Goal: Task Accomplishment & Management: Complete application form

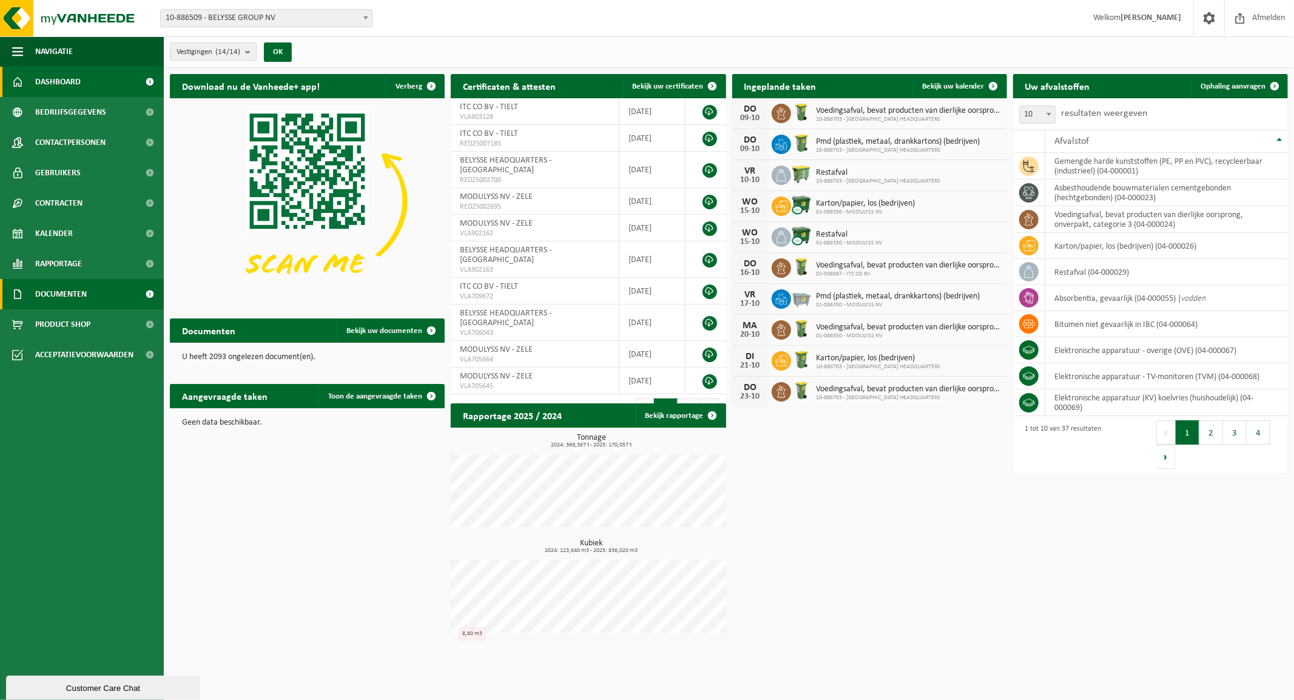
click at [58, 286] on span "Documenten" at bounding box center [61, 294] width 52 height 30
click at [65, 324] on span "Facturen" at bounding box center [53, 324] width 32 height 23
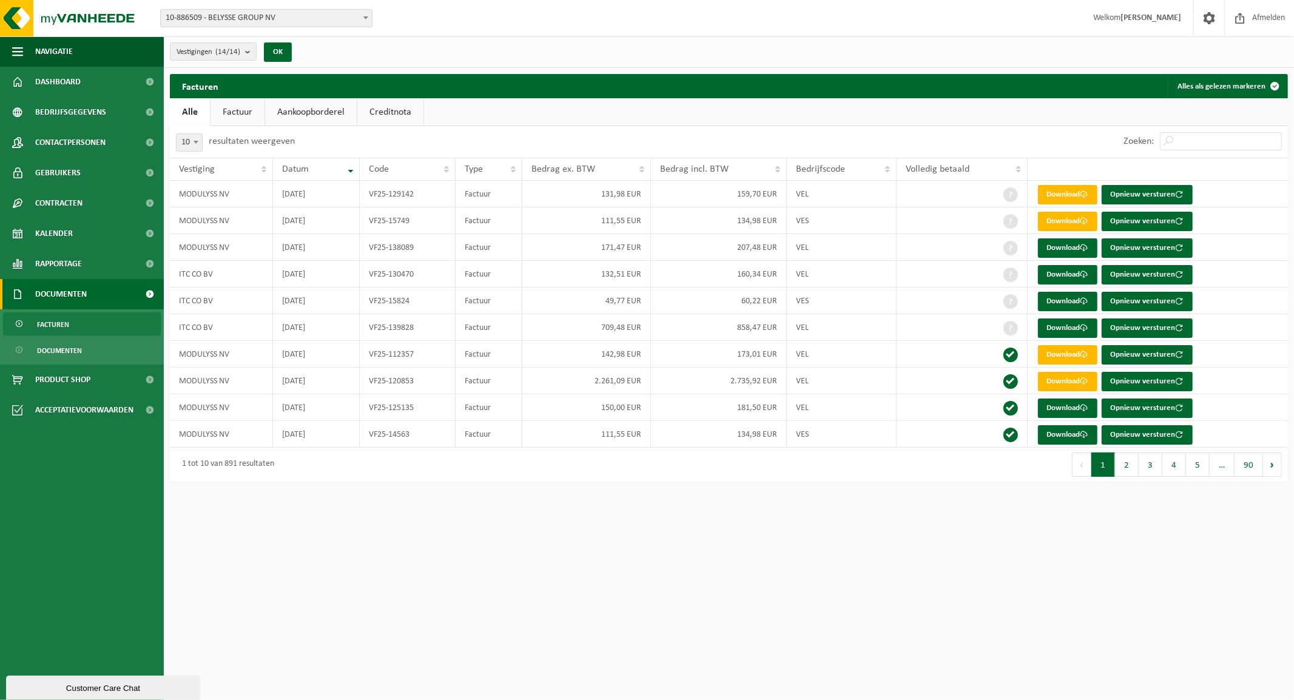
click at [85, 683] on div "Customer Care Chat" at bounding box center [103, 687] width 176 height 9
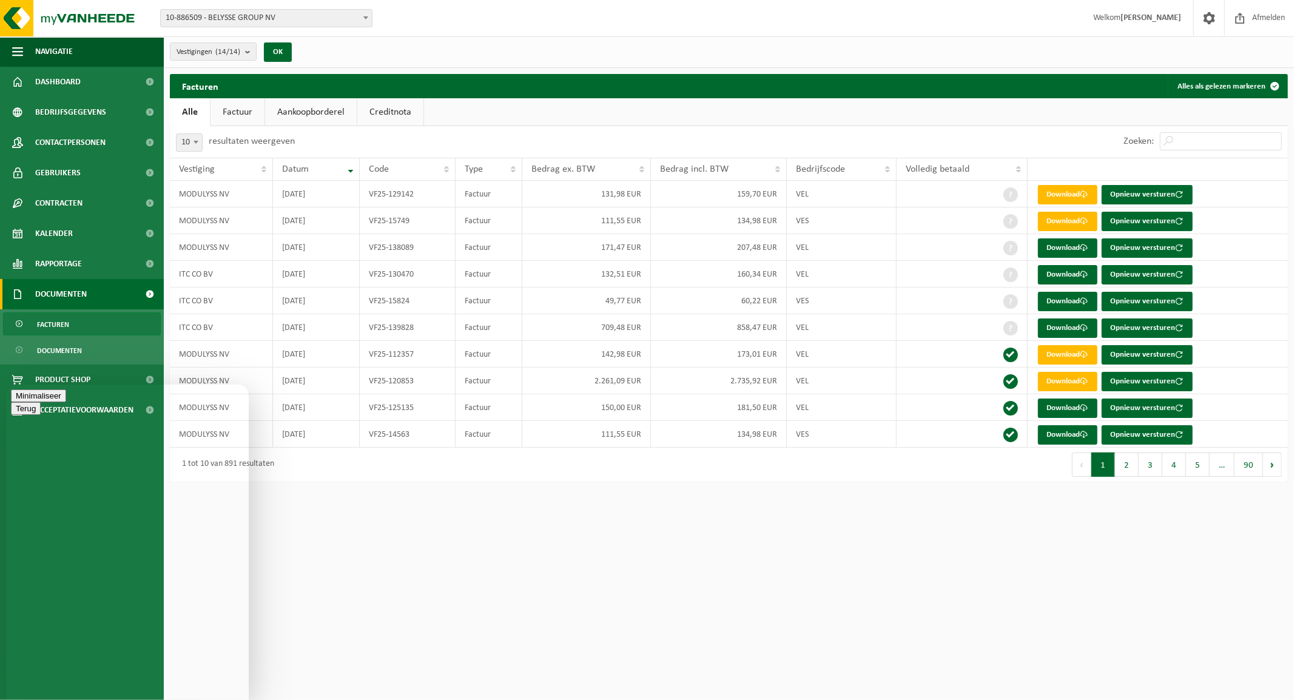
type textarea "Goeiemiddag, al zicht op ontbrekenende factuur? Grt"
click at [358, 568] on html "Vestiging: 10-886509 - BELYSSE GROUP NV 10-886703 - BELYSSE HEADQUARTERS - WARE…" at bounding box center [647, 350] width 1294 height 700
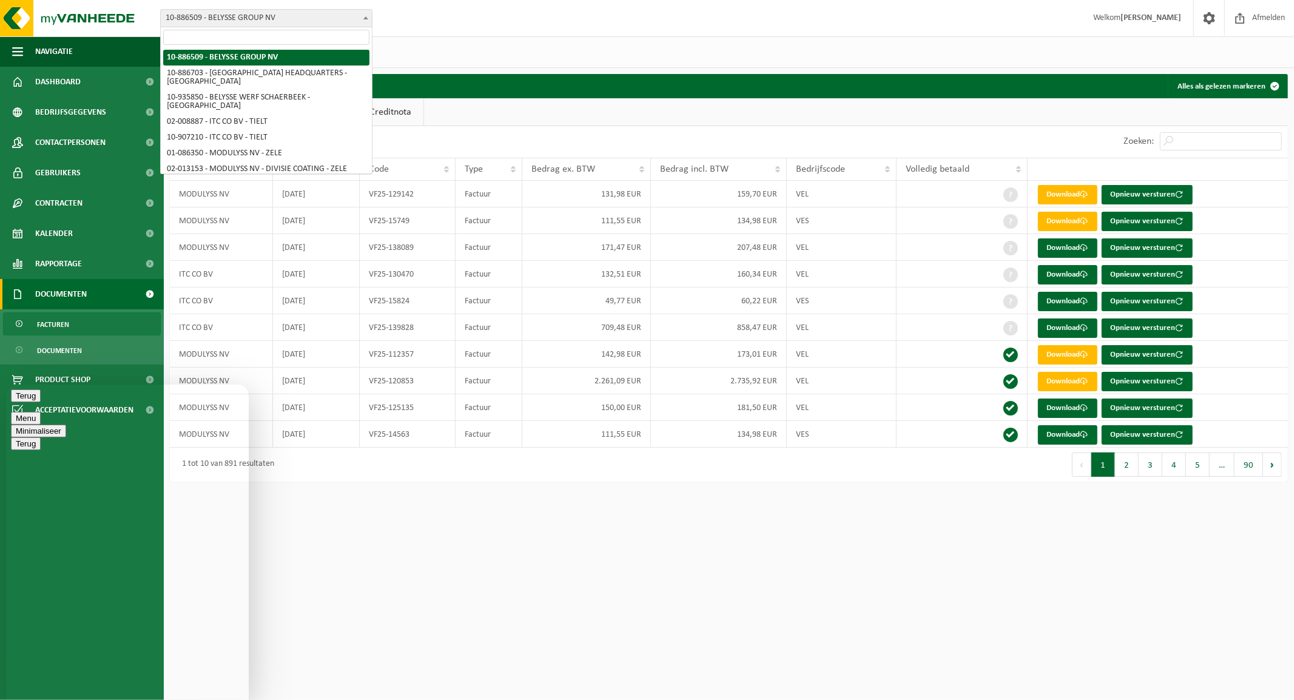
click at [250, 12] on span "10-886509 - BELYSSE GROUP NV" at bounding box center [266, 18] width 211 height 17
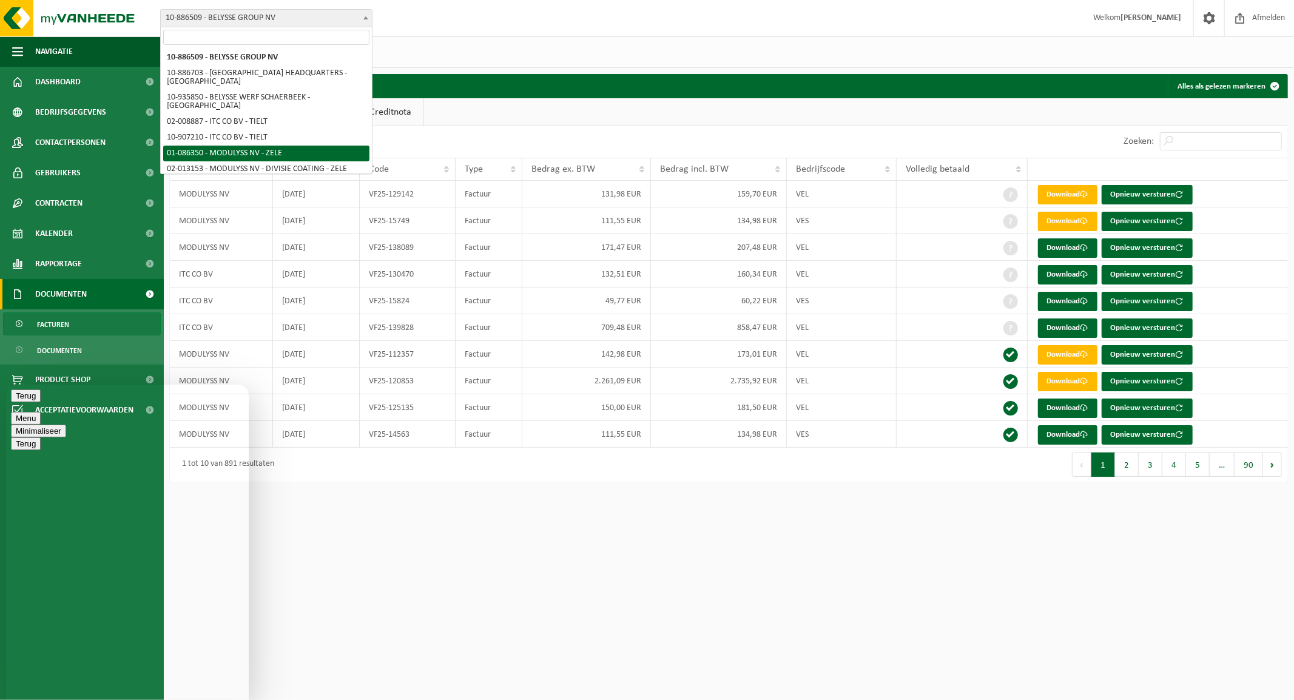
select select "667"
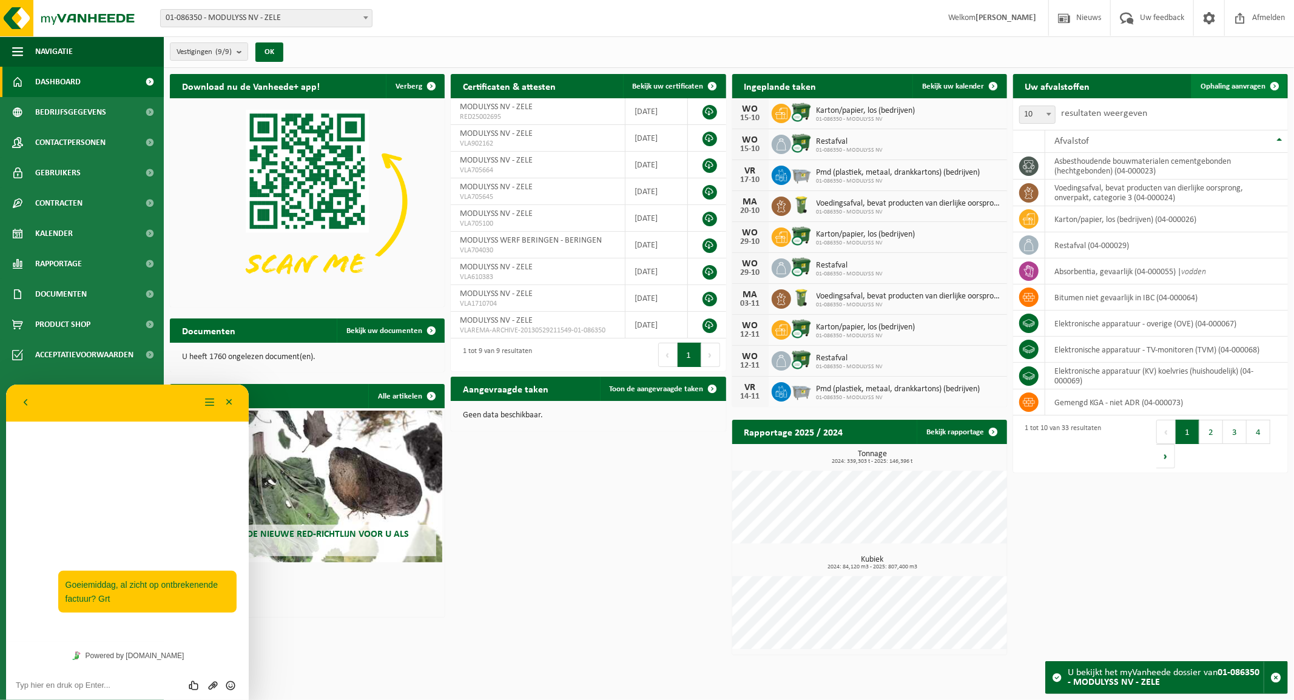
click at [1237, 80] on link "Ophaling aanvragen" at bounding box center [1239, 86] width 96 height 24
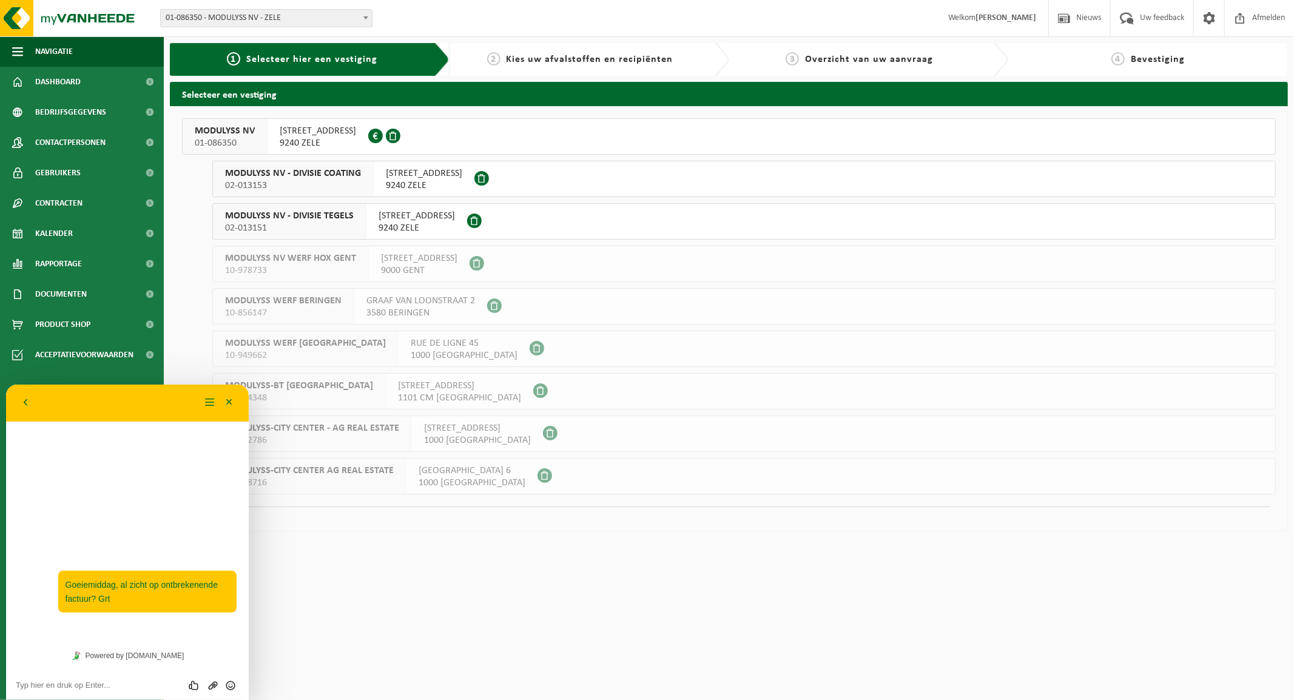
click at [232, 130] on span "MODULYSS NV" at bounding box center [225, 131] width 60 height 12
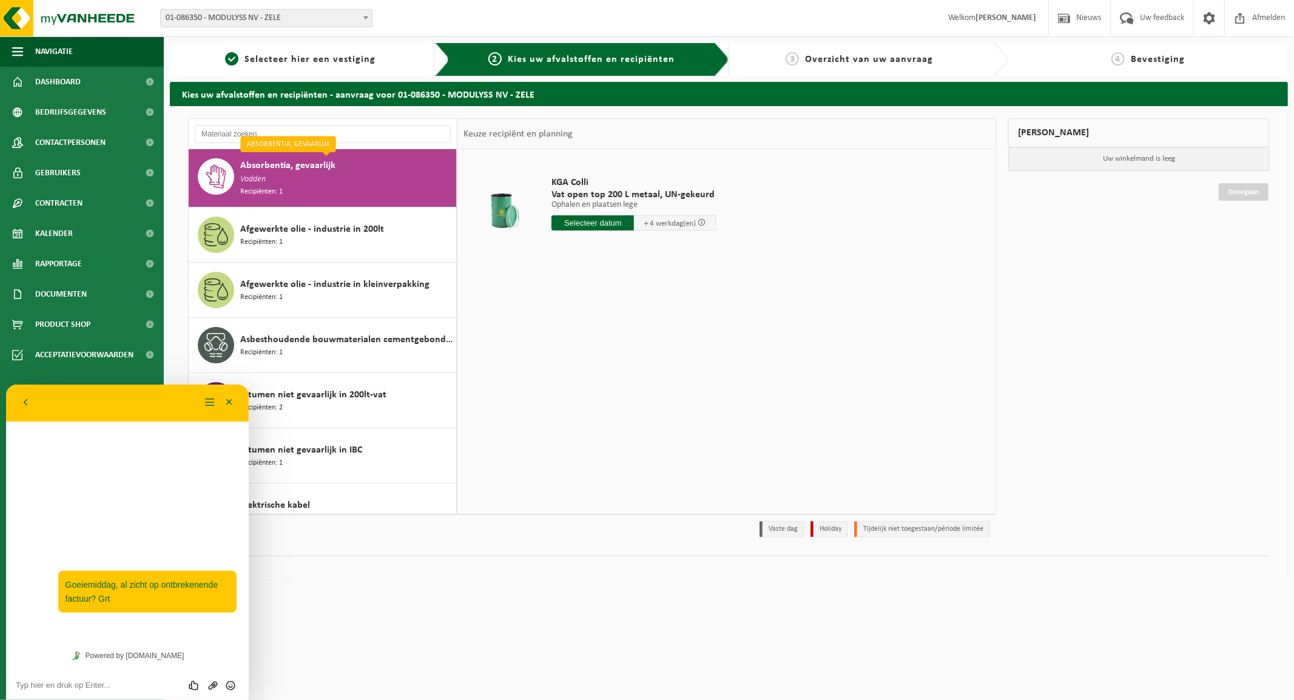
click at [605, 223] on input "text" at bounding box center [592, 222] width 82 height 15
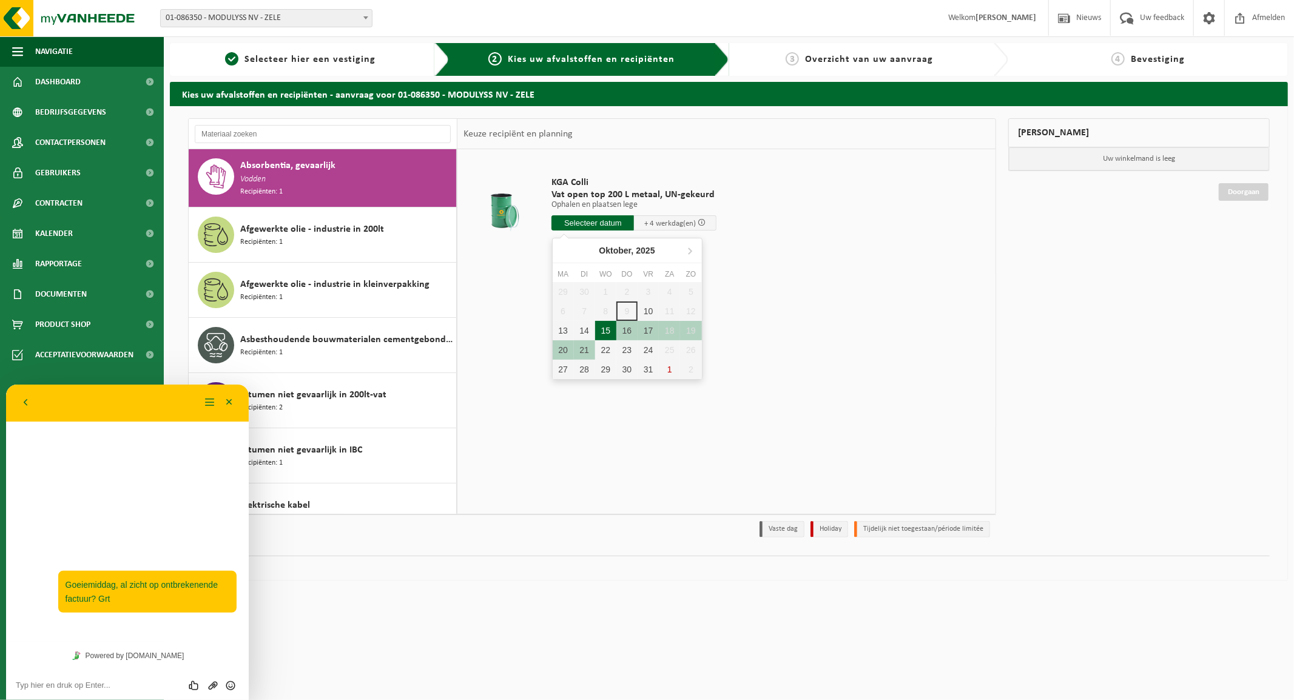
click at [603, 331] on div "15" at bounding box center [605, 330] width 21 height 19
type input "Van 2025-10-15"
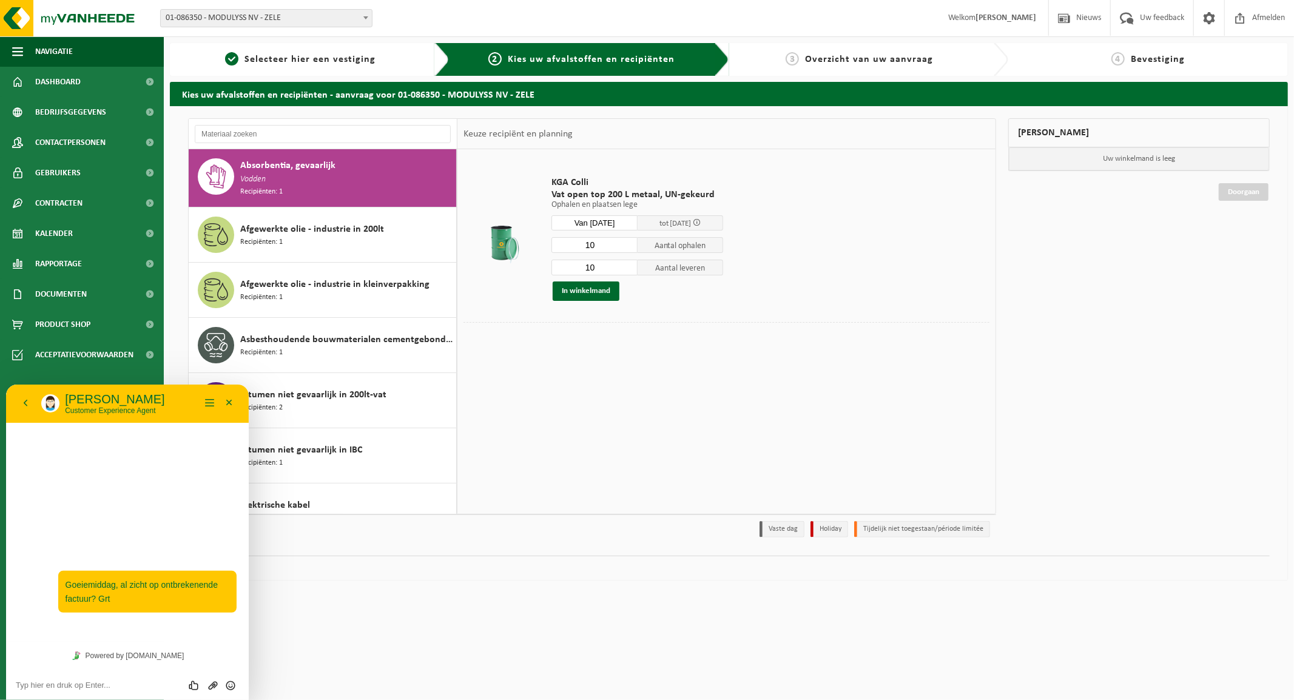
drag, startPoint x: 617, startPoint y: 246, endPoint x: 558, endPoint y: 249, distance: 58.9
click at [558, 249] on input "10" at bounding box center [594, 245] width 86 height 16
type input "4"
drag, startPoint x: 607, startPoint y: 268, endPoint x: 568, endPoint y: 268, distance: 39.4
click at [568, 268] on input "10" at bounding box center [594, 268] width 86 height 16
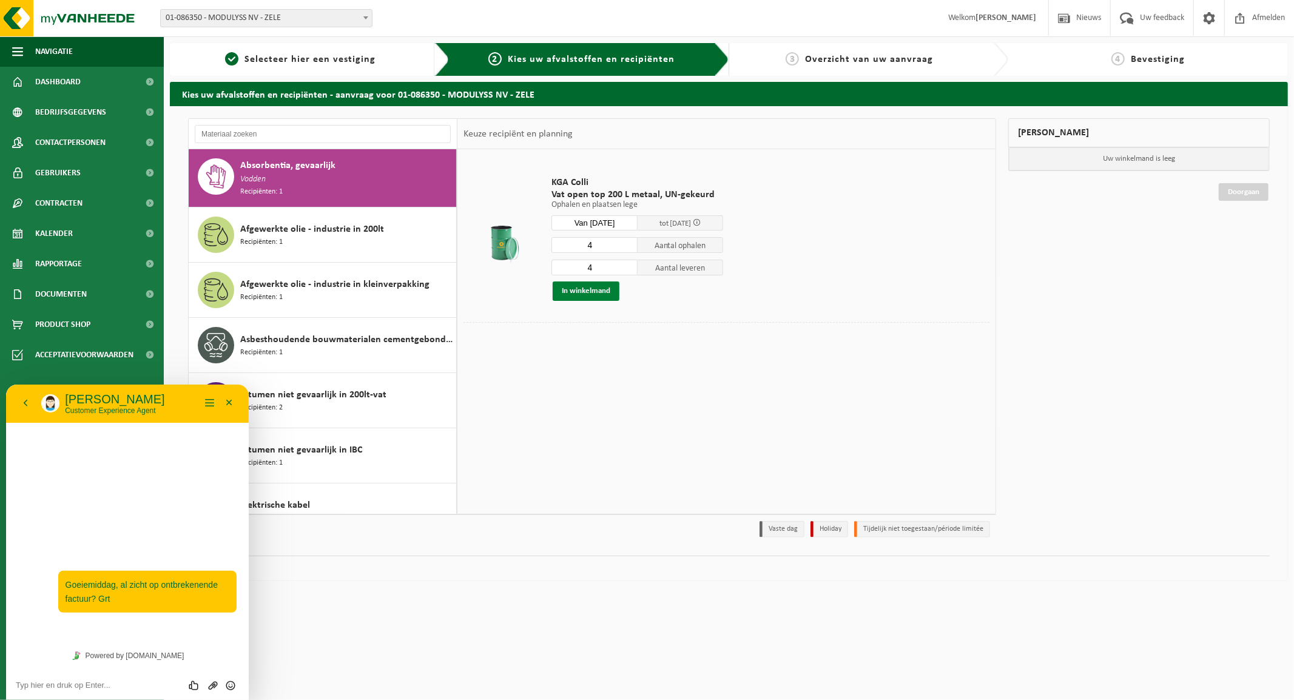
type input "4"
click at [589, 286] on button "In winkelmand" at bounding box center [585, 290] width 67 height 19
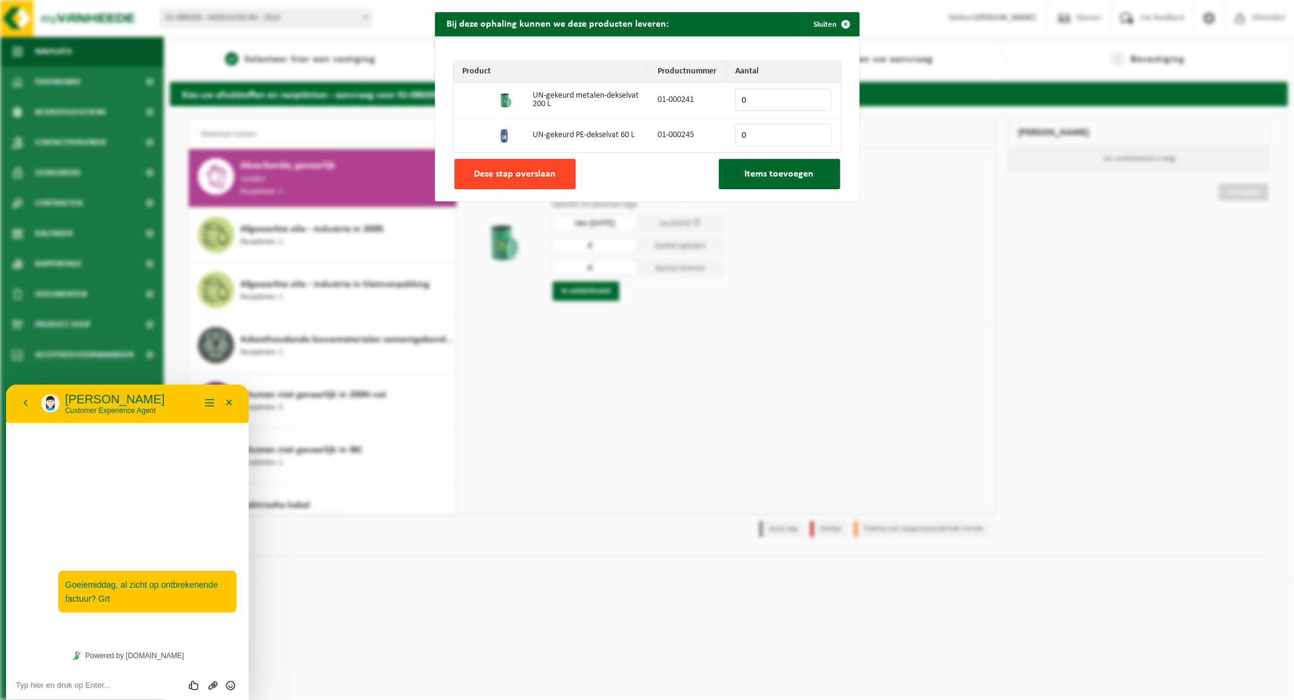
click at [525, 172] on span "Deze stap overslaan" at bounding box center [515, 174] width 82 height 10
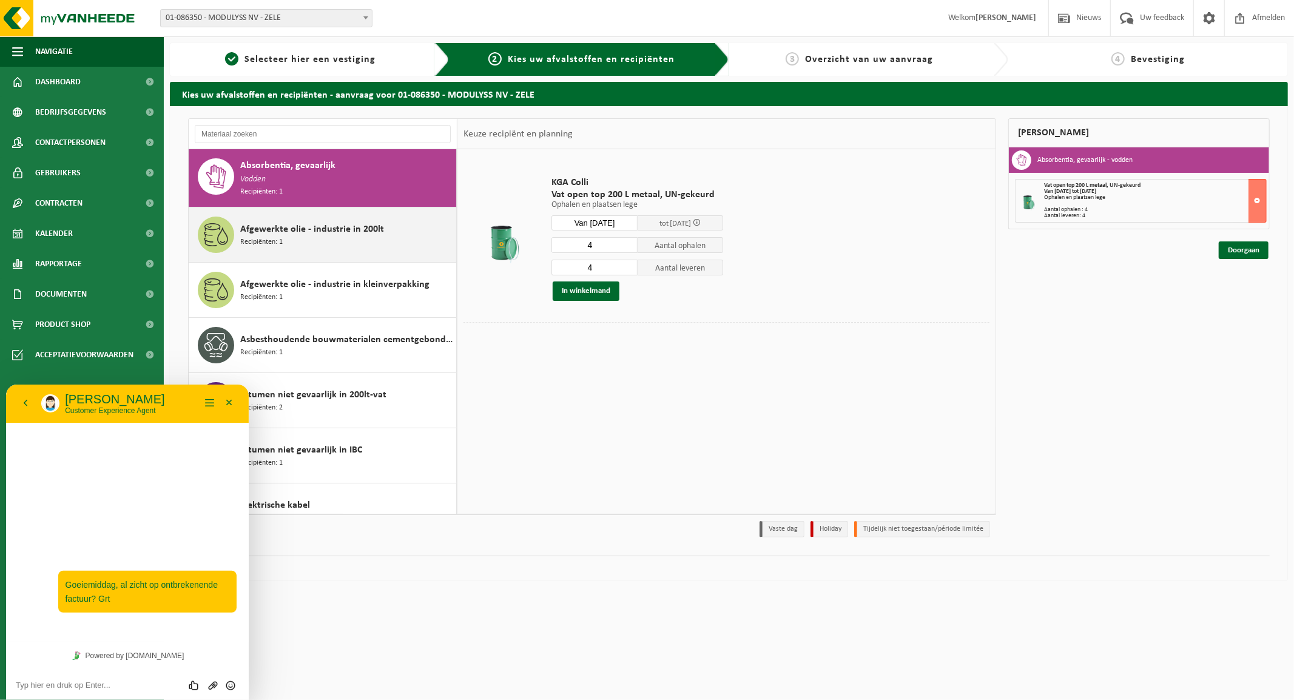
click at [283, 237] on div "Afgewerkte olie - industrie in 200lt Recipiënten: 1" at bounding box center [346, 235] width 213 height 36
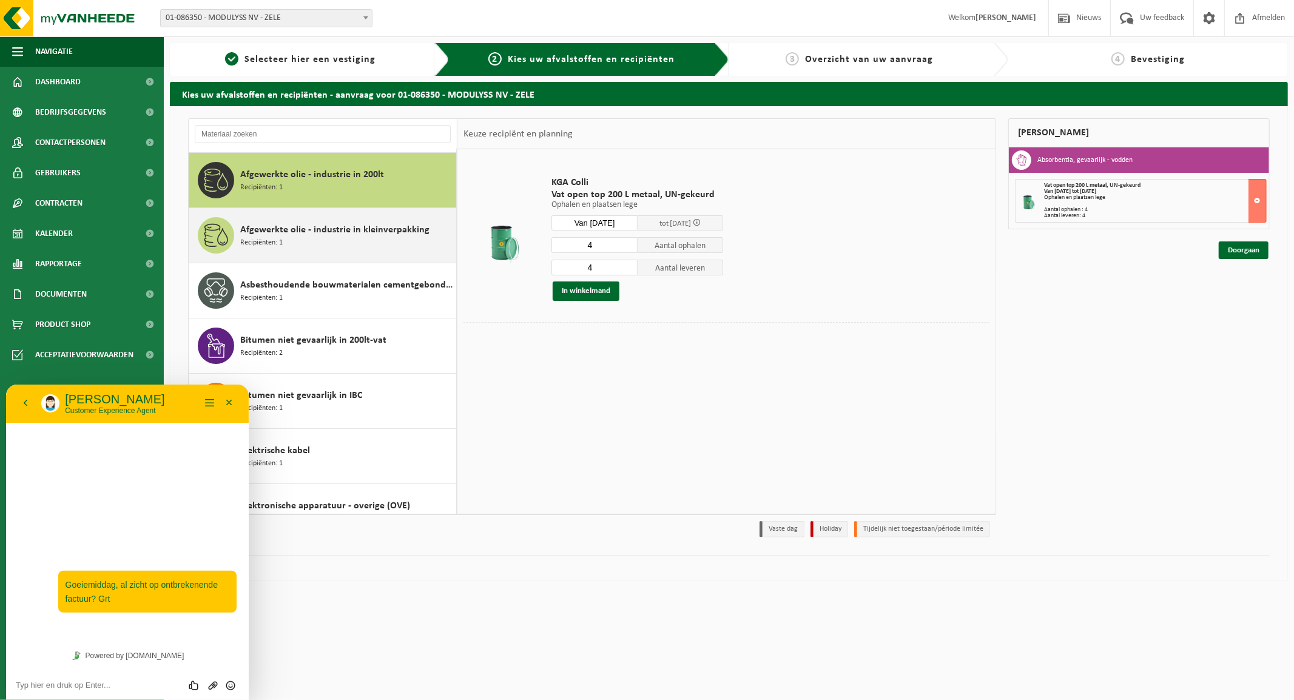
scroll to position [57, 0]
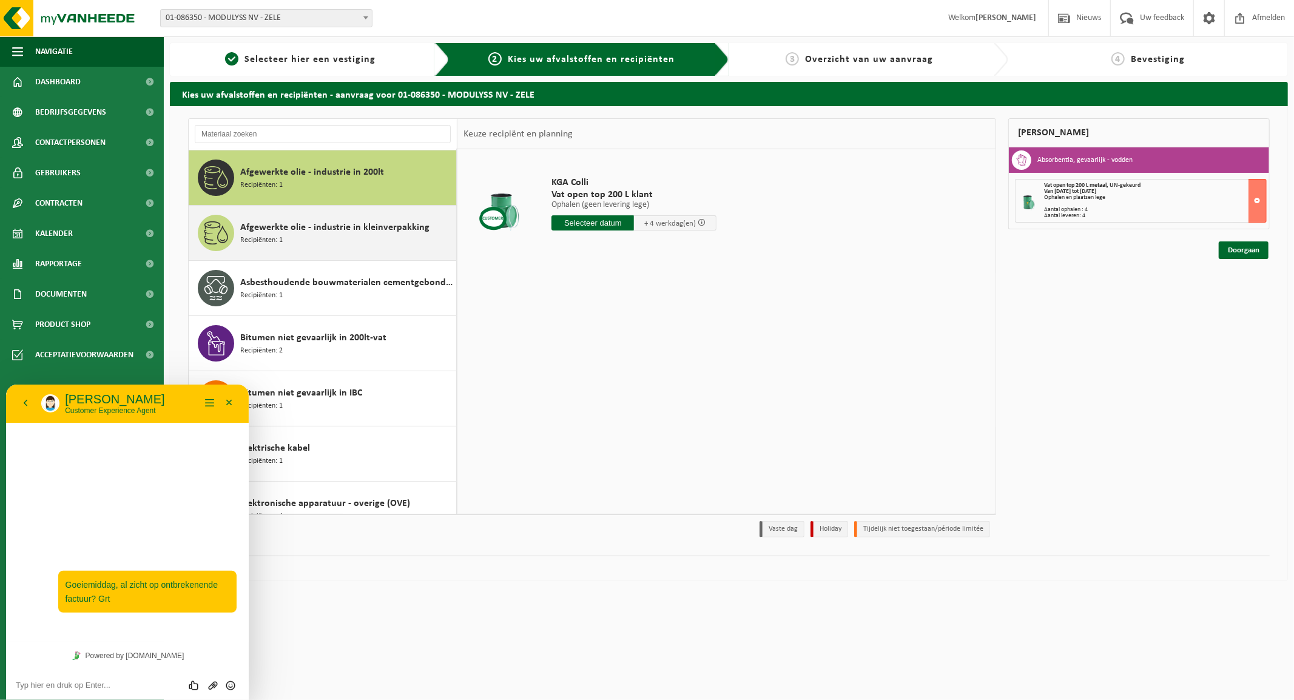
click at [319, 235] on div "Afgewerkte olie - industrie in kleinverpakking Recipiënten: 1" at bounding box center [346, 233] width 213 height 36
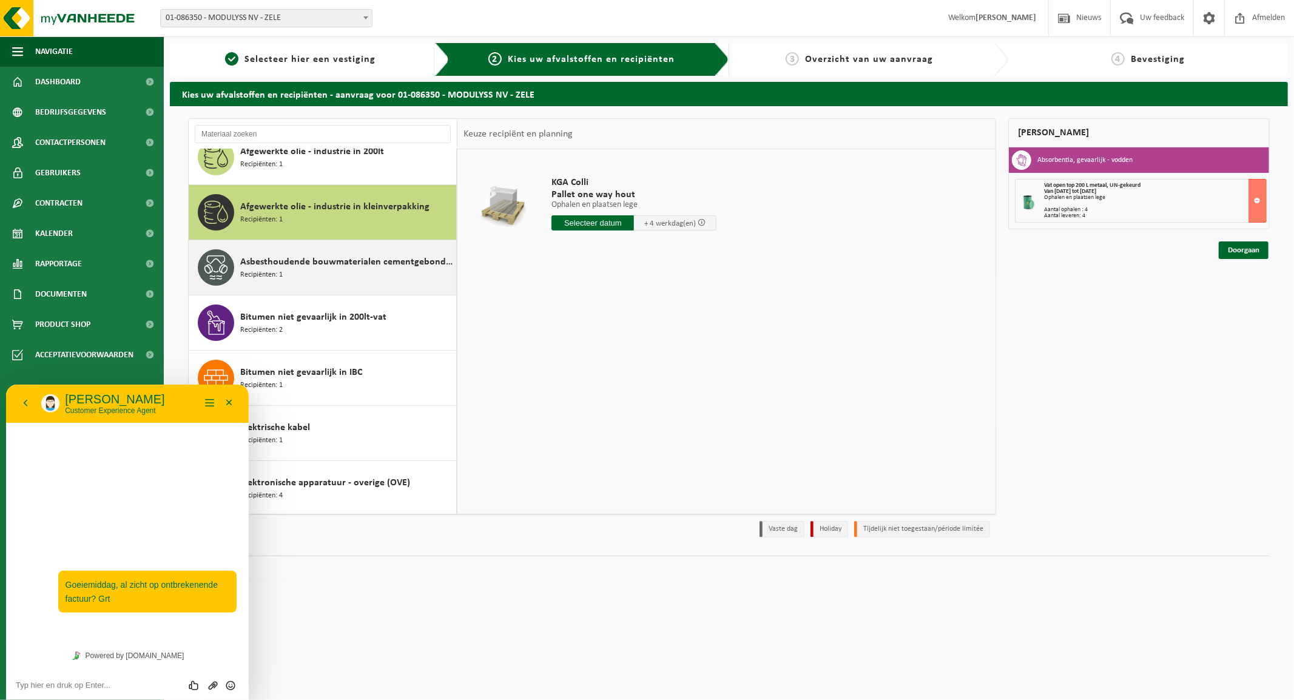
scroll to position [45, 0]
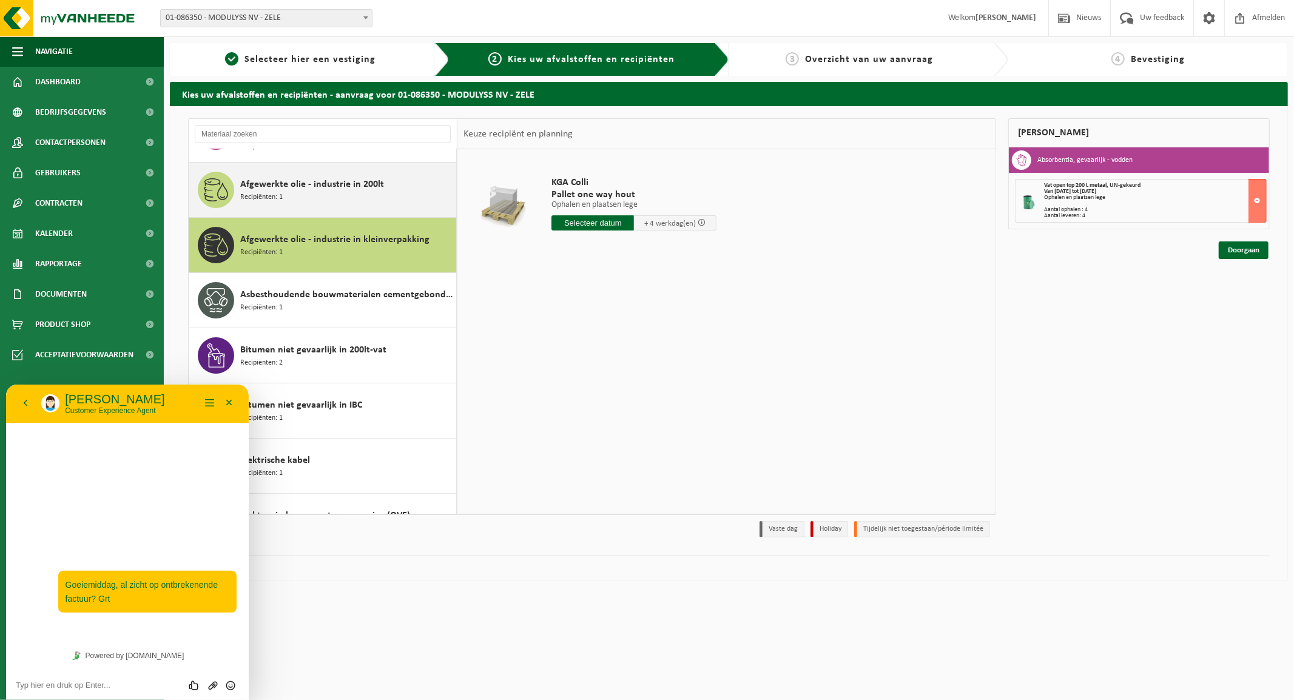
click at [315, 189] on span "Afgewerkte olie - industrie in 200lt" at bounding box center [312, 184] width 144 height 15
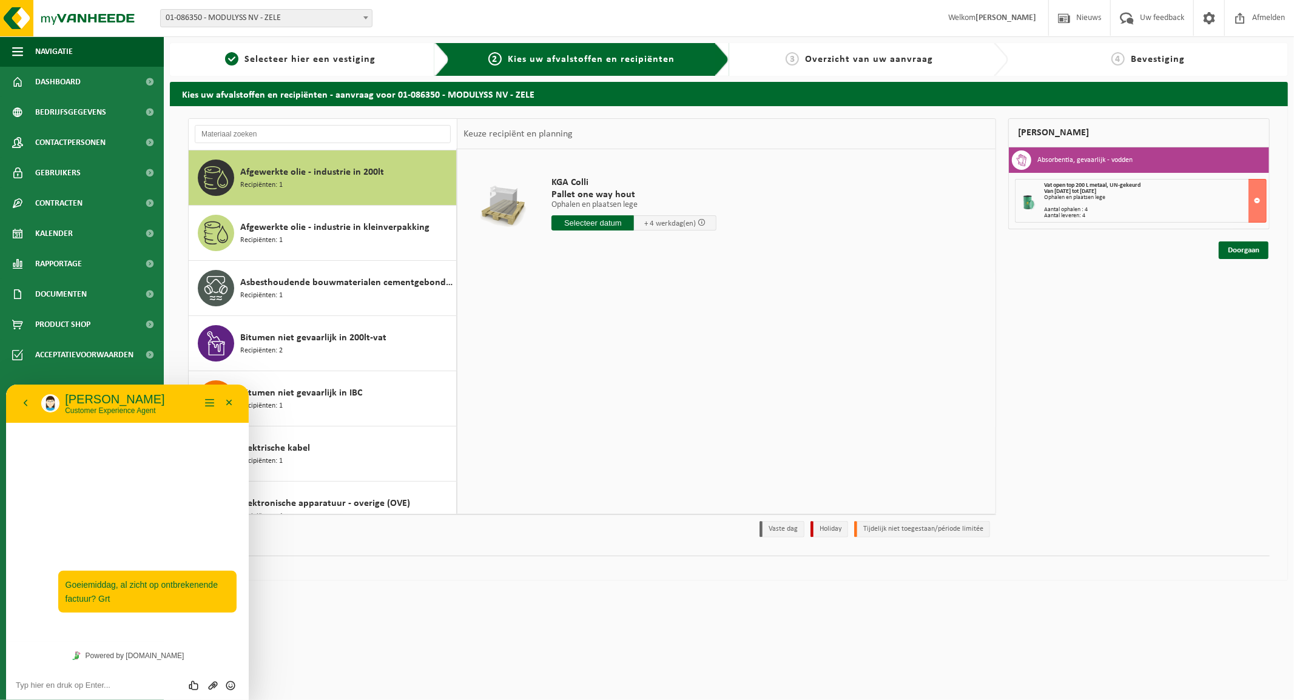
scroll to position [57, 0]
click at [593, 221] on input "text" at bounding box center [592, 222] width 82 height 15
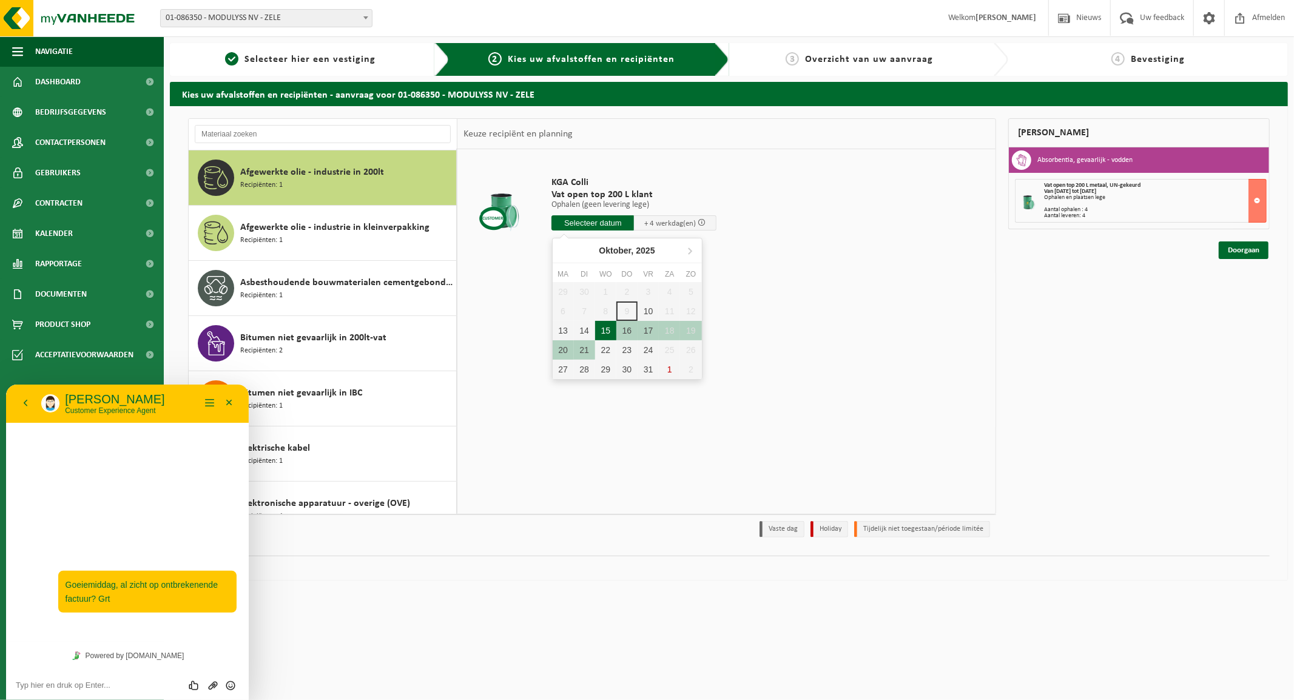
click at [610, 327] on div "15" at bounding box center [605, 330] width 21 height 19
type input "Van 2025-10-15"
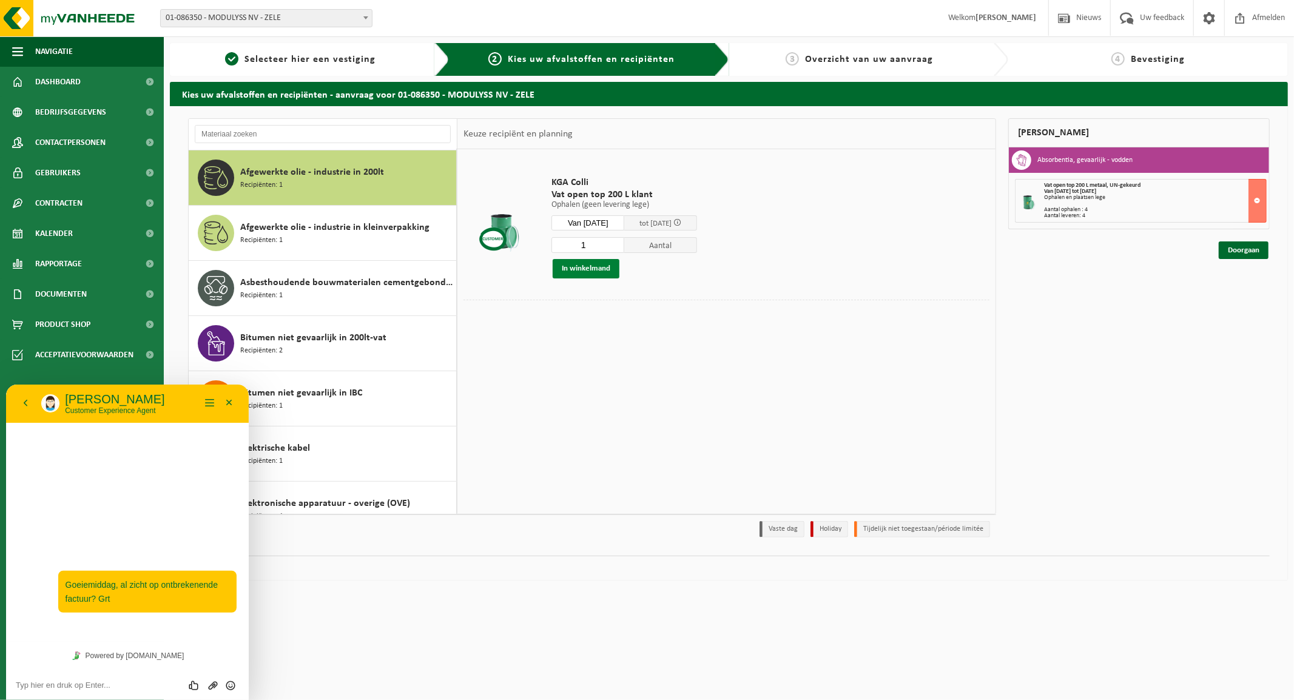
click at [583, 266] on button "In winkelmand" at bounding box center [585, 268] width 67 height 19
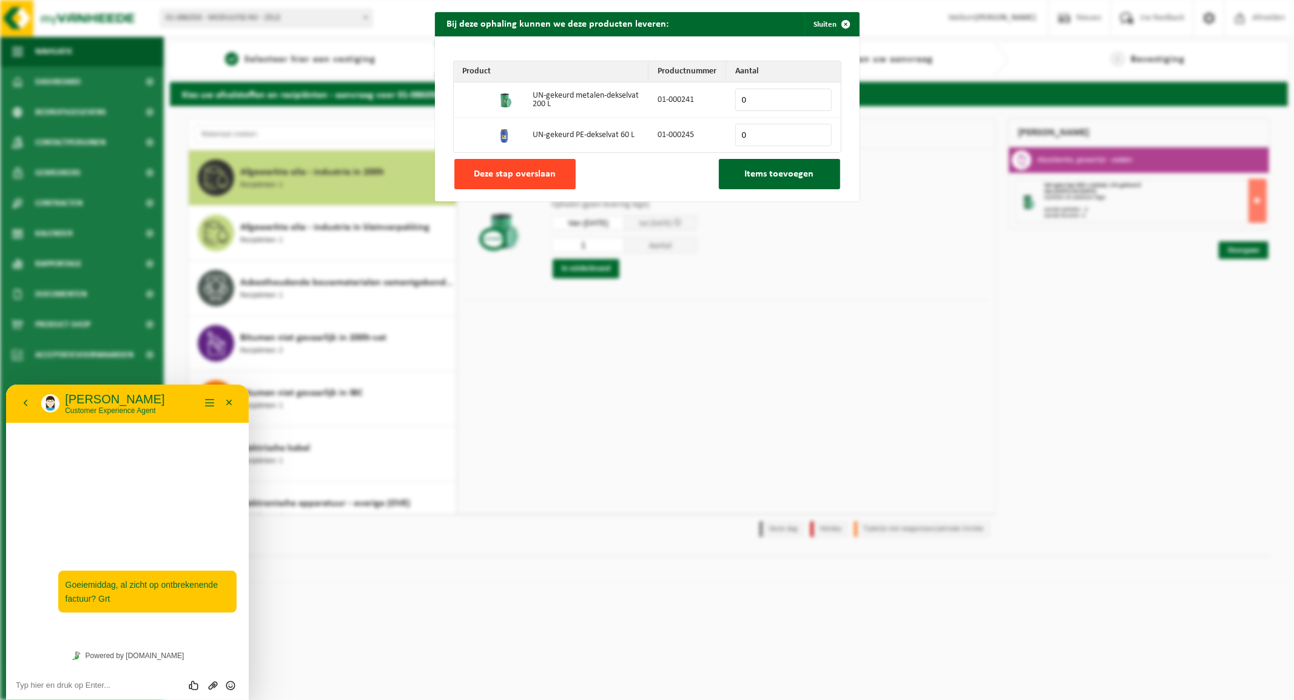
click at [522, 175] on span "Deze stap overslaan" at bounding box center [515, 174] width 82 height 10
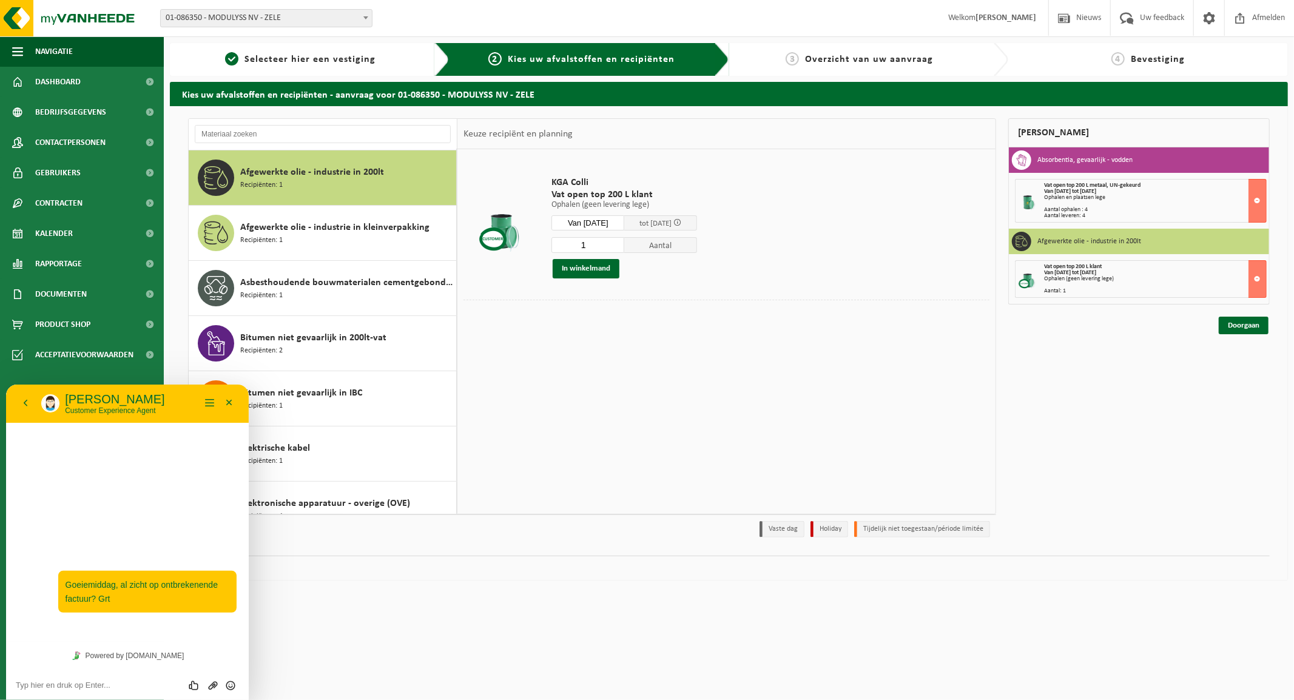
click at [1083, 280] on div "Ophalen (geen levering lege)" at bounding box center [1155, 279] width 222 height 6
click at [1256, 281] on button at bounding box center [1257, 279] width 18 height 38
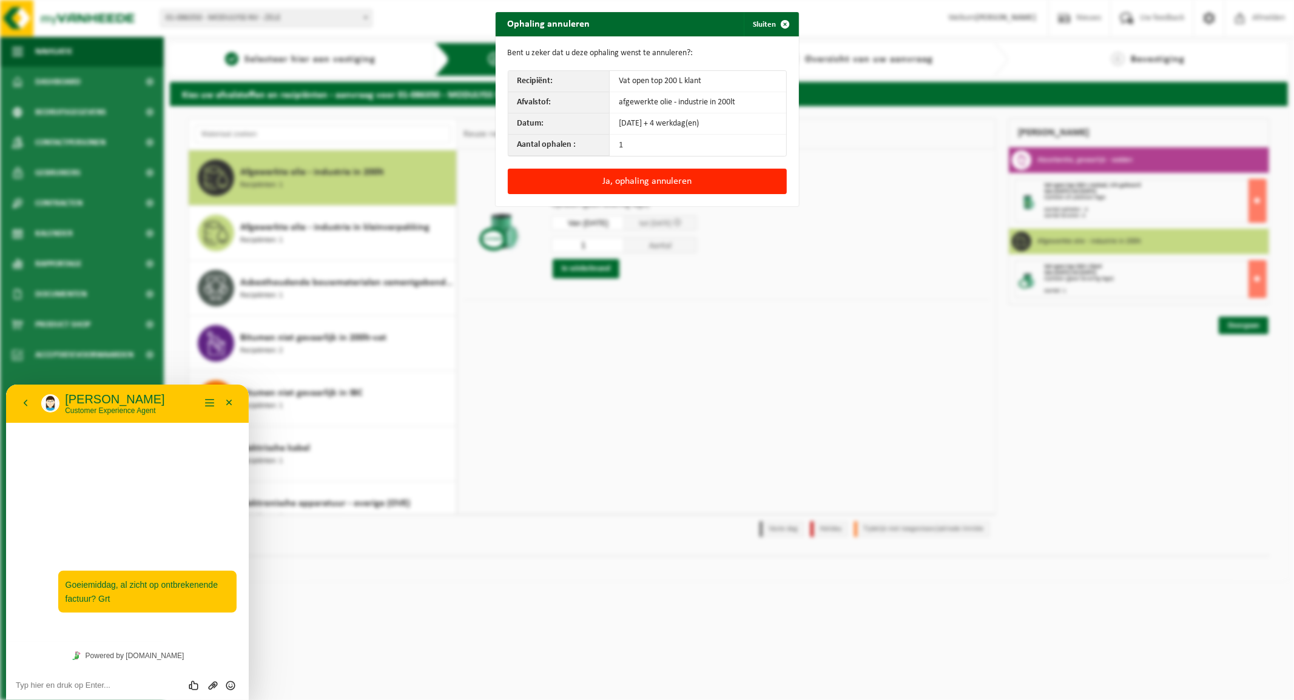
click at [620, 142] on td "1" at bounding box center [698, 145] width 176 height 21
click at [628, 173] on button "Ja, ophaling annuleren" at bounding box center [647, 181] width 279 height 25
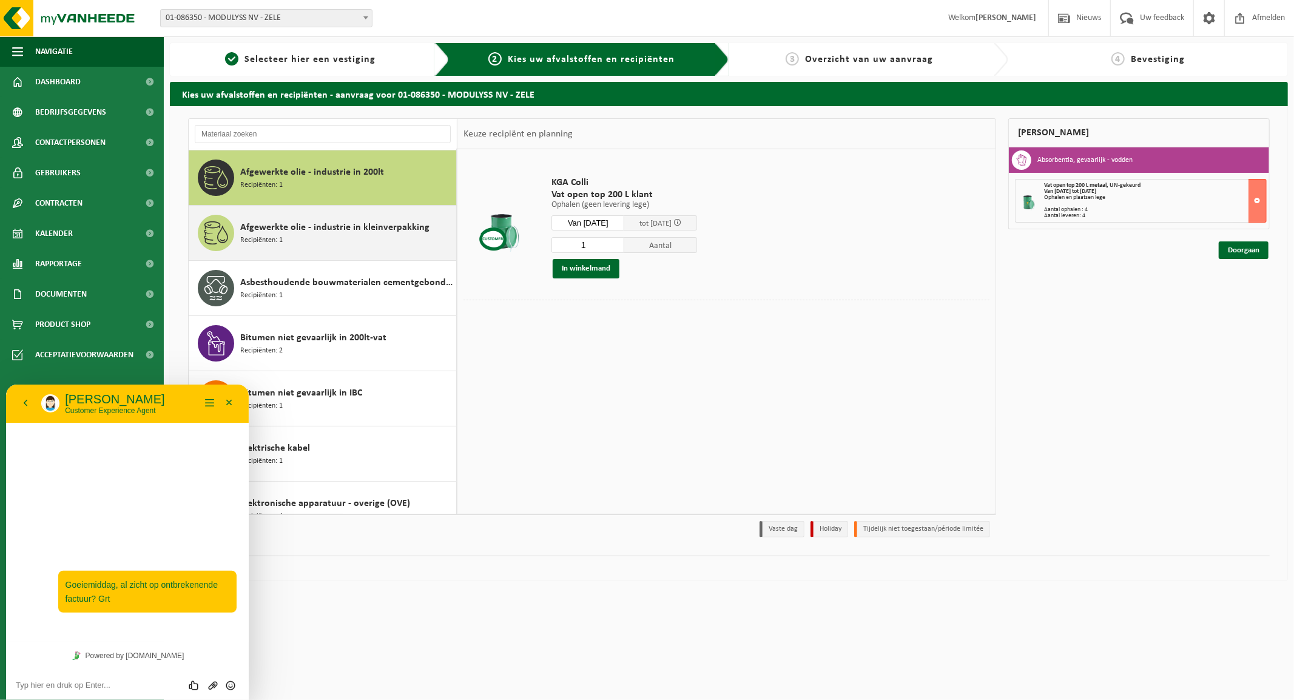
scroll to position [0, 0]
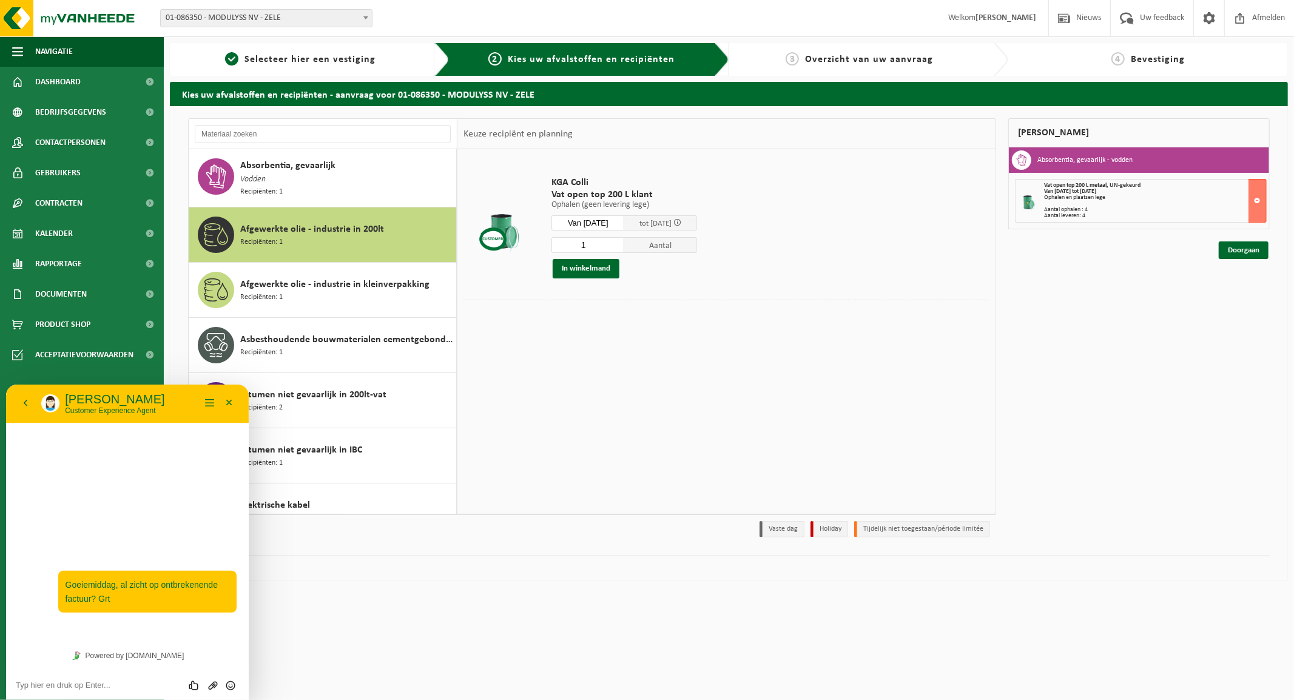
drag, startPoint x: 602, startPoint y: 245, endPoint x: 565, endPoint y: 244, distance: 37.0
click at [565, 244] on input "1" at bounding box center [587, 245] width 73 height 16
type input "3"
click at [582, 264] on button "In winkelmand" at bounding box center [585, 268] width 67 height 19
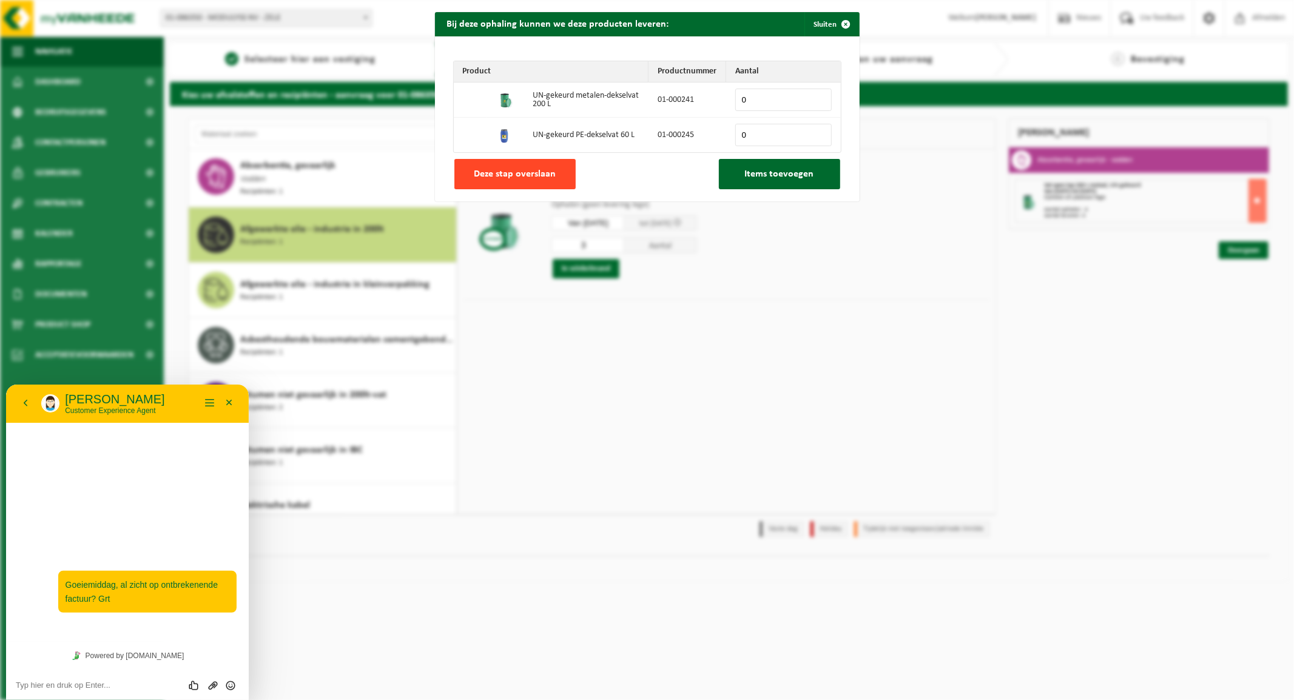
click at [531, 173] on span "Deze stap overslaan" at bounding box center [515, 174] width 82 height 10
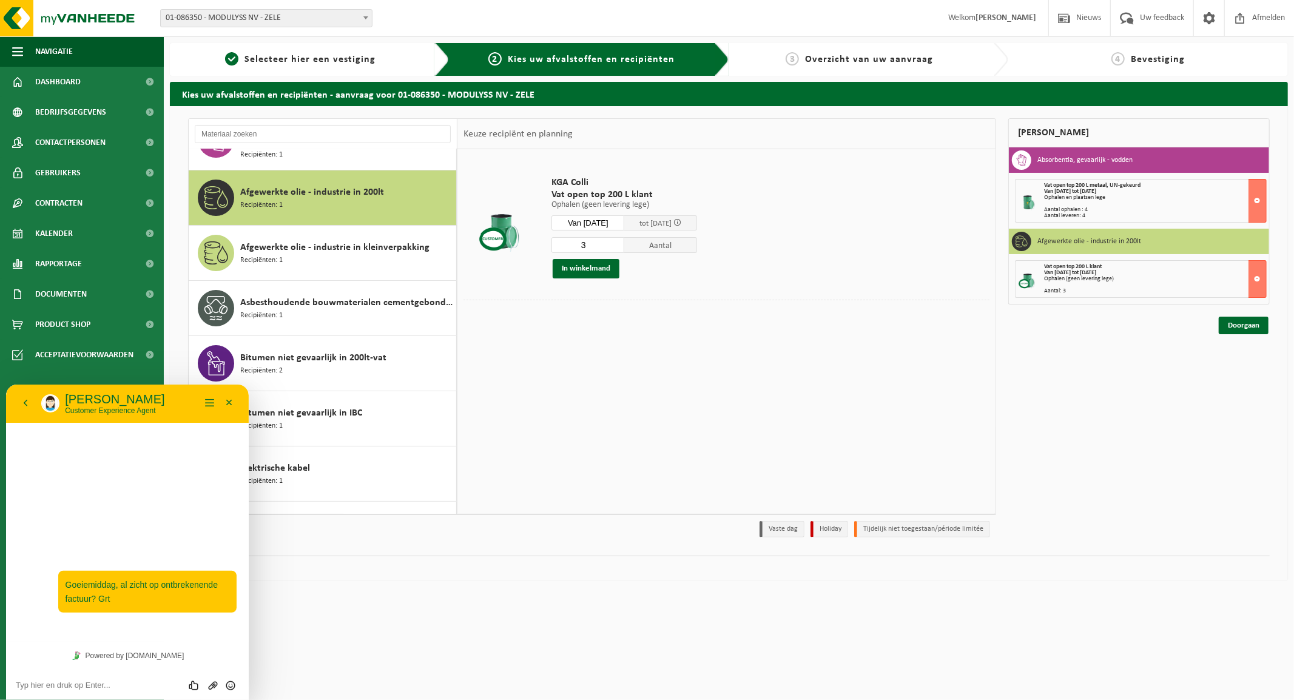
scroll to position [67, 0]
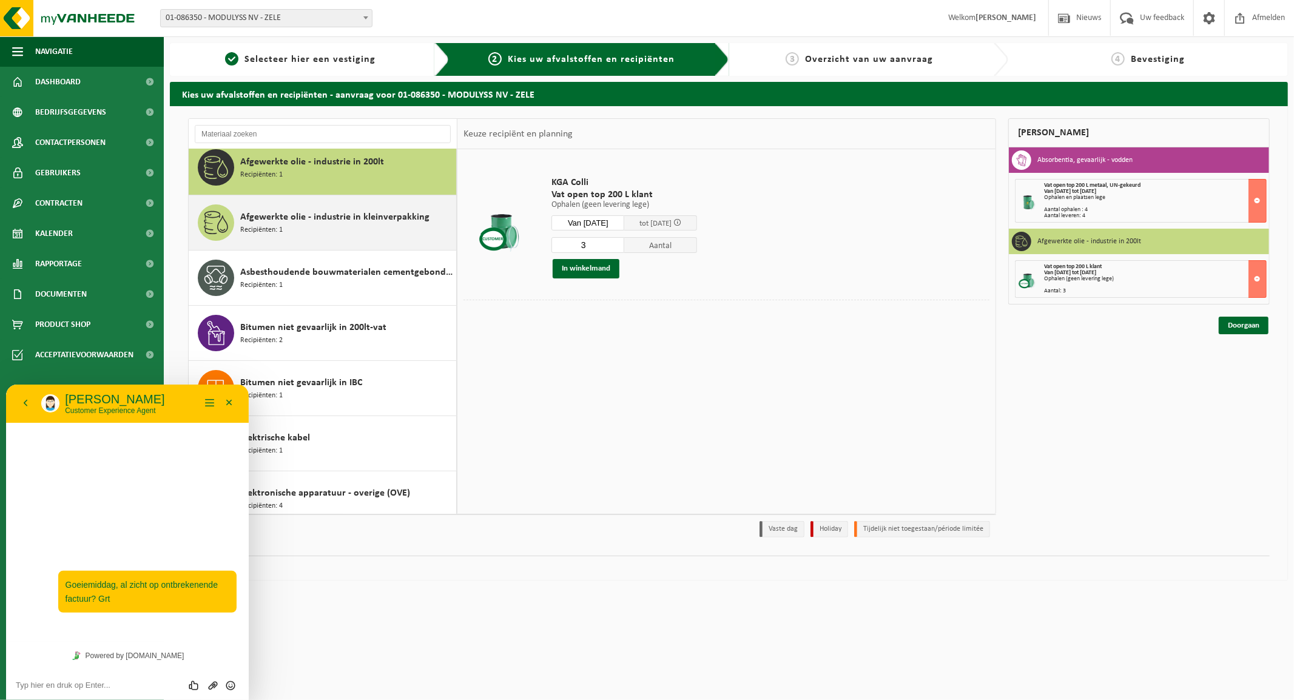
click at [298, 220] on span "Afgewerkte olie - industrie in kleinverpakking" at bounding box center [334, 217] width 189 height 15
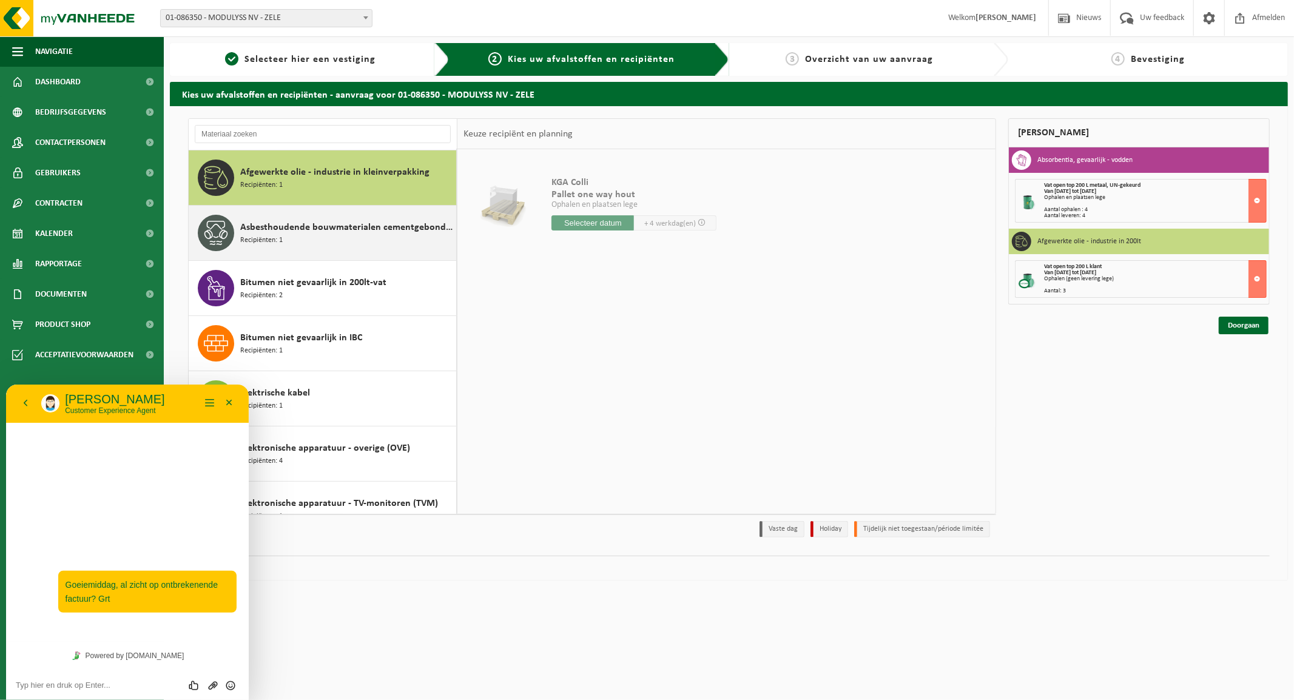
click at [300, 229] on span "Asbesthoudende bouwmaterialen cementgebonden (hechtgebonden)" at bounding box center [346, 227] width 213 height 15
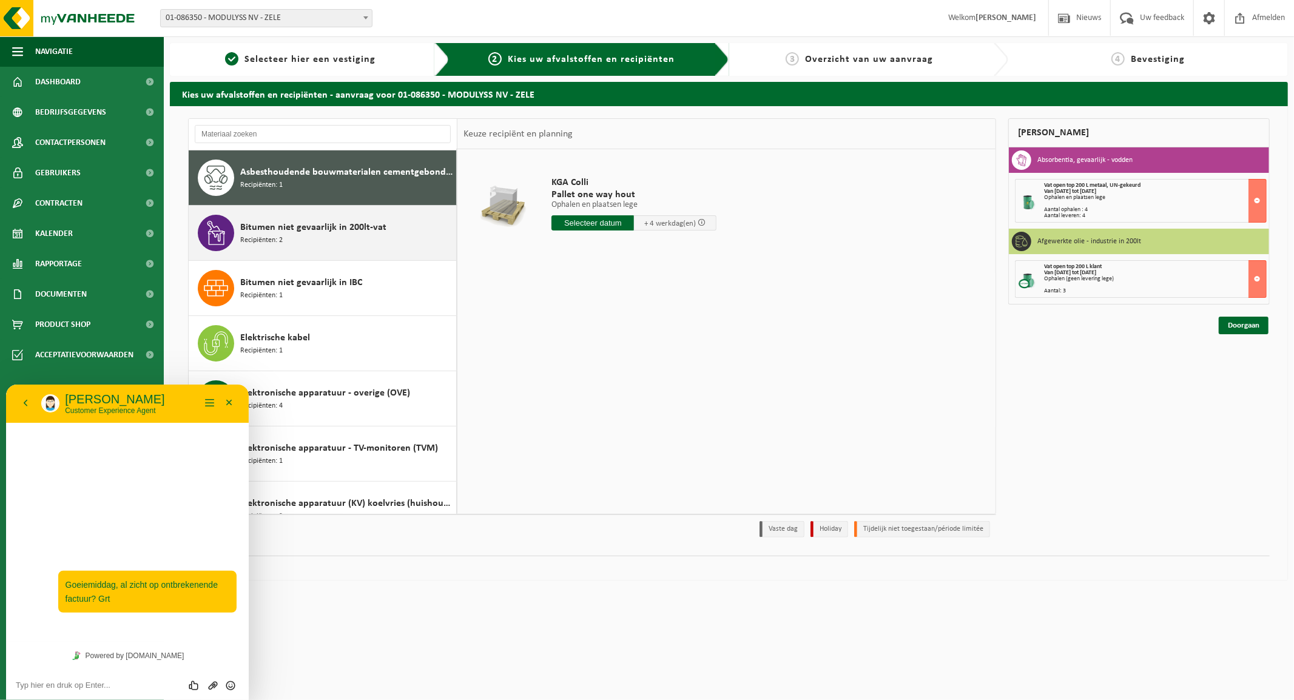
click at [291, 230] on span "Bitumen niet gevaarlijk in 200lt-vat" at bounding box center [313, 227] width 146 height 15
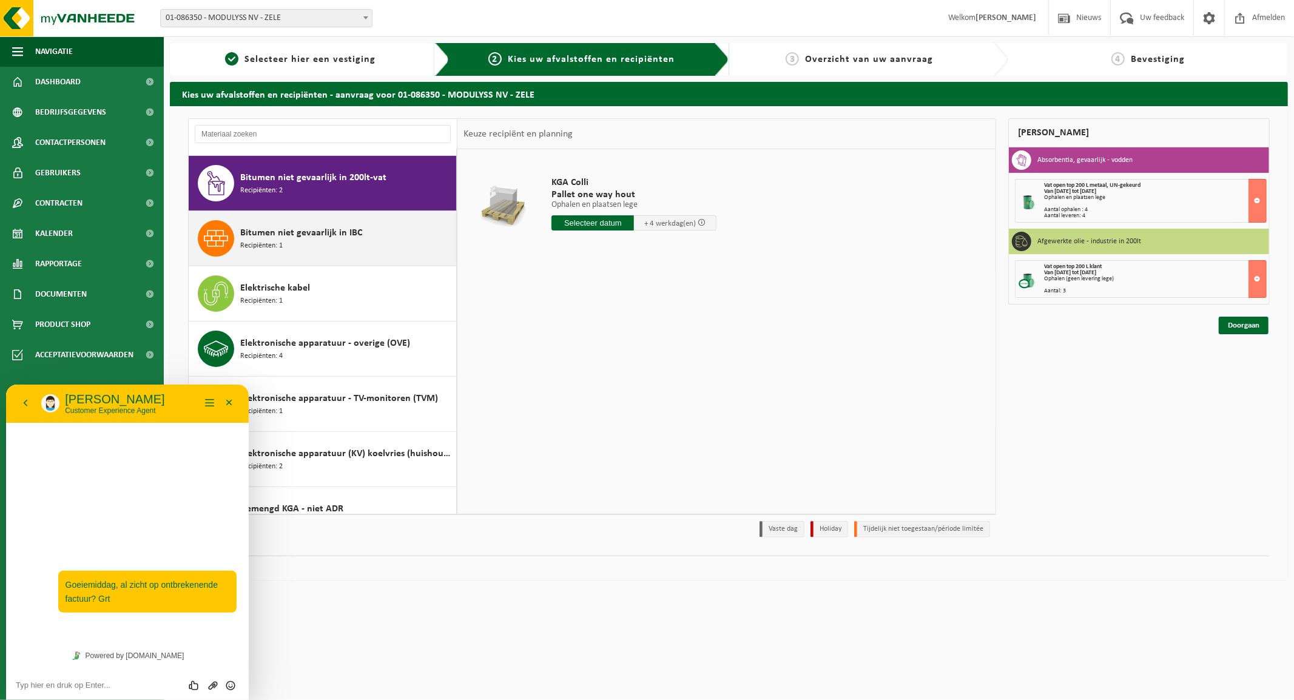
scroll to position [223, 0]
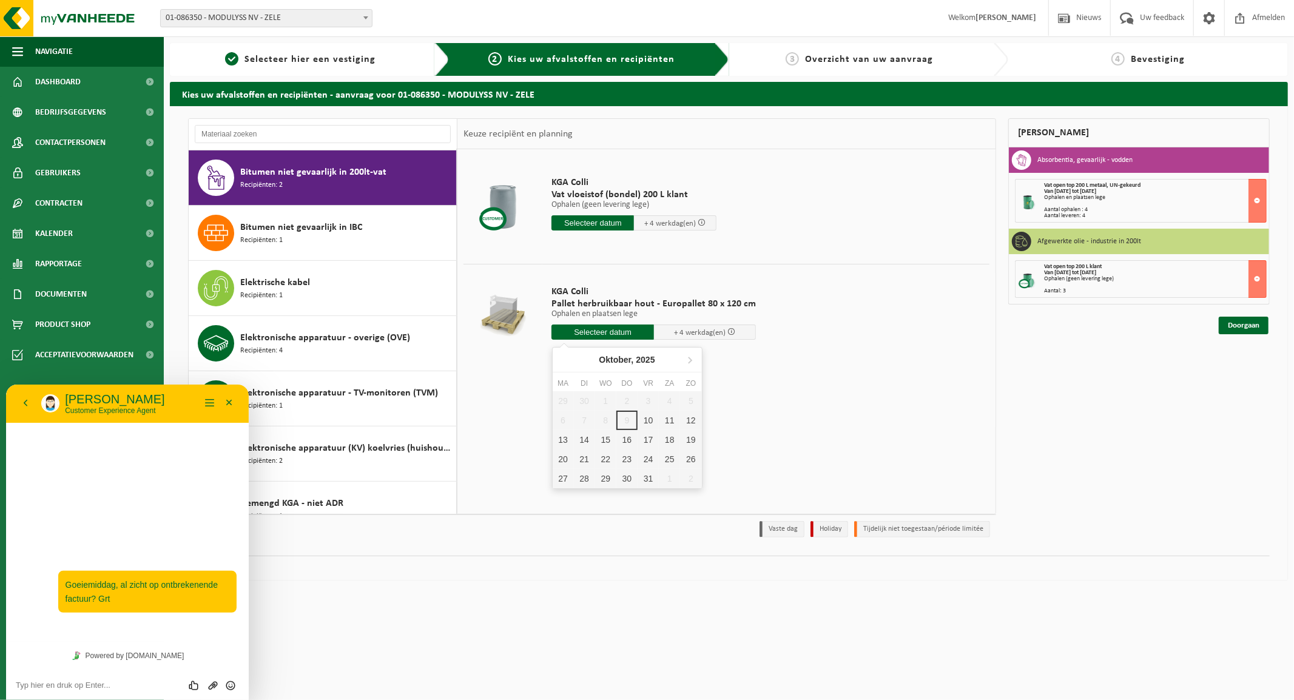
click at [590, 332] on input "text" at bounding box center [602, 331] width 102 height 15
click at [613, 437] on div "15" at bounding box center [605, 439] width 21 height 19
type input "Van 2025-10-15"
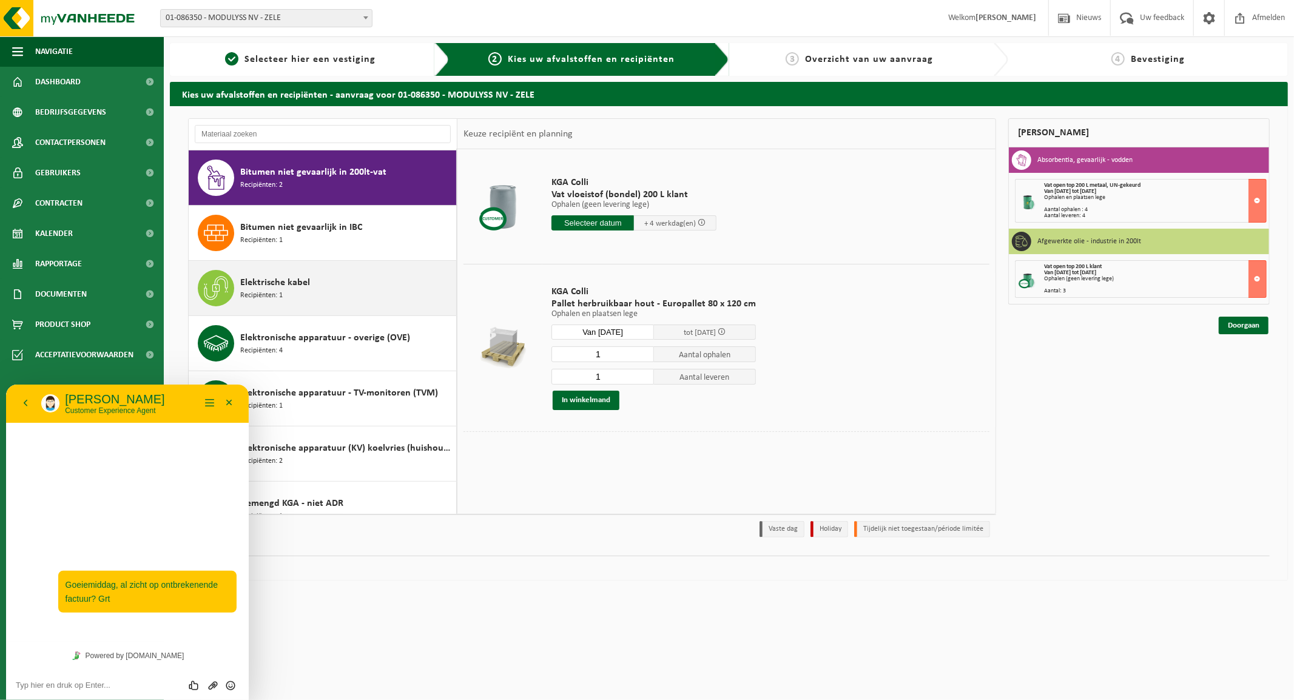
scroll to position [290, 0]
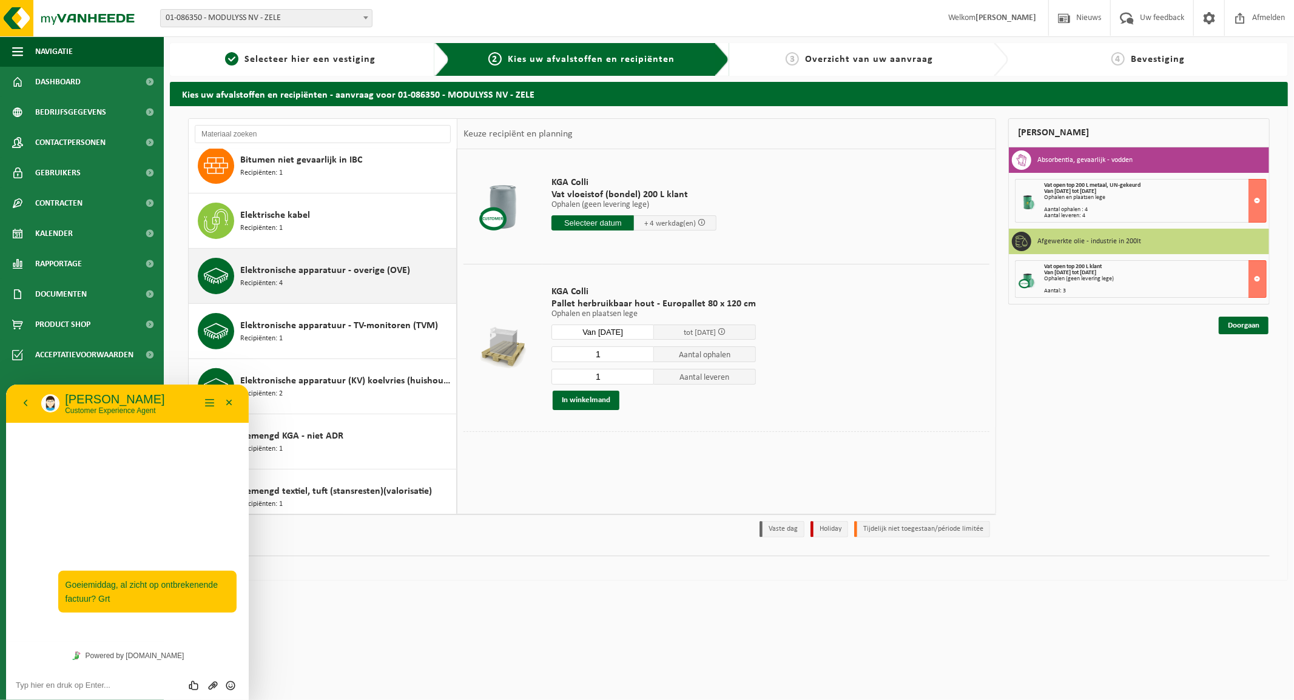
click at [311, 273] on span "Elektronische apparatuur - overige (OVE)" at bounding box center [325, 270] width 170 height 15
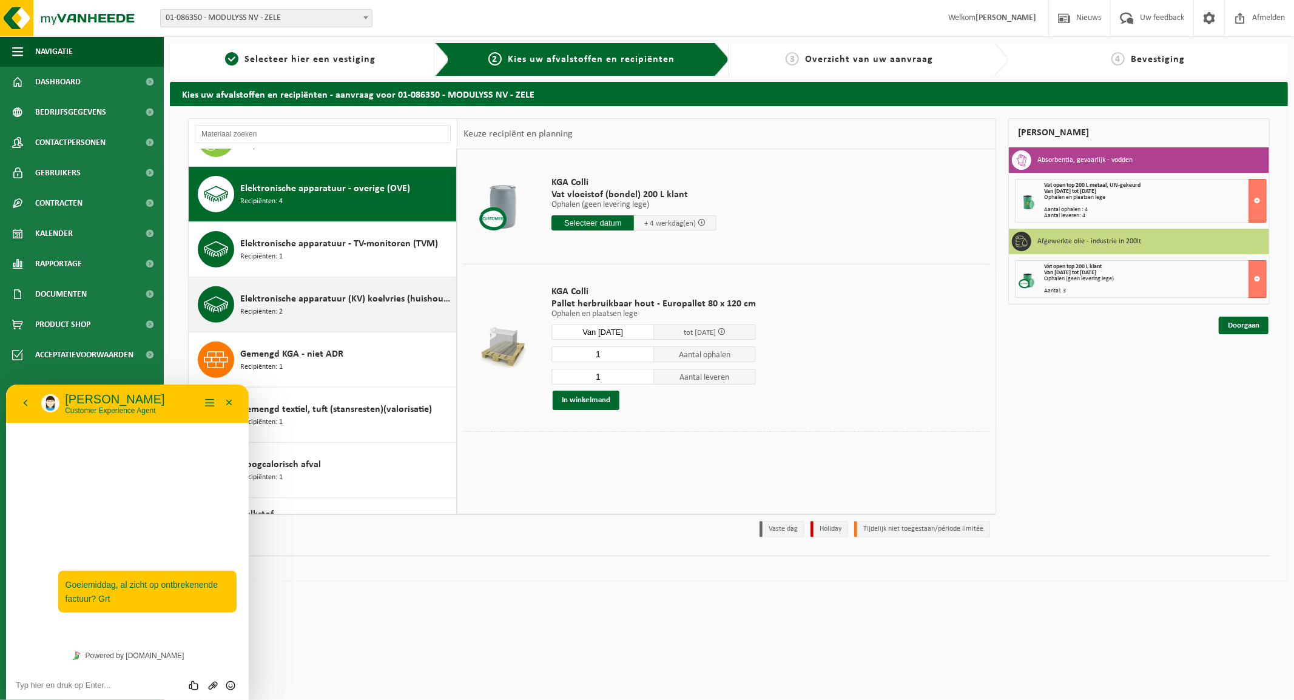
scroll to position [389, 0]
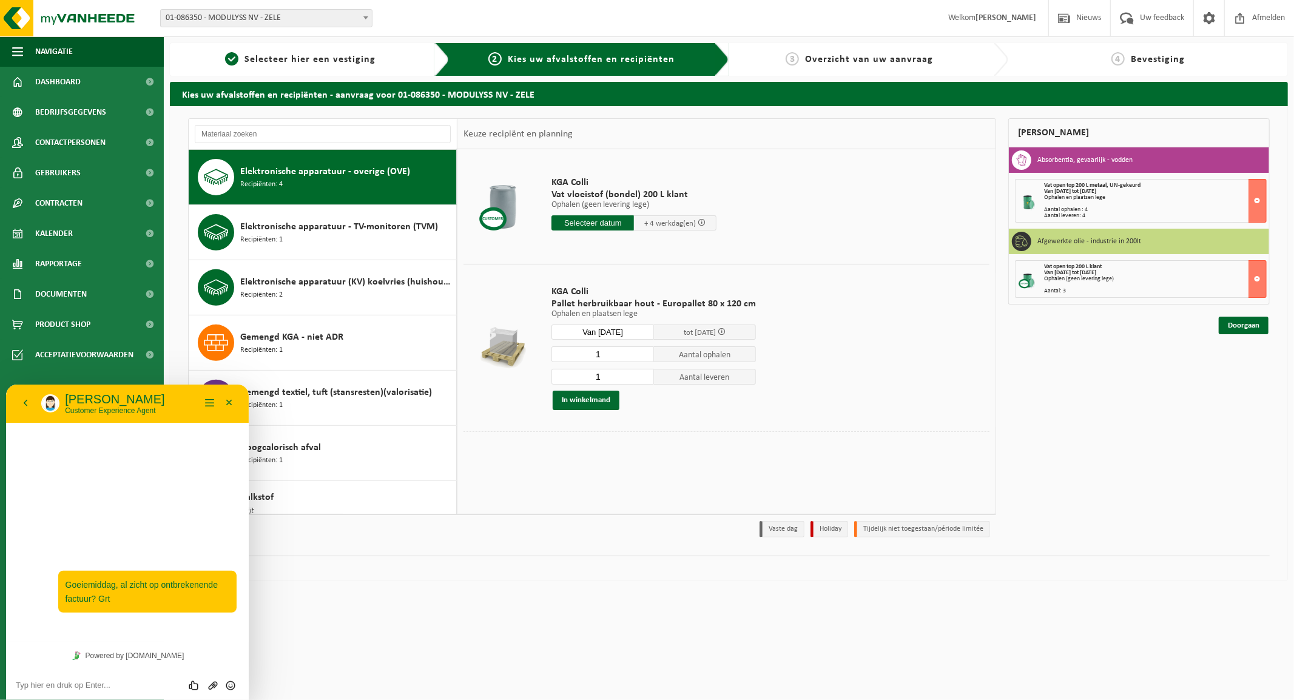
click at [342, 186] on div "Elektronische apparatuur - overige (OVE) Recipiënten: 4" at bounding box center [346, 177] width 213 height 36
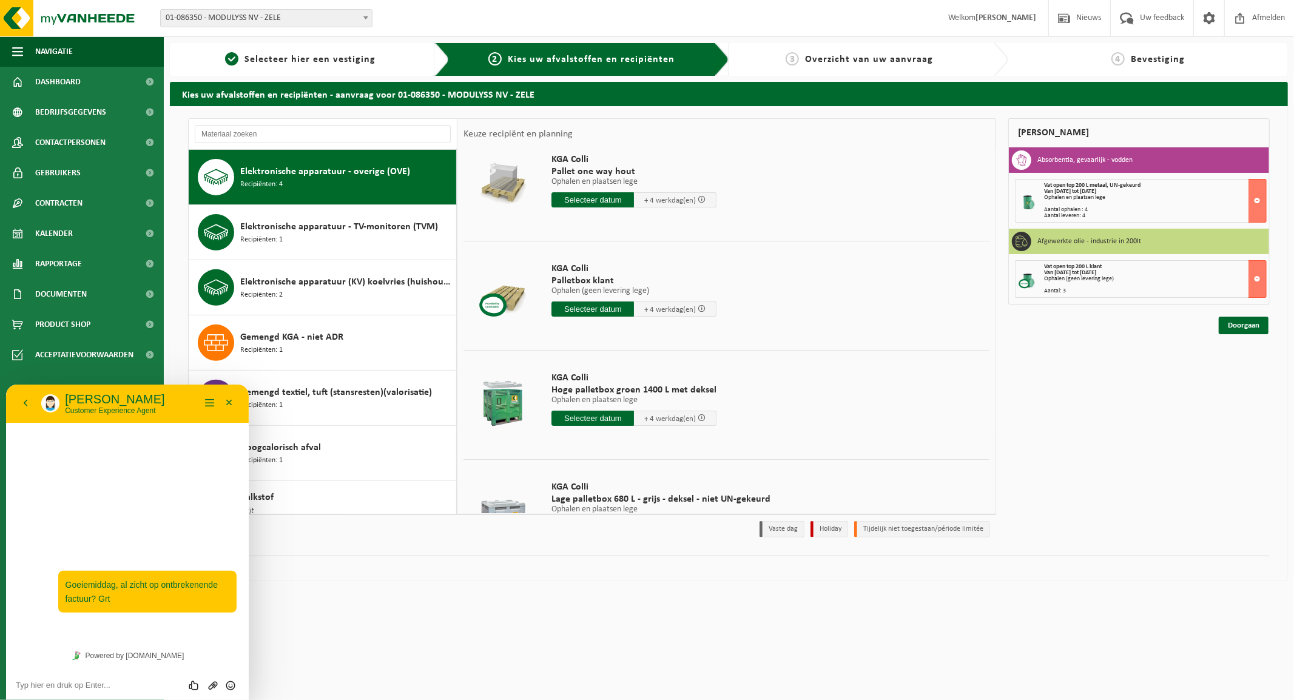
scroll to position [0, 0]
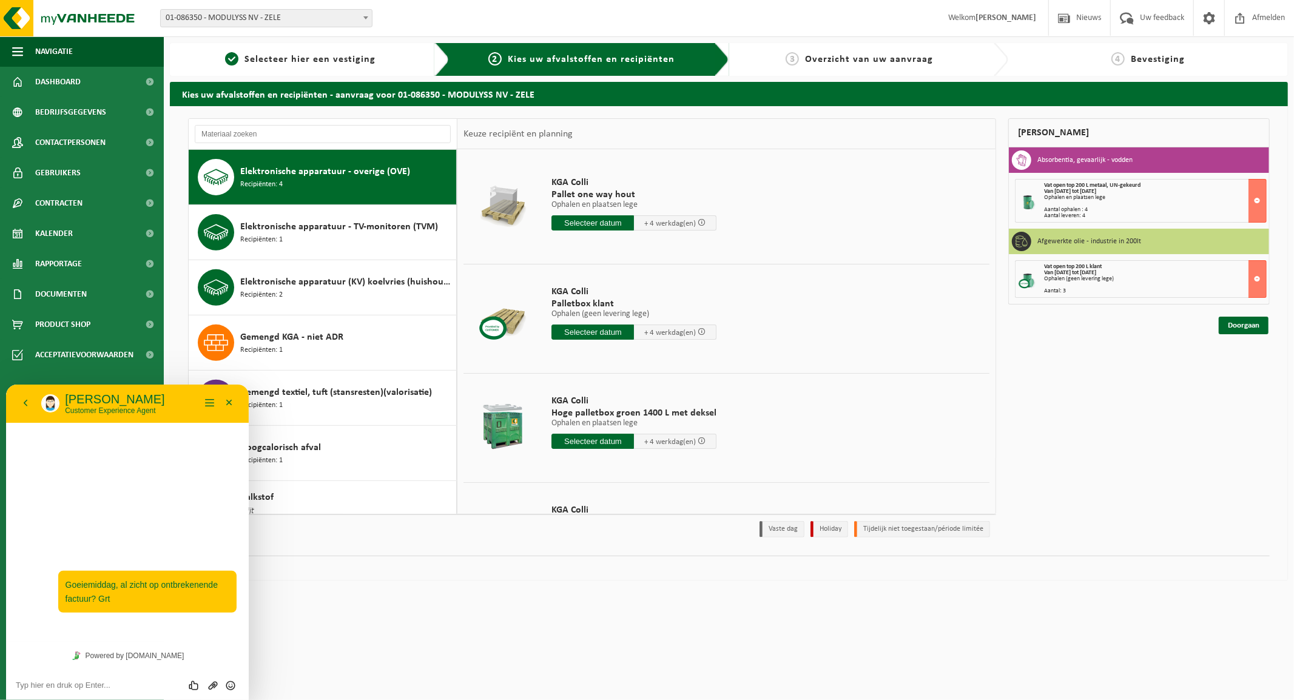
click at [585, 219] on input "text" at bounding box center [592, 222] width 82 height 15
click at [604, 329] on div "15" at bounding box center [603, 330] width 21 height 19
type input "Van 2025-10-15"
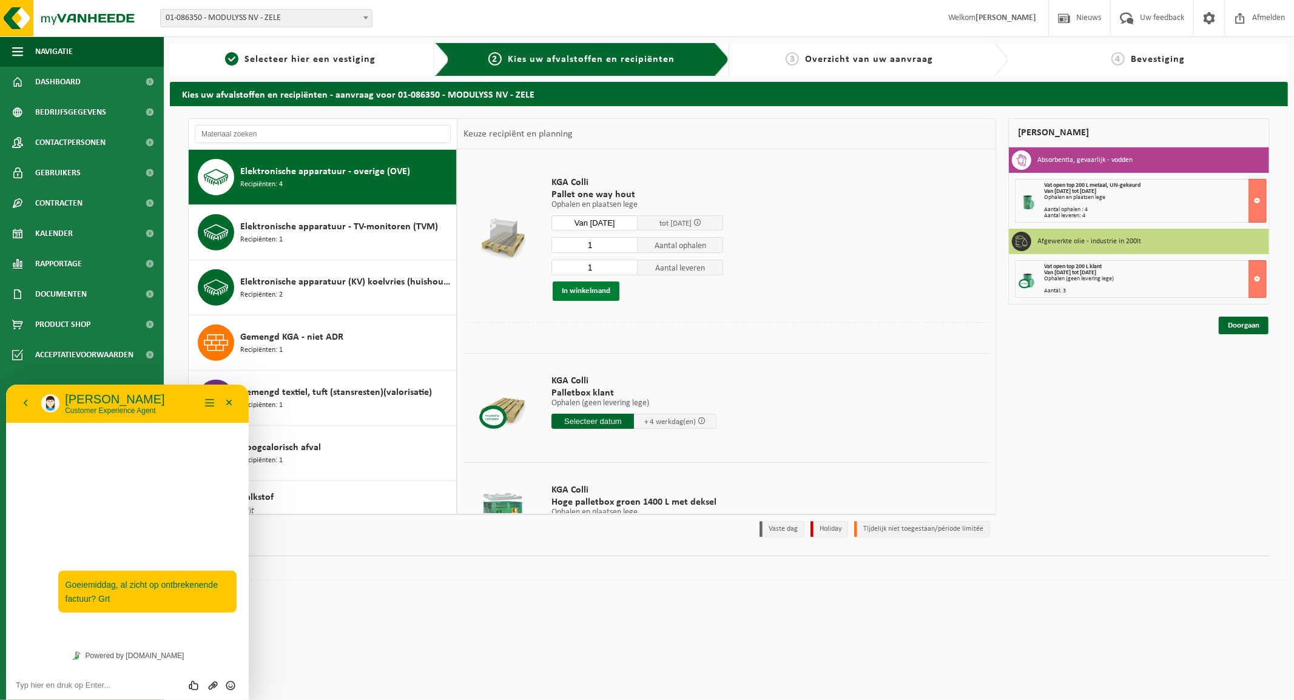
click at [583, 286] on button "In winkelmand" at bounding box center [585, 290] width 67 height 19
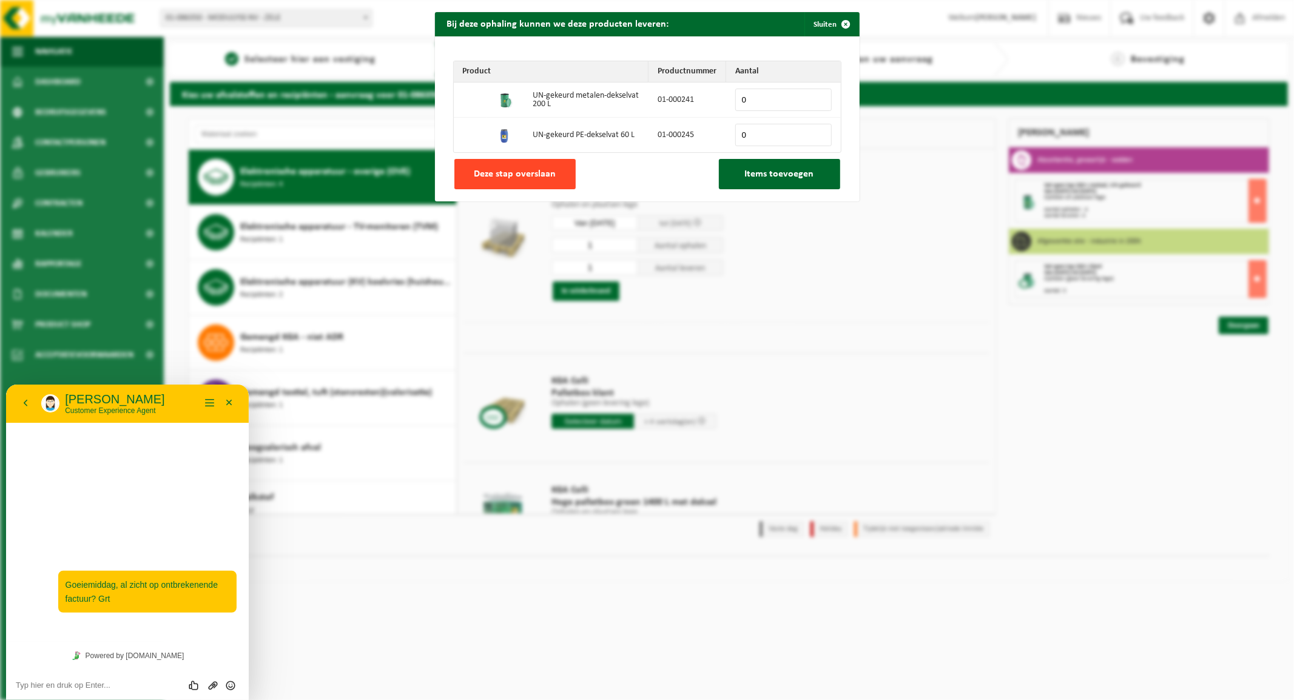
click at [531, 170] on span "Deze stap overslaan" at bounding box center [515, 174] width 82 height 10
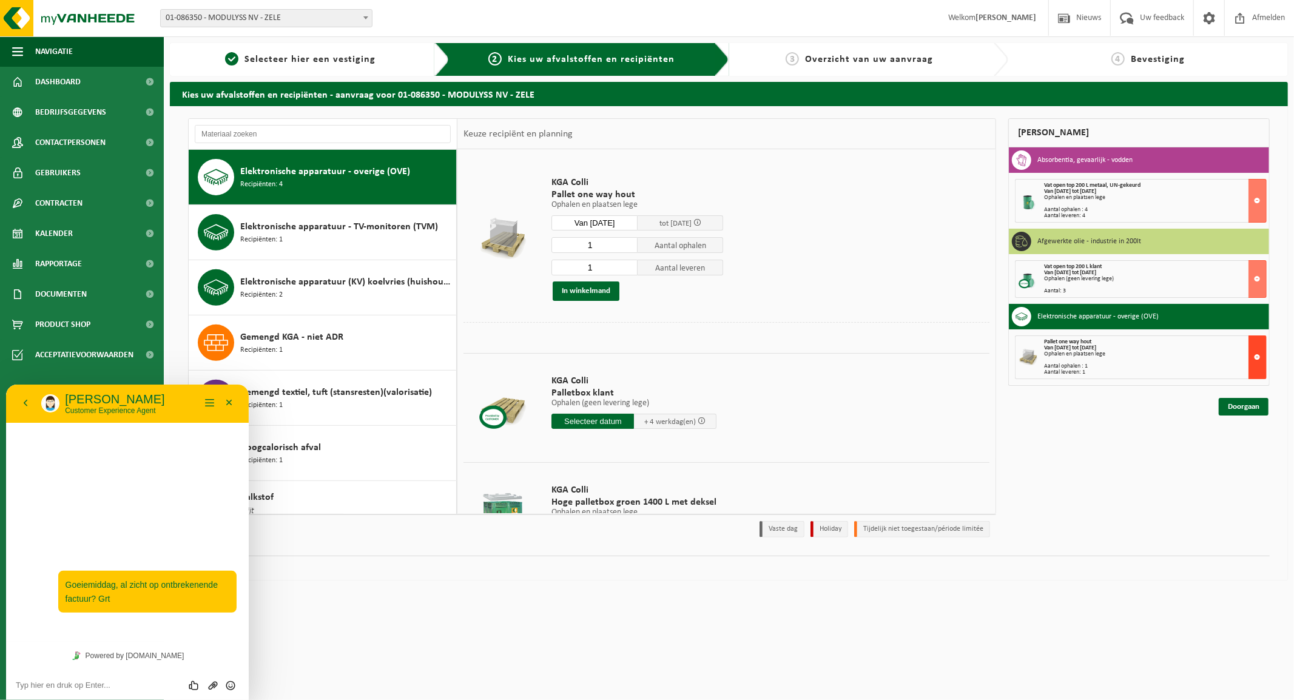
click at [1257, 355] on button at bounding box center [1257, 357] width 18 height 44
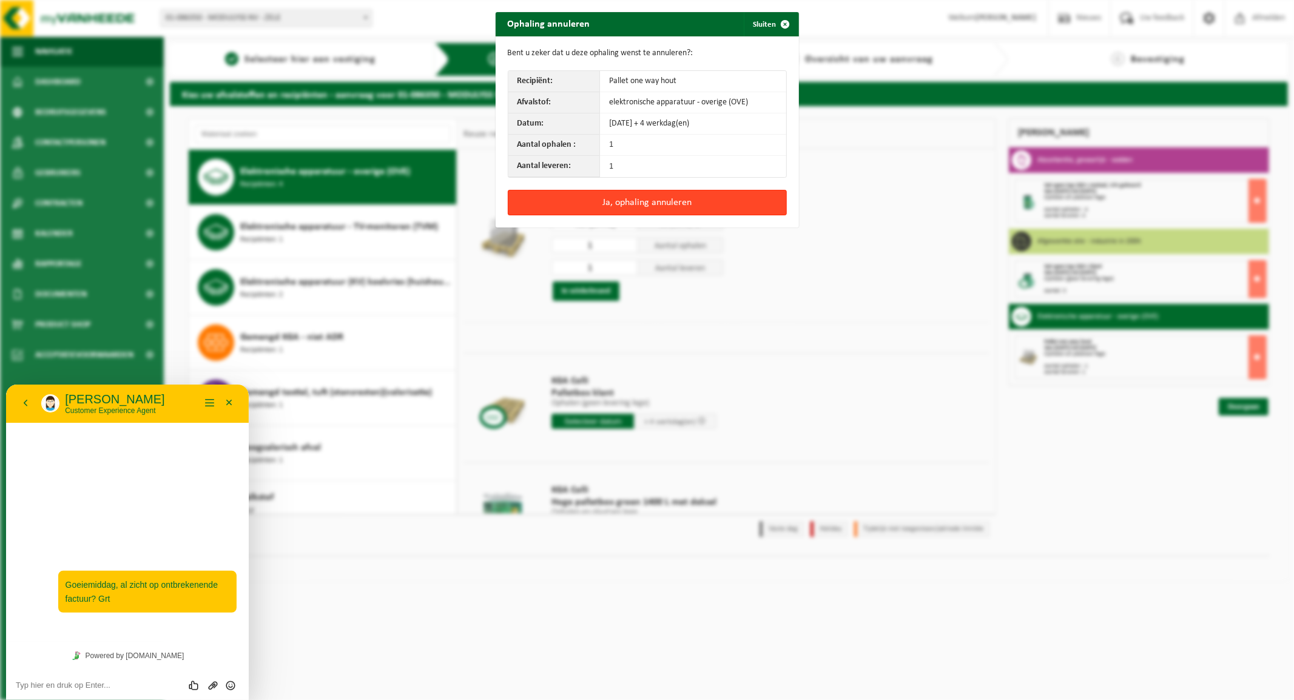
click at [633, 202] on button "Ja, ophaling annuleren" at bounding box center [647, 202] width 279 height 25
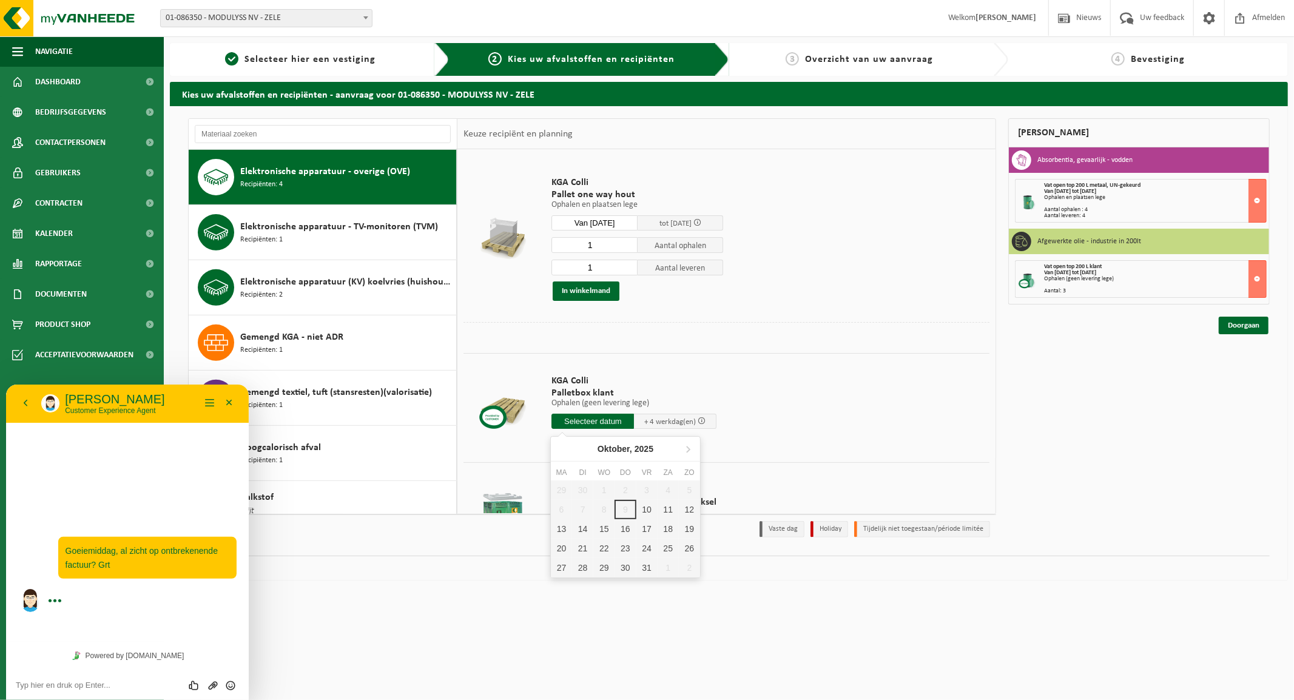
click at [585, 422] on input "text" at bounding box center [592, 421] width 82 height 15
click at [602, 529] on div "15" at bounding box center [603, 528] width 21 height 19
type input "Van 2025-10-15"
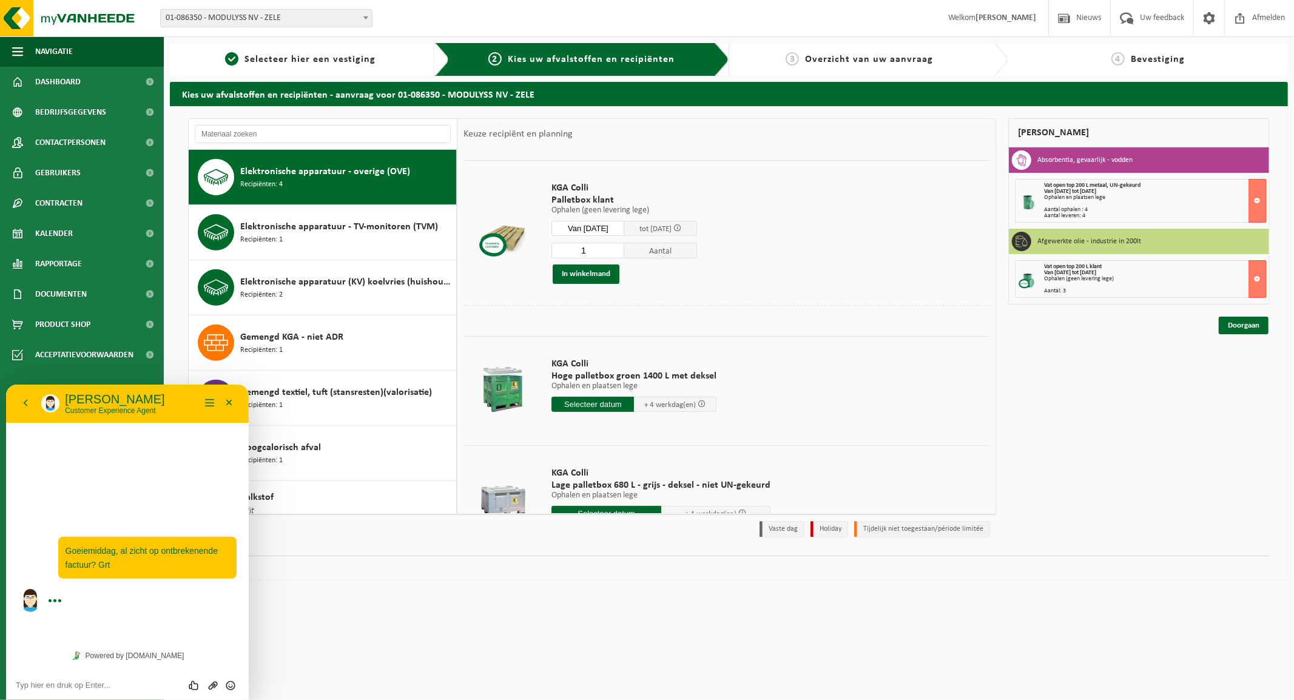
scroll to position [202, 0]
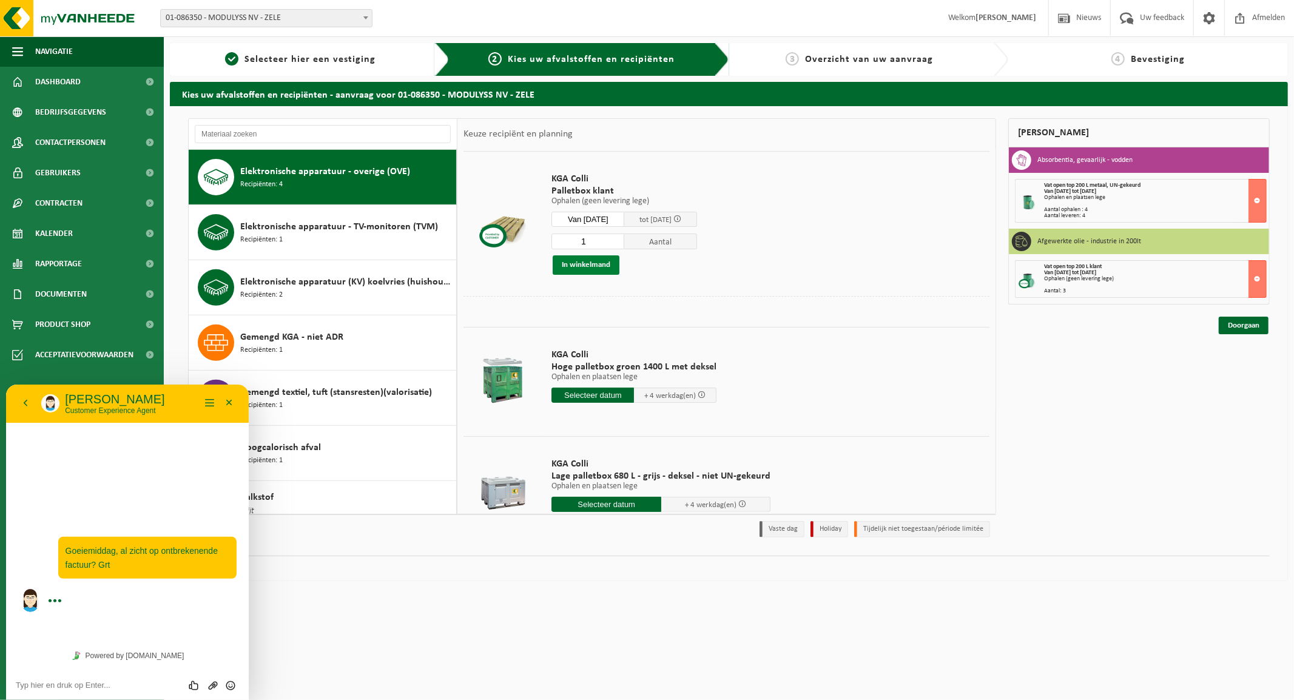
click at [583, 261] on button "In winkelmand" at bounding box center [585, 264] width 67 height 19
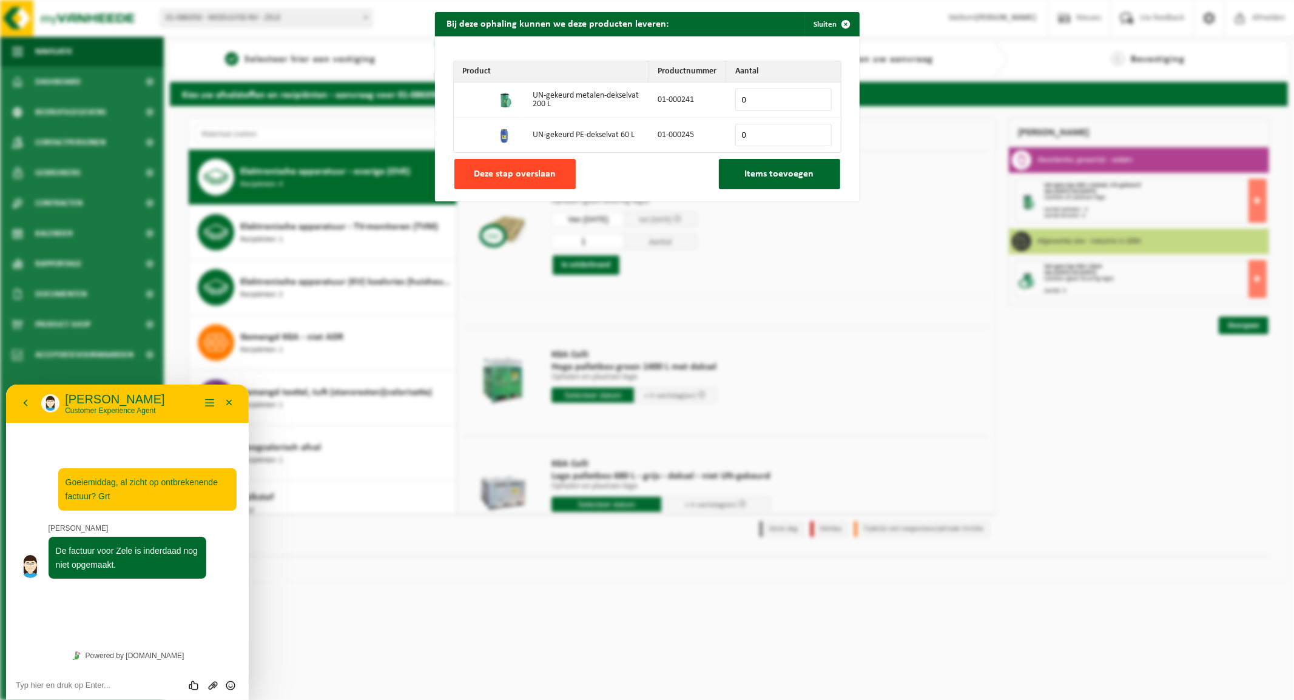
click at [522, 170] on span "Deze stap overslaan" at bounding box center [515, 174] width 82 height 10
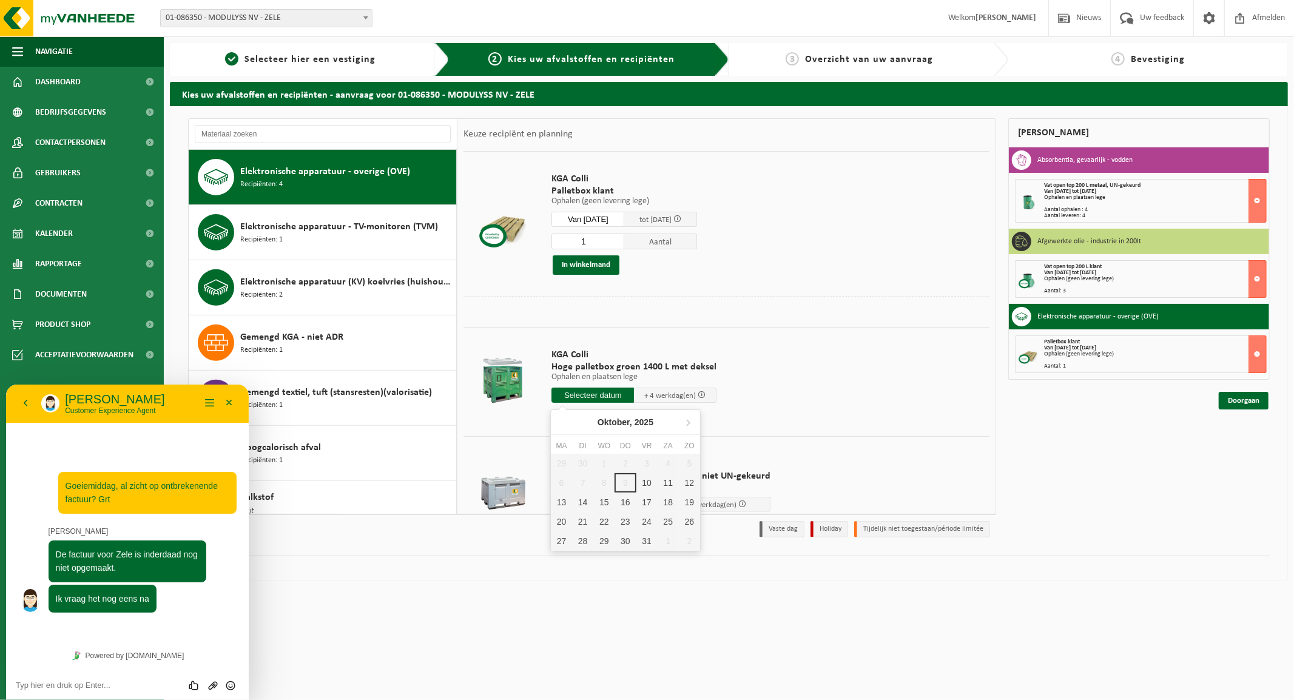
click at [585, 390] on input "text" at bounding box center [592, 395] width 82 height 15
click at [604, 499] on div "15" at bounding box center [603, 501] width 21 height 19
type input "Van 2025-10-15"
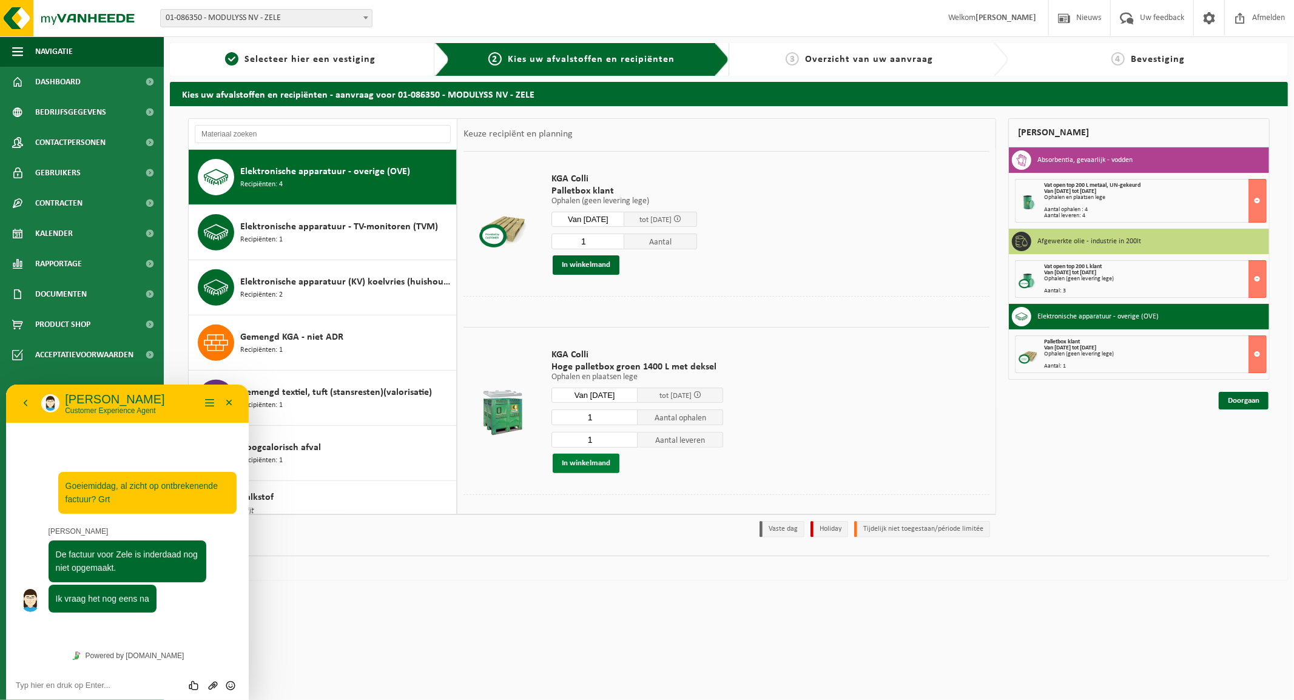
click at [585, 460] on button "In winkelmand" at bounding box center [585, 463] width 67 height 19
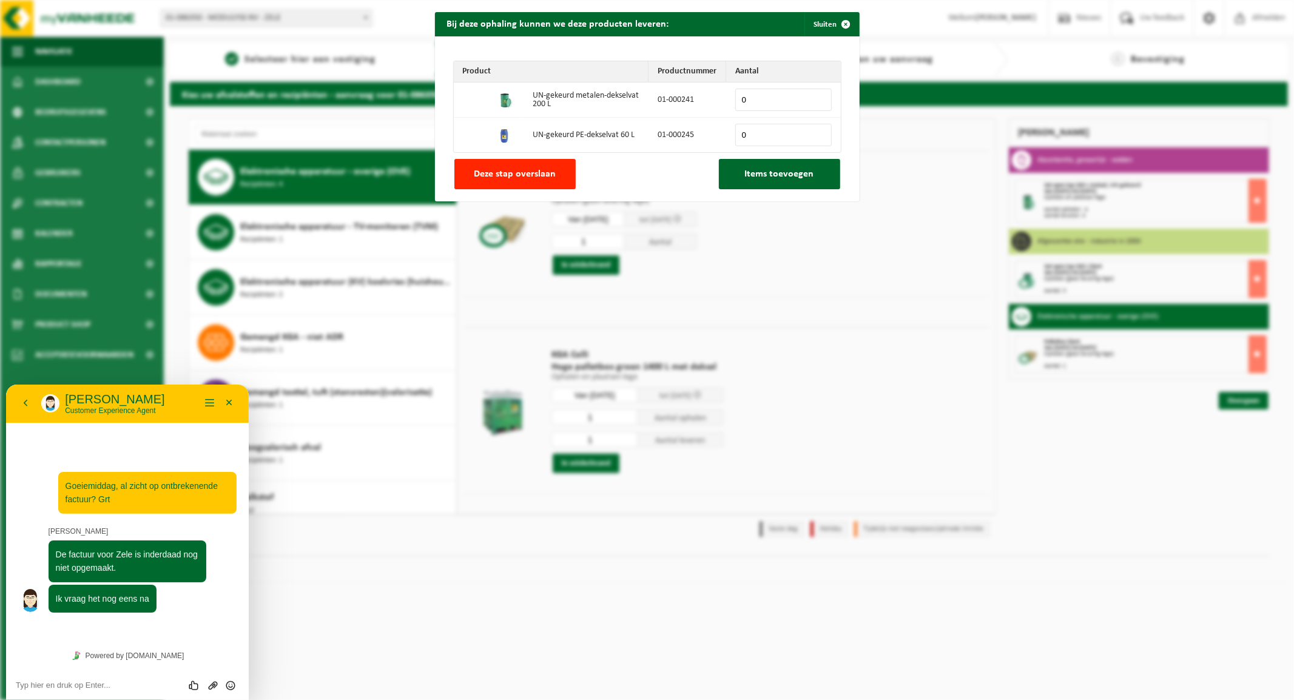
click at [531, 487] on div "Bij deze ophaling kunnen we deze producten leveren: Sluiten Product Productnumm…" at bounding box center [647, 350] width 1294 height 700
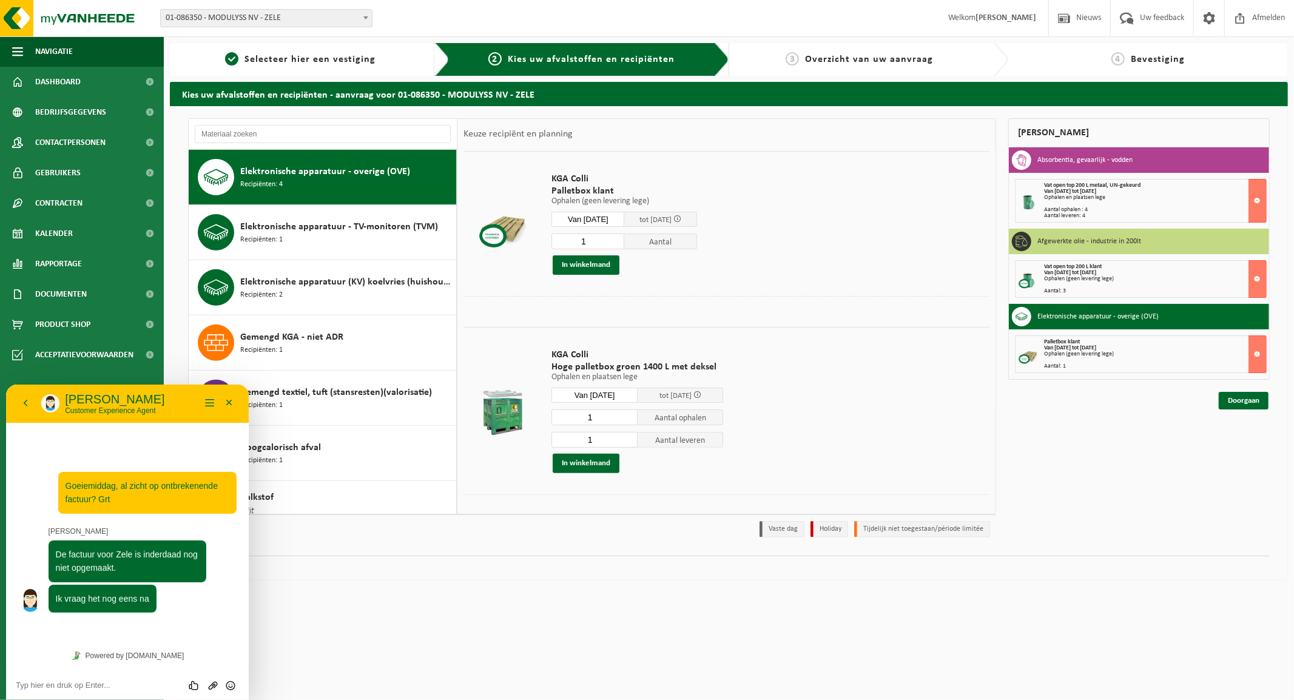
click at [514, 494] on div at bounding box center [726, 503] width 526 height 19
click at [590, 463] on button "In winkelmand" at bounding box center [585, 463] width 67 height 19
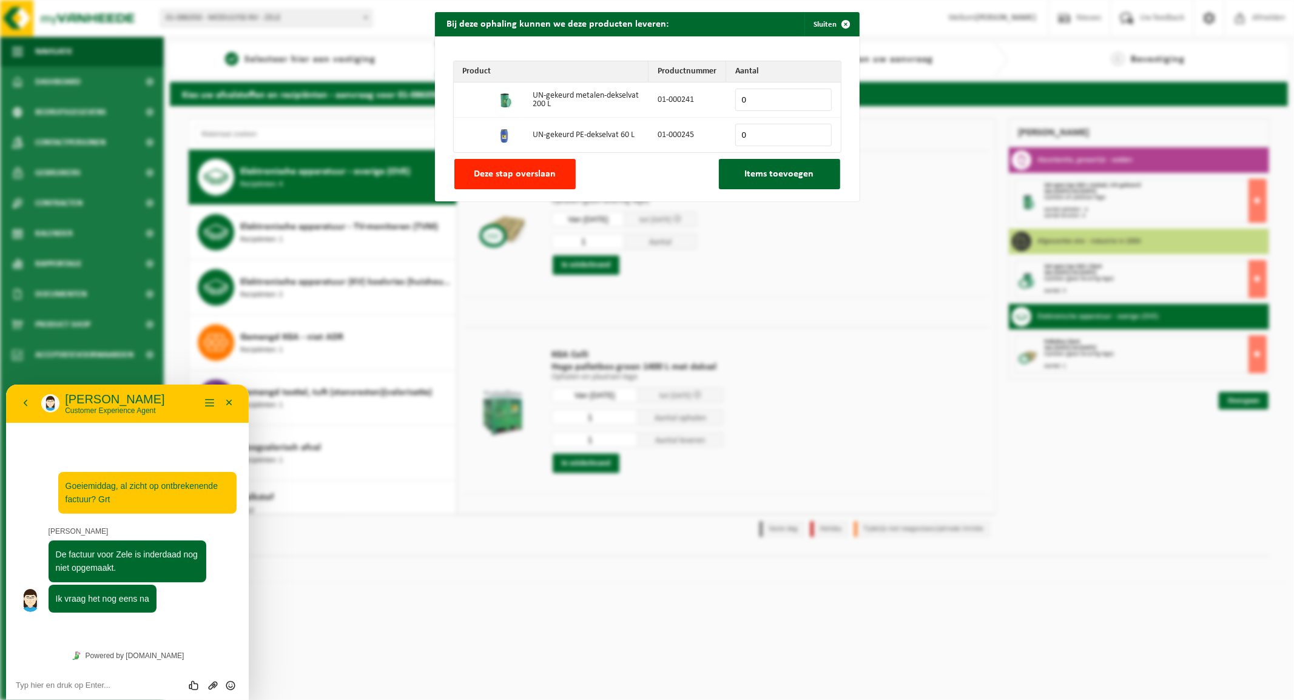
click at [517, 181] on button "Deze stap overslaan" at bounding box center [514, 174] width 121 height 30
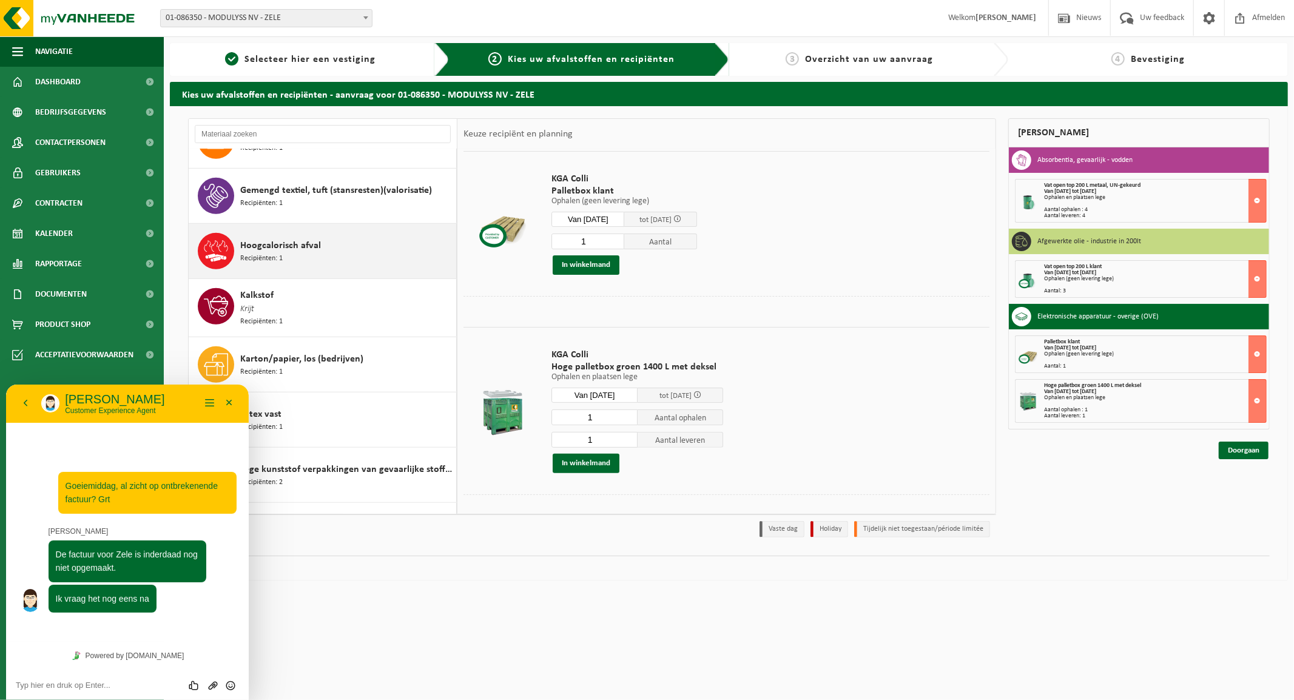
scroll to position [658, 0]
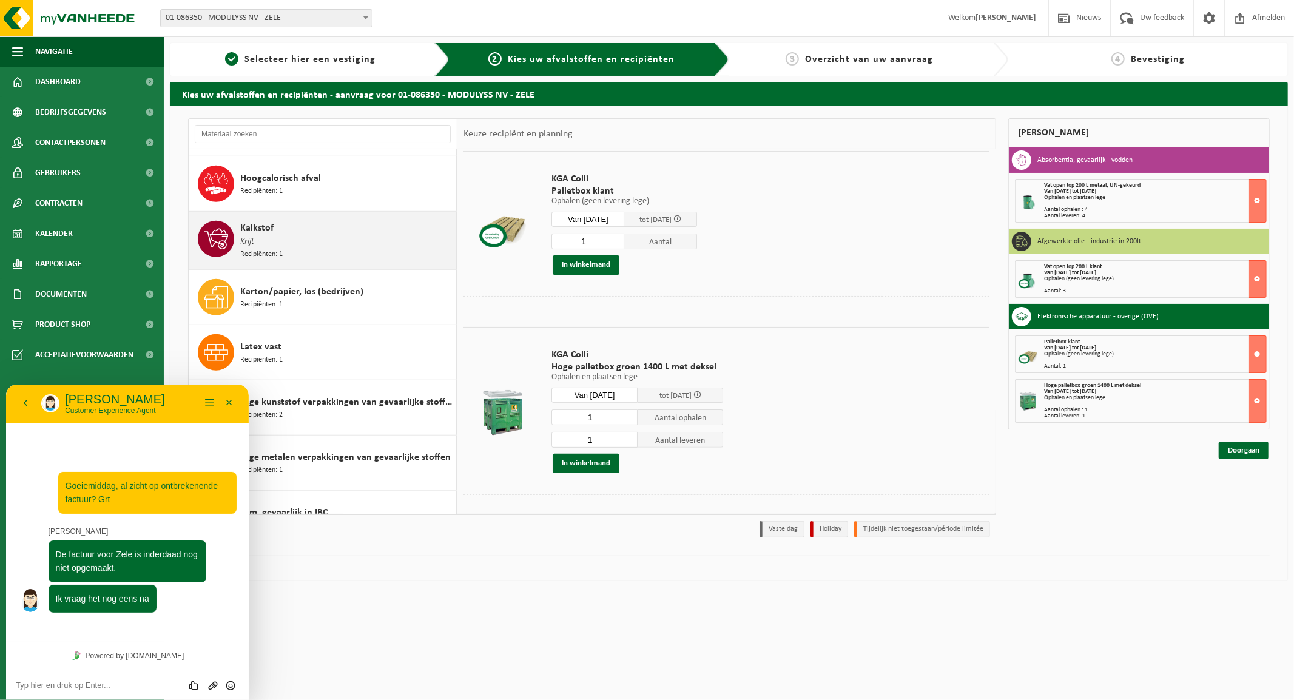
click at [282, 237] on div "Kalkstof Krijt Recipiënten: 1" at bounding box center [346, 240] width 213 height 39
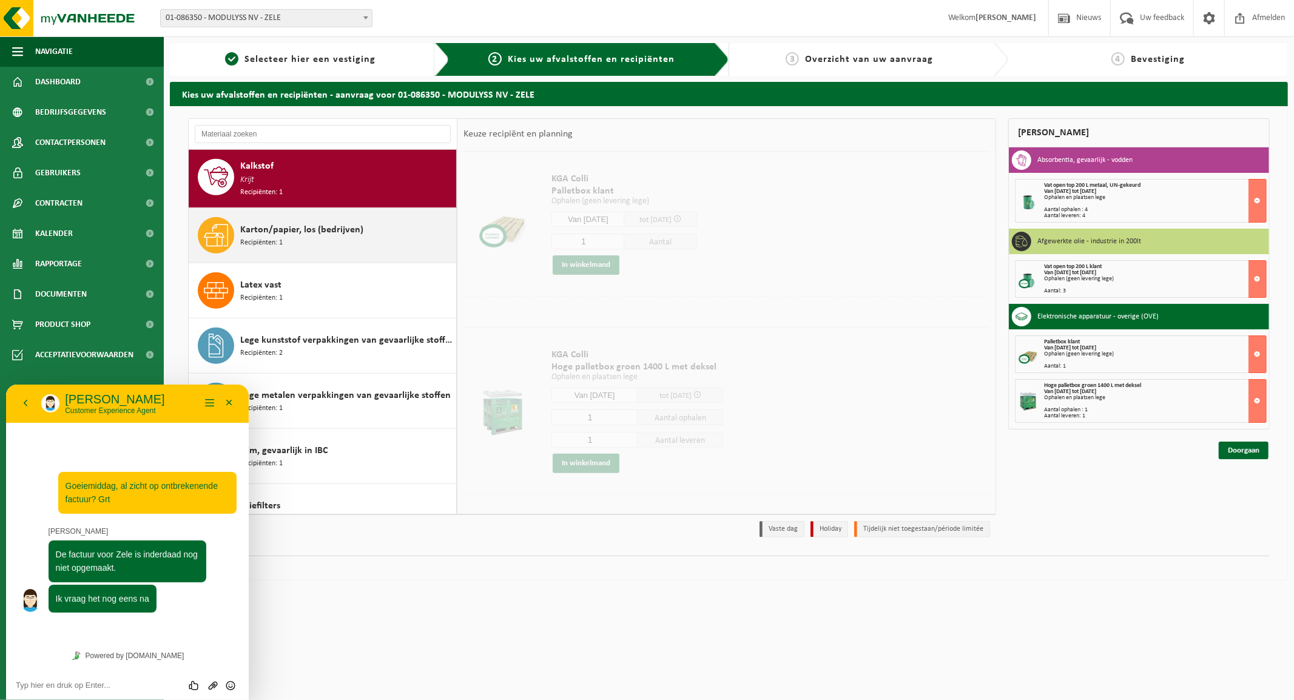
scroll to position [0, 0]
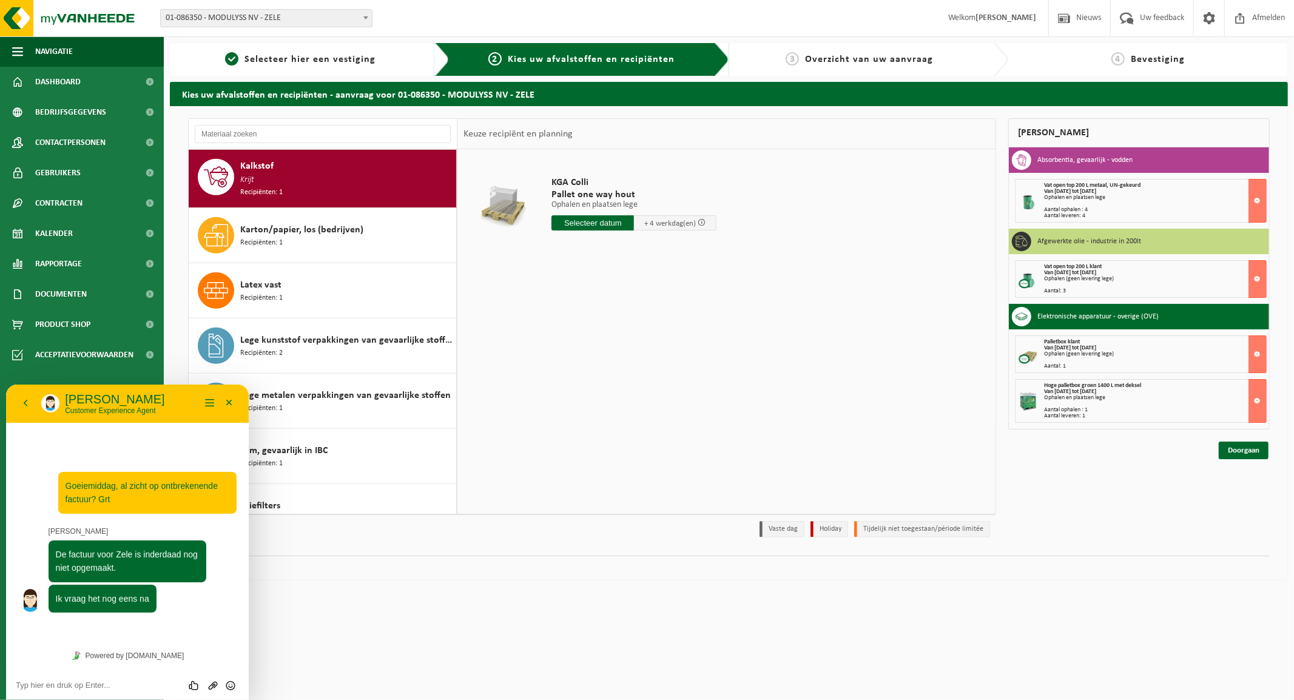
click at [585, 223] on input "text" at bounding box center [592, 222] width 82 height 15
click at [606, 328] on div "15" at bounding box center [605, 330] width 21 height 19
type input "Van 2025-10-15"
drag, startPoint x: 597, startPoint y: 263, endPoint x: 577, endPoint y: 266, distance: 19.6
click at [577, 266] on input "1" at bounding box center [594, 268] width 86 height 16
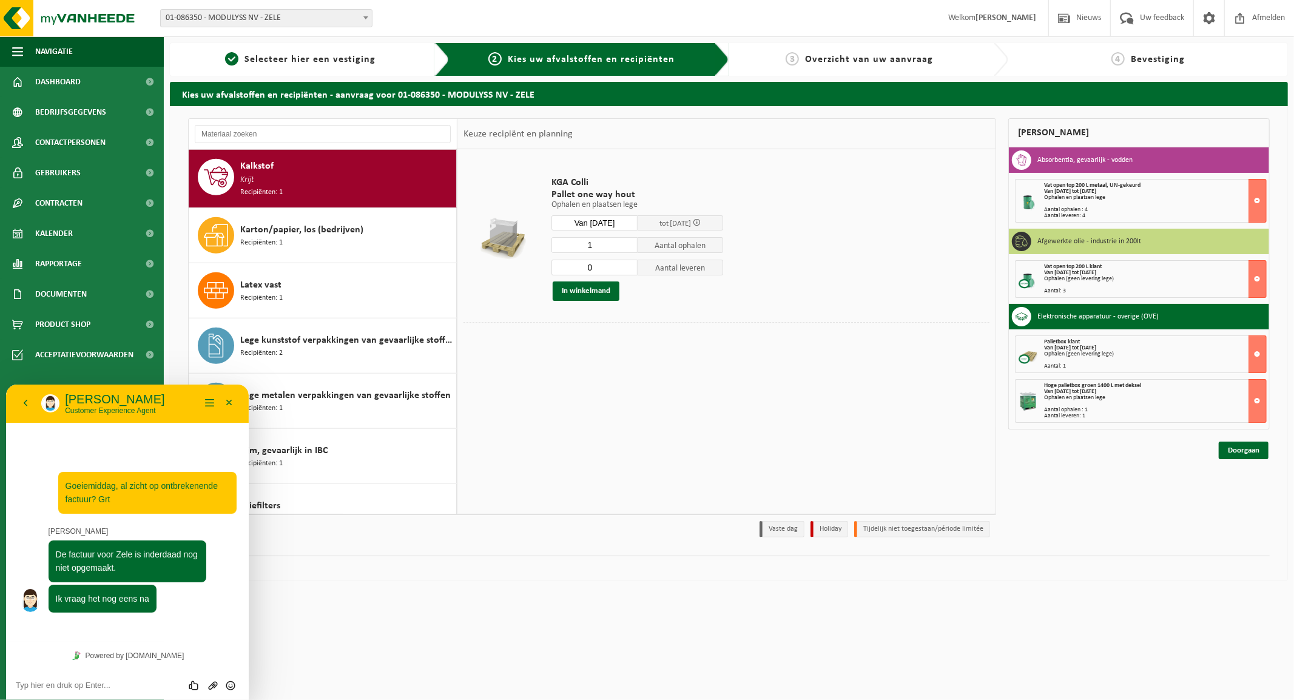
type input "0"
drag, startPoint x: 605, startPoint y: 247, endPoint x: 571, endPoint y: 245, distance: 34.0
click at [571, 245] on input "1" at bounding box center [594, 245] width 86 height 16
type input "4"
click at [591, 284] on button "In winkelmand" at bounding box center [585, 290] width 67 height 19
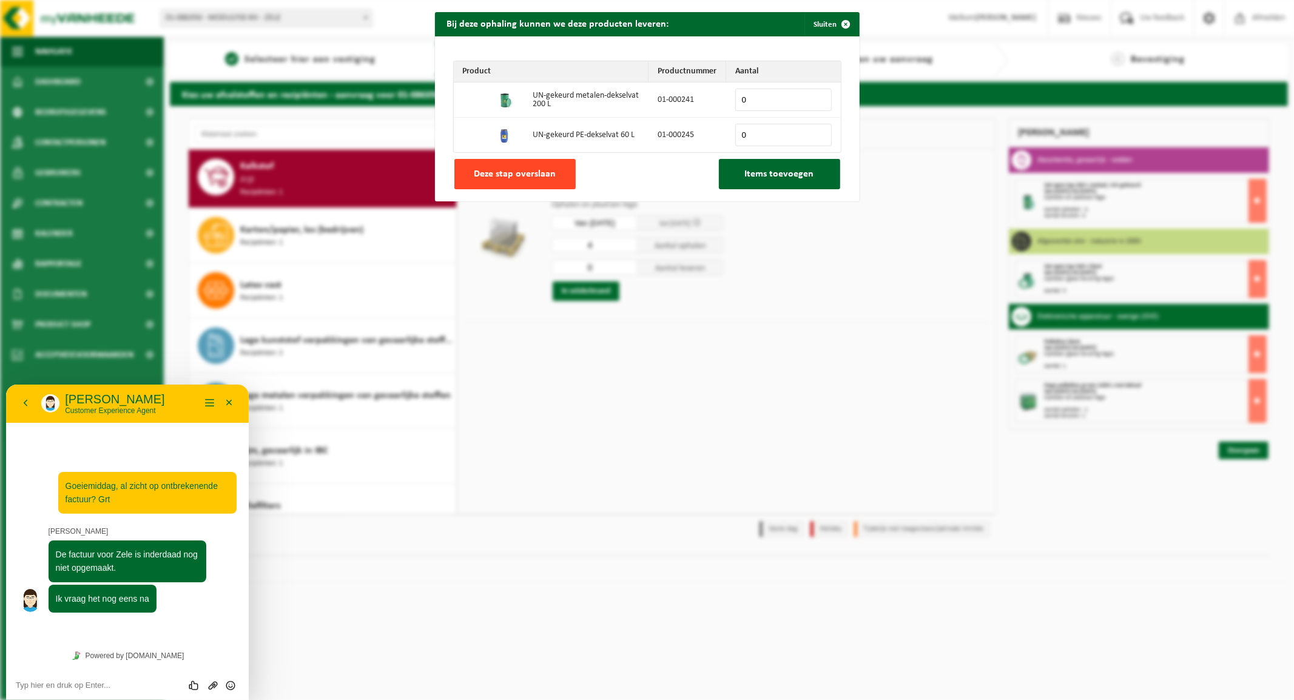
click at [468, 170] on button "Deze stap overslaan" at bounding box center [514, 174] width 121 height 30
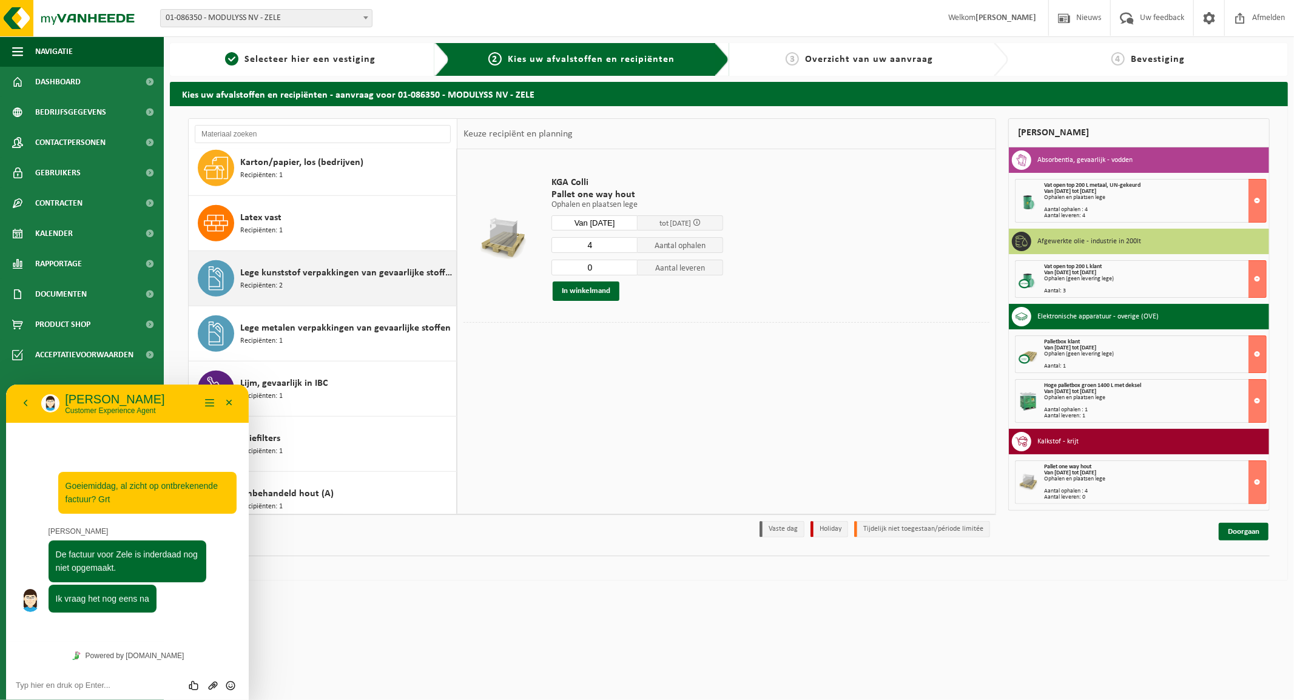
click at [316, 278] on span "Lege kunststof verpakkingen van gevaarlijke stoffen" at bounding box center [346, 273] width 213 height 15
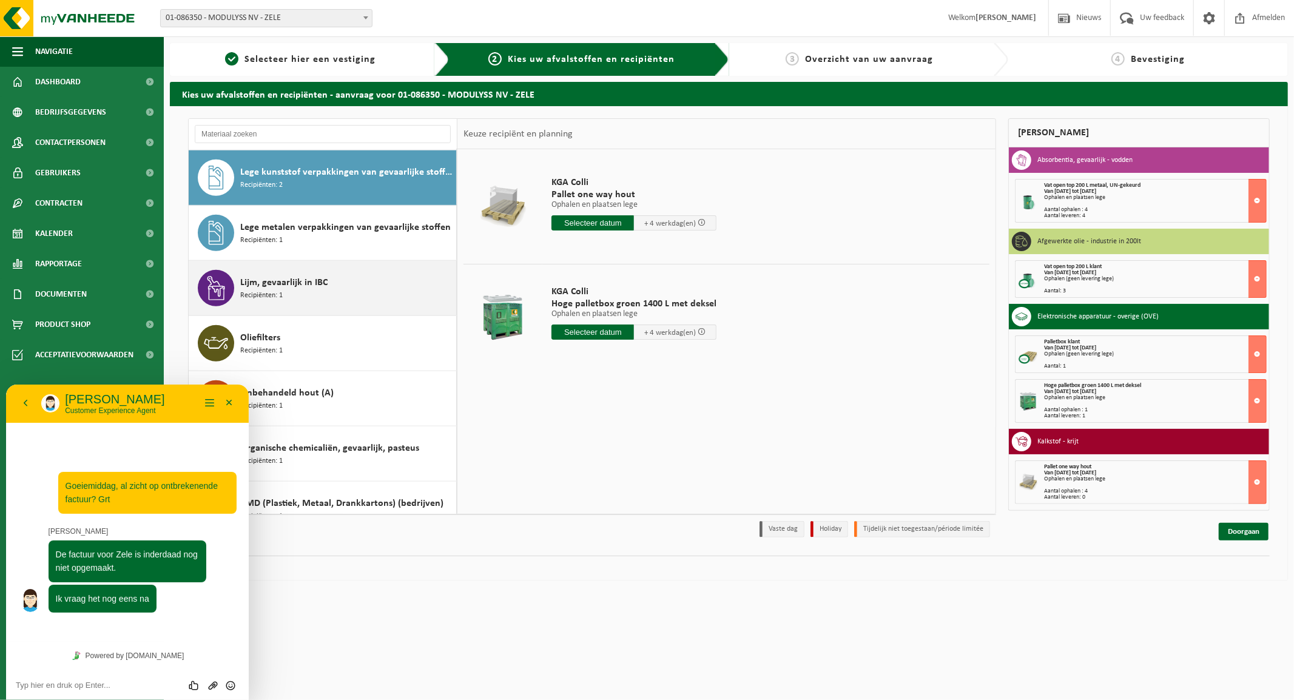
scroll to position [955, 0]
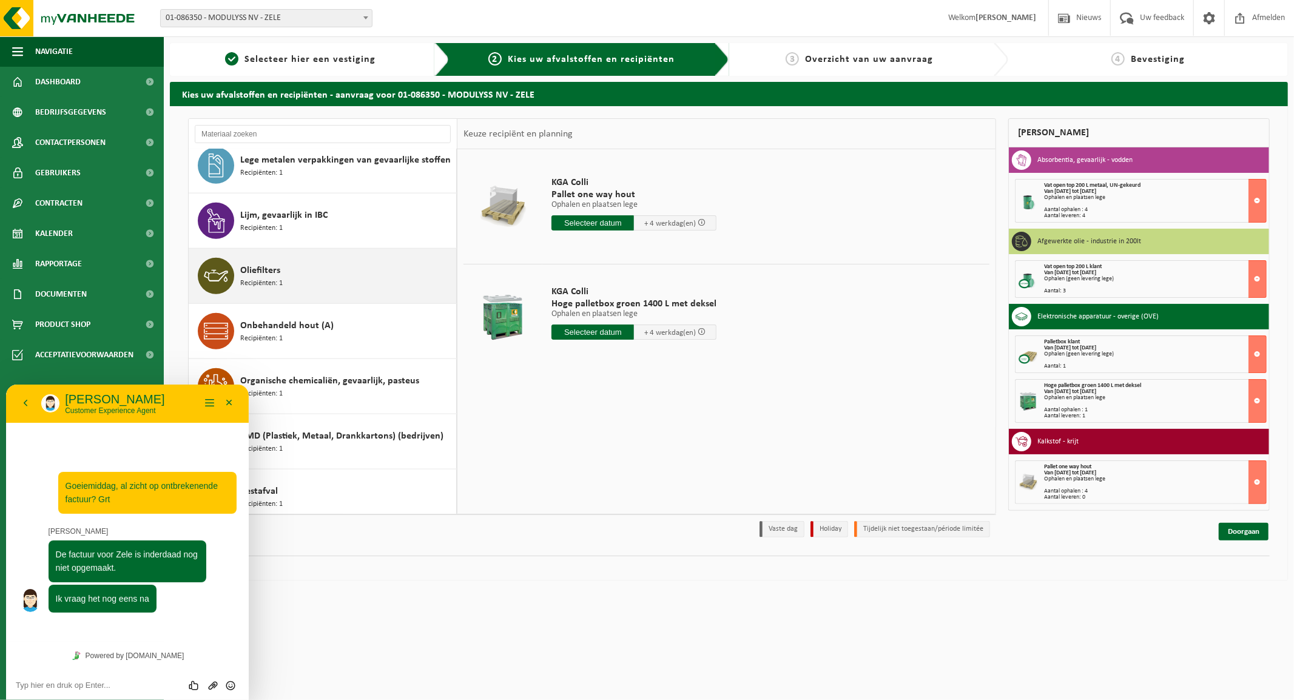
click at [276, 266] on span "Oliefilters" at bounding box center [260, 270] width 40 height 15
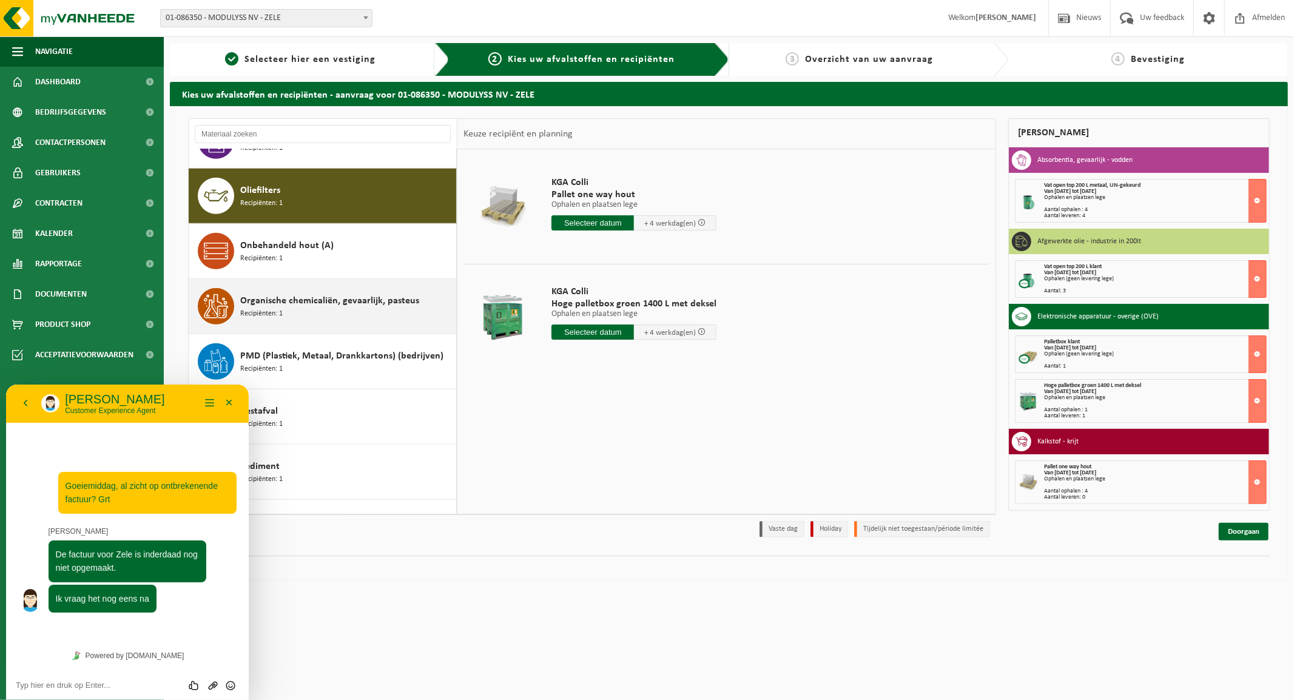
scroll to position [1053, 0]
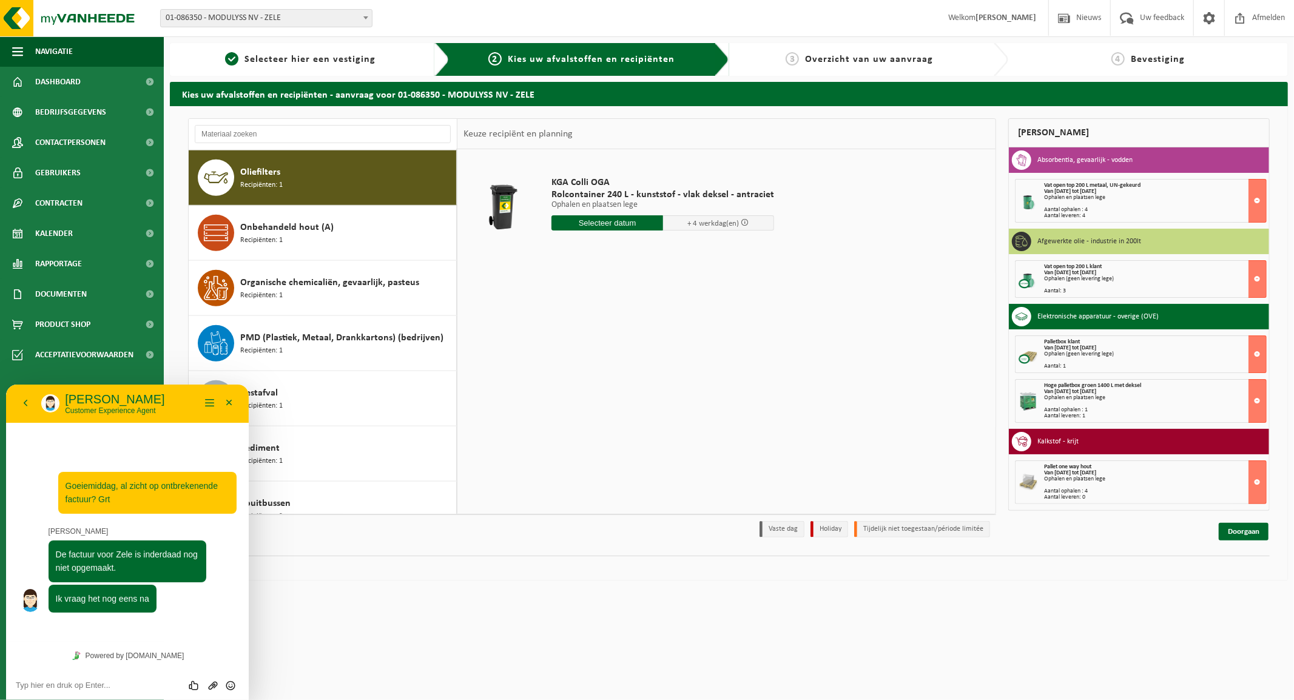
click at [574, 222] on input "text" at bounding box center [607, 222] width 112 height 15
click at [603, 326] on div "15" at bounding box center [605, 330] width 21 height 19
type input "Van 2025-10-15"
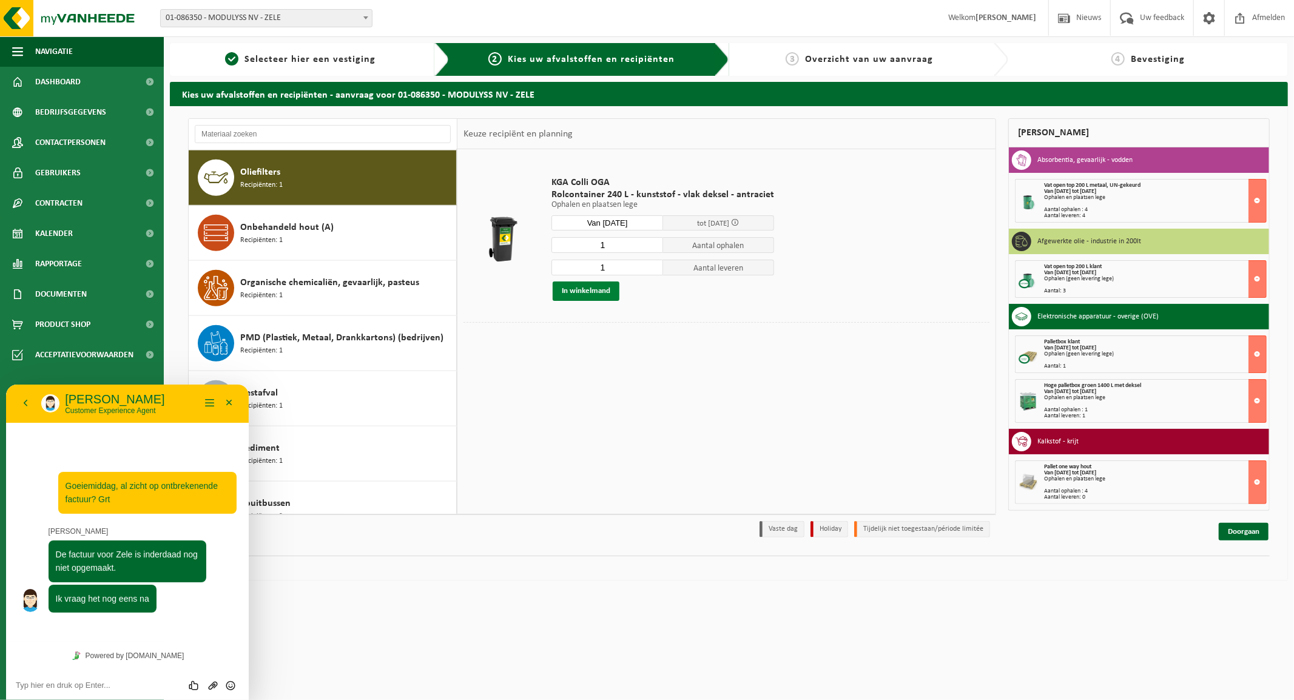
click at [591, 288] on button "In winkelmand" at bounding box center [585, 290] width 67 height 19
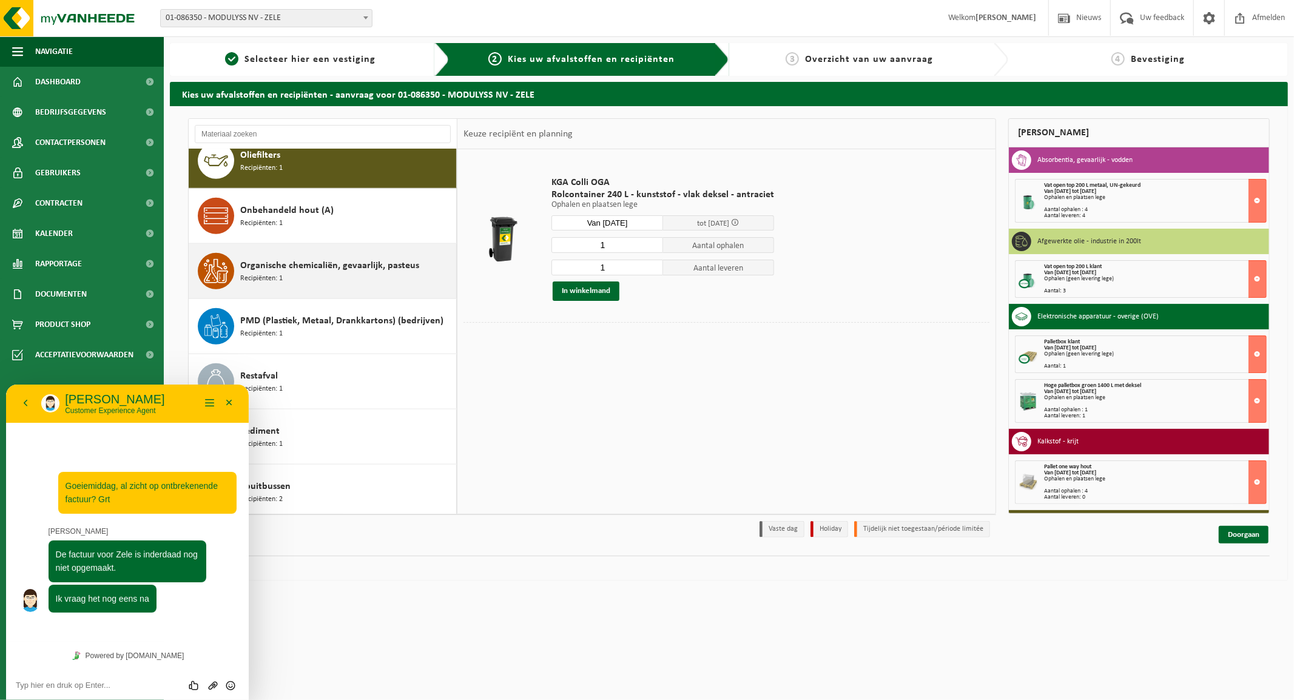
scroll to position [1121, 0]
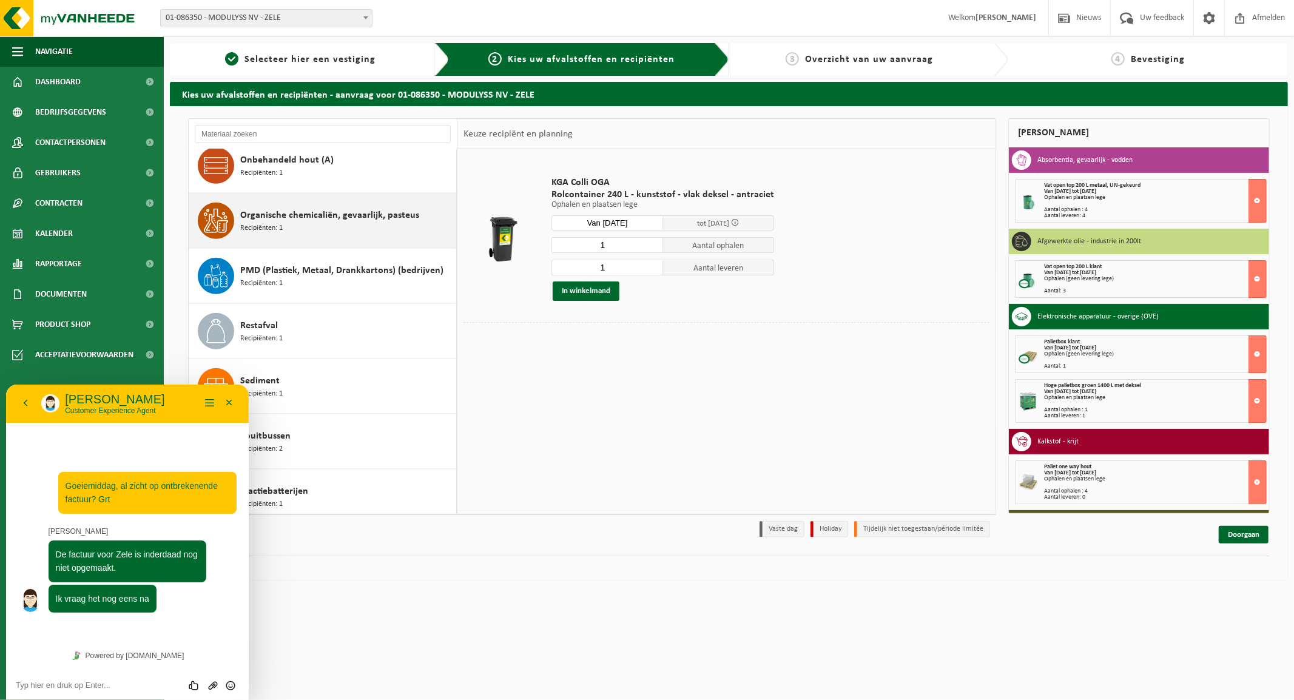
click at [297, 220] on span "Organische chemicaliën, gevaarlijk, pasteus" at bounding box center [329, 215] width 179 height 15
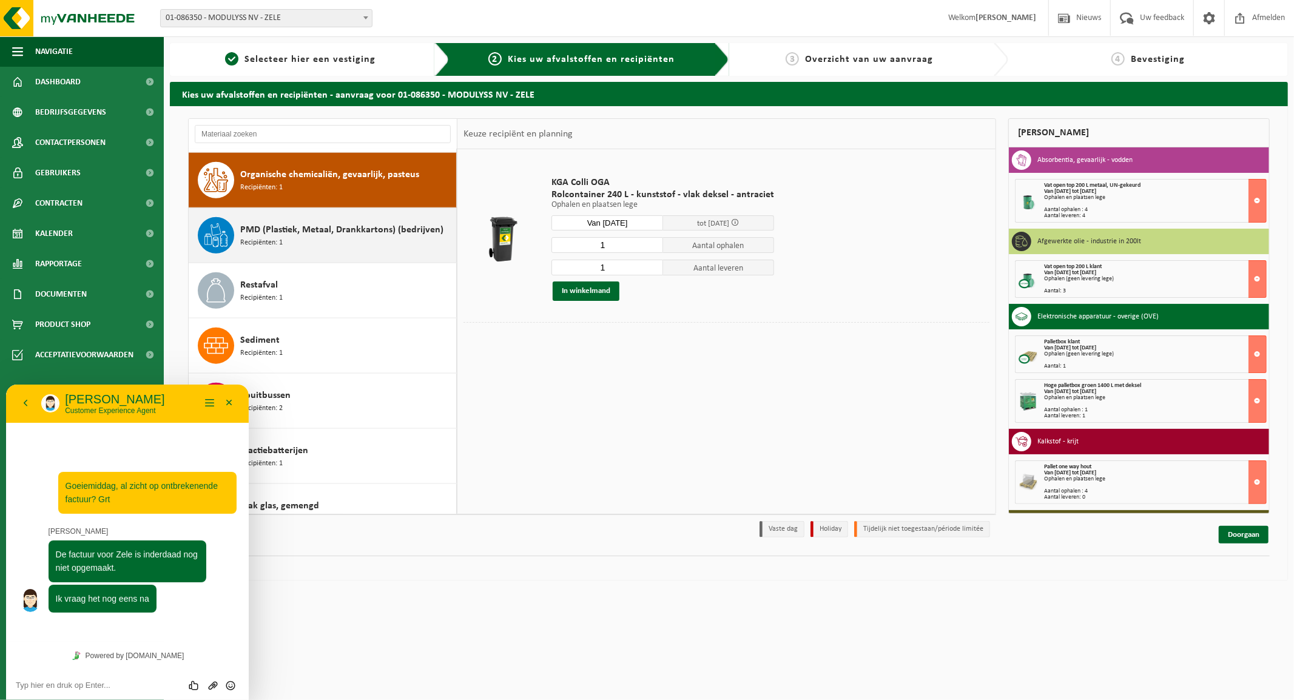
scroll to position [1164, 0]
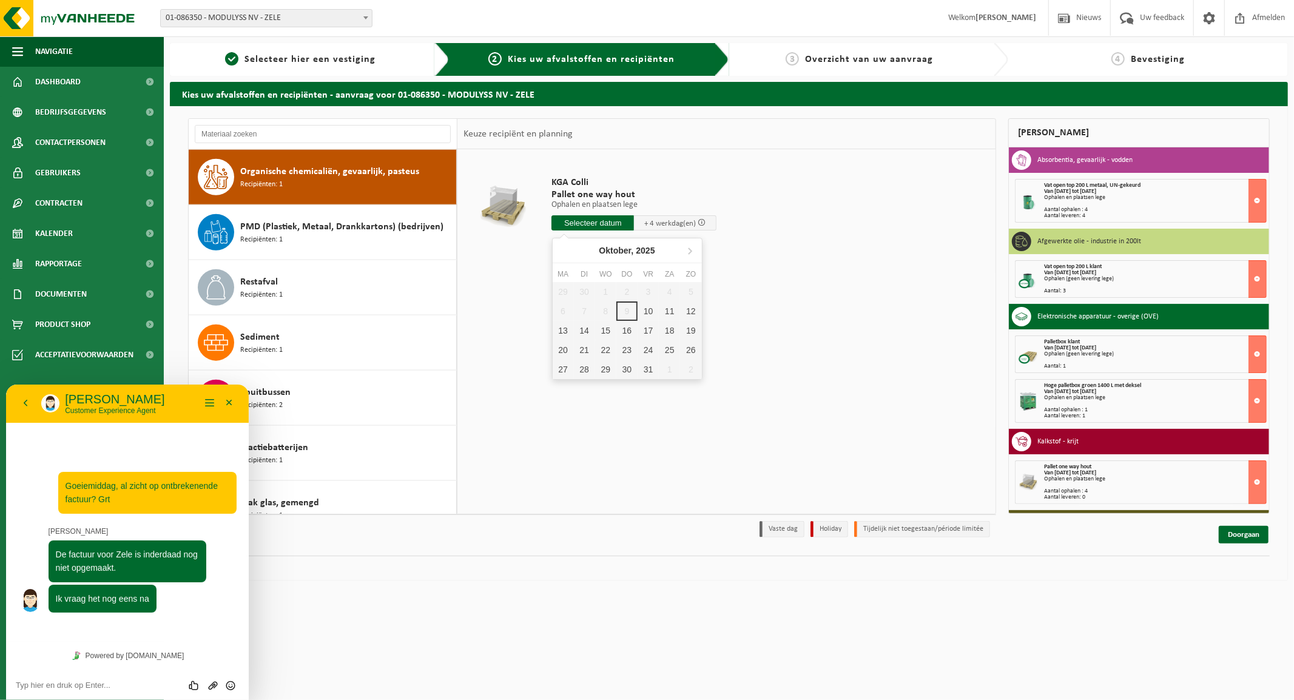
click at [589, 220] on input "text" at bounding box center [592, 222] width 82 height 15
click at [610, 329] on div "15" at bounding box center [605, 330] width 21 height 19
type input "Van 2025-10-15"
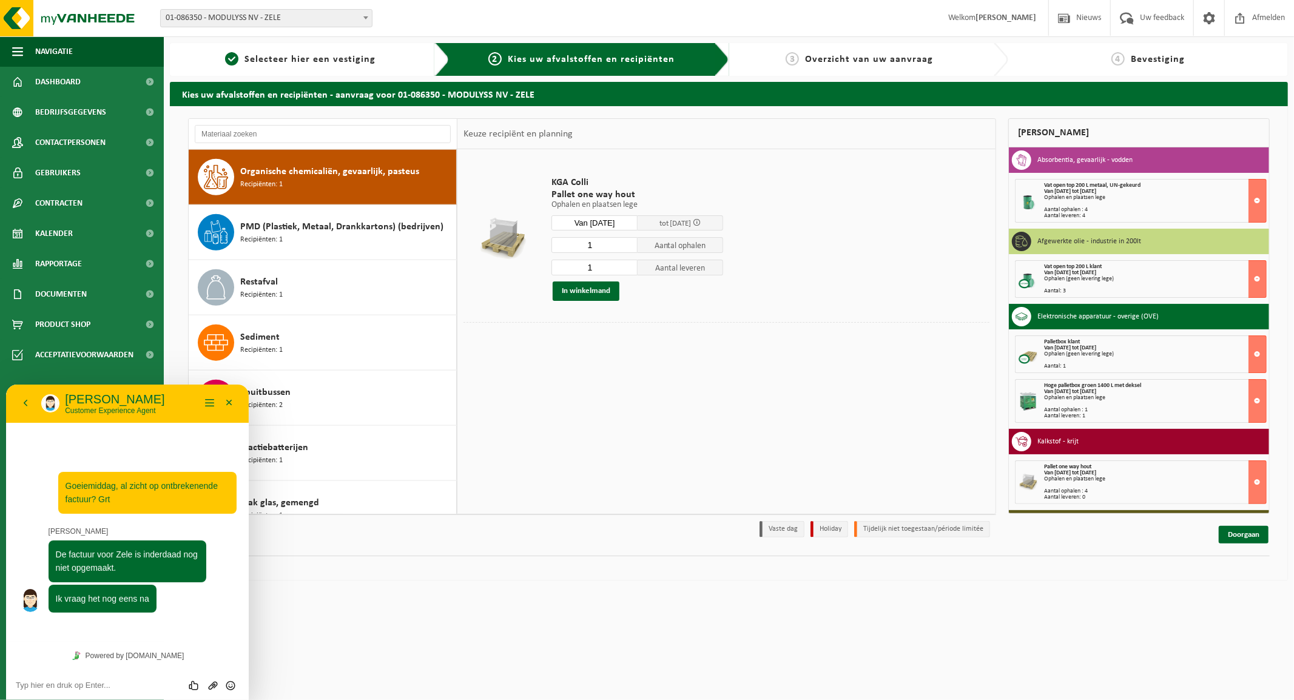
drag, startPoint x: 605, startPoint y: 261, endPoint x: 574, endPoint y: 263, distance: 30.3
click at [574, 263] on input "1" at bounding box center [594, 268] width 86 height 16
type input "0"
click at [593, 292] on button "In winkelmand" at bounding box center [585, 290] width 67 height 19
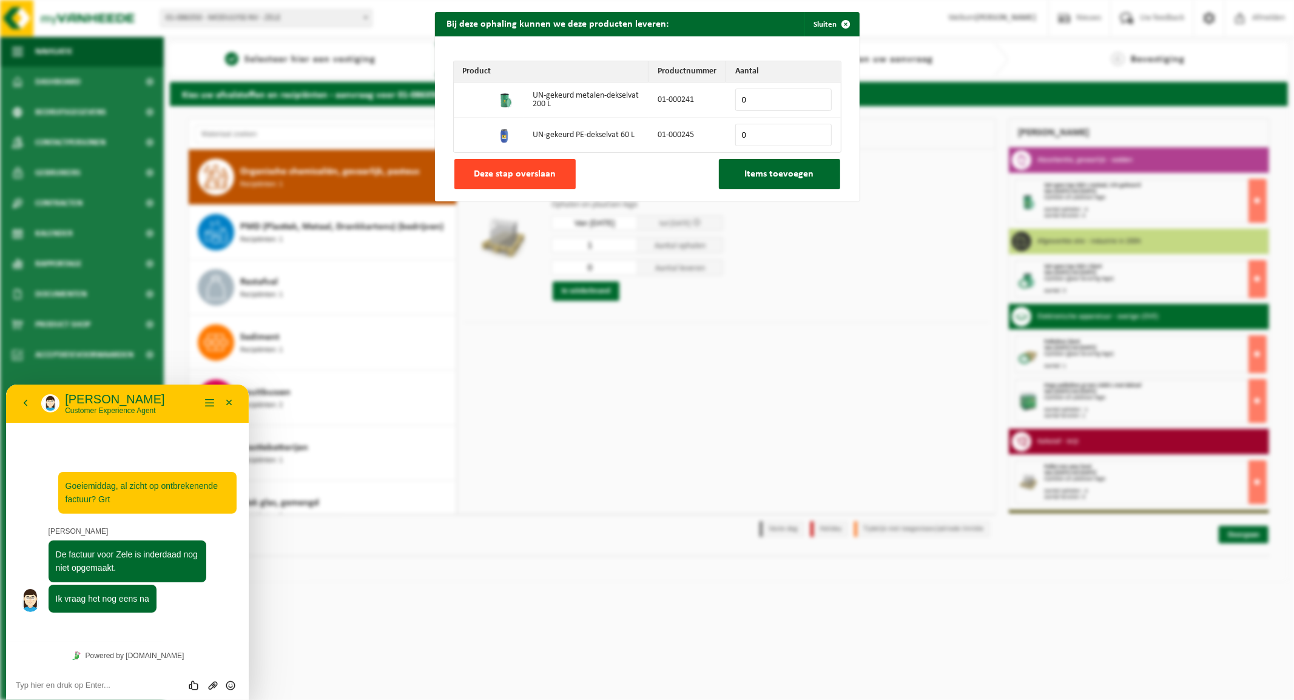
click at [530, 177] on span "Deze stap overslaan" at bounding box center [515, 174] width 82 height 10
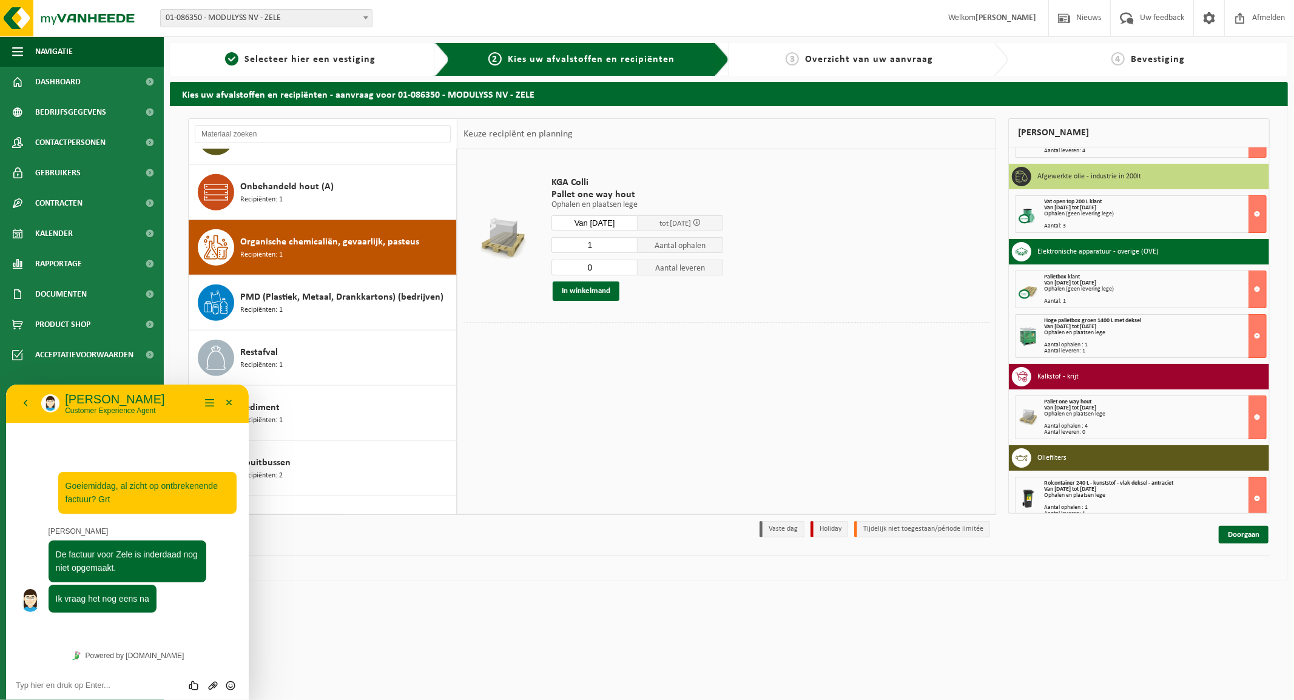
scroll to position [160, 0]
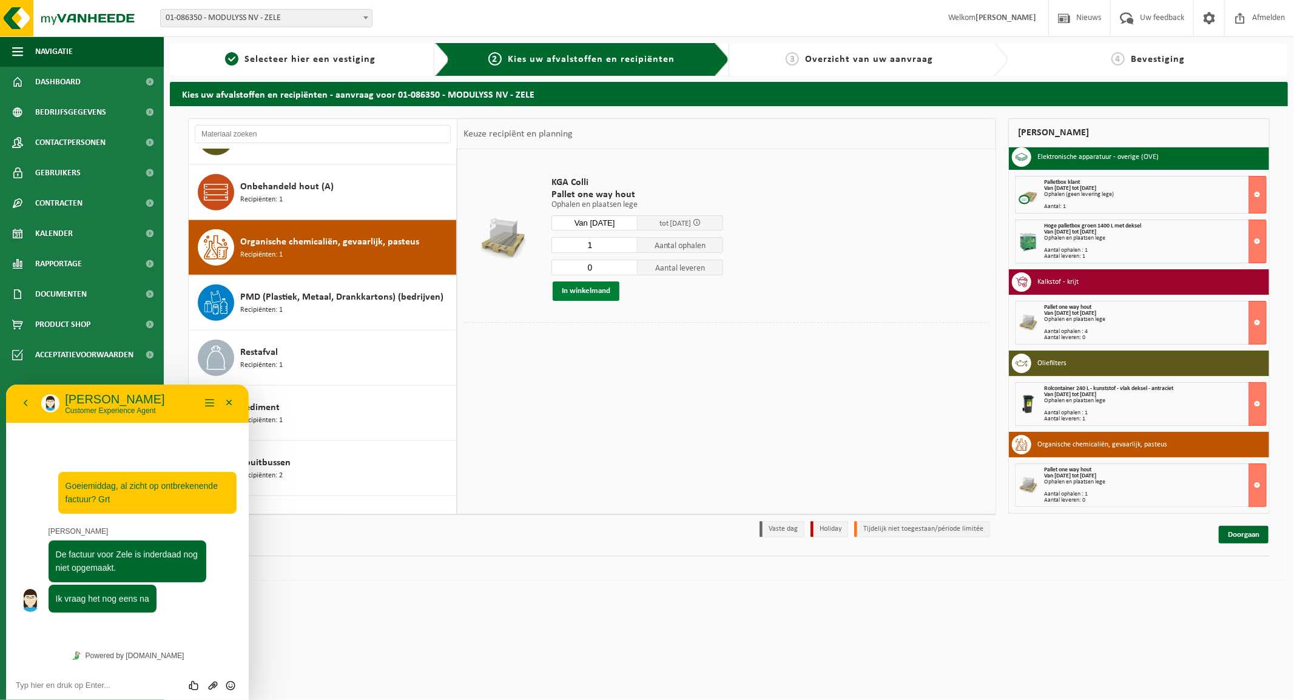
click at [584, 284] on button "In winkelmand" at bounding box center [585, 290] width 67 height 19
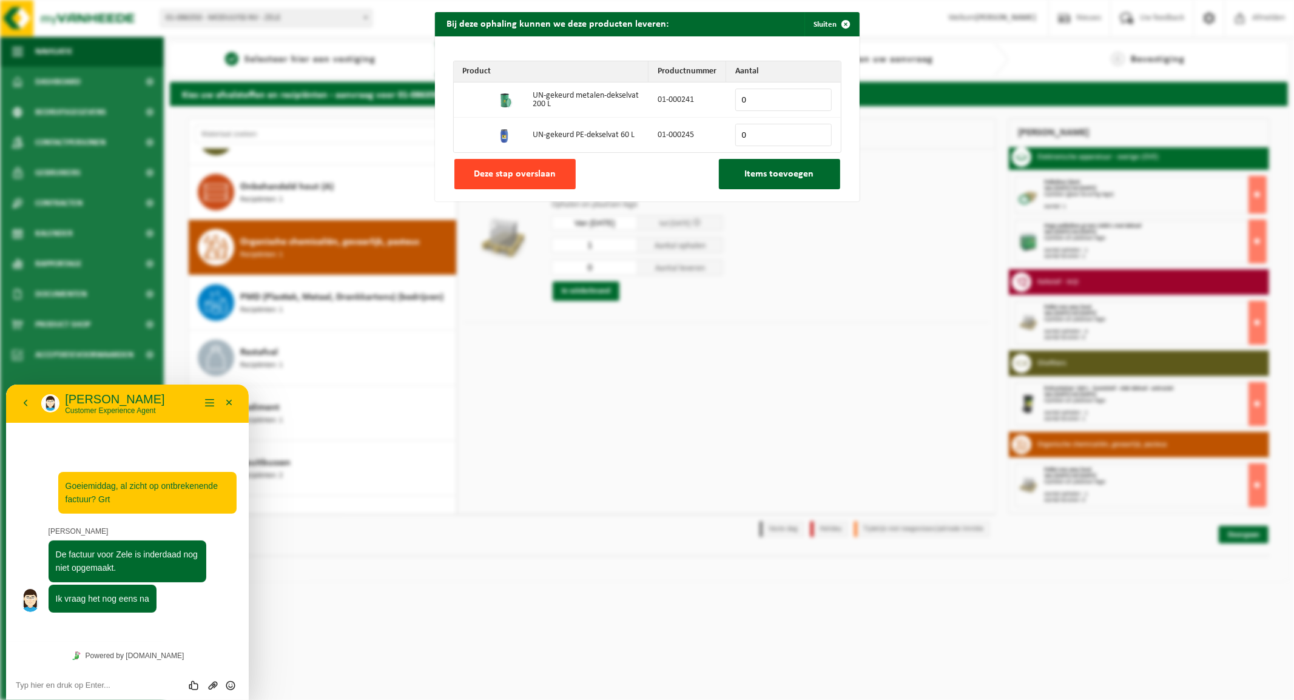
click at [532, 178] on span "Deze stap overslaan" at bounding box center [515, 174] width 82 height 10
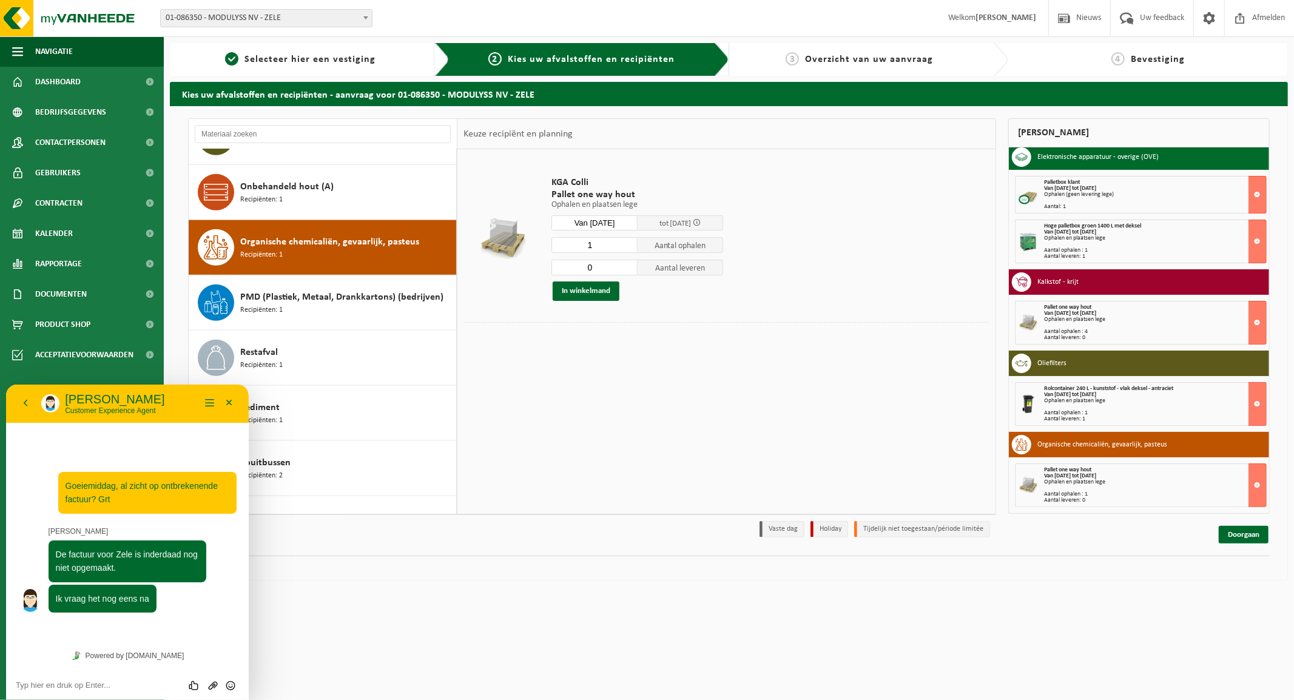
drag, startPoint x: 591, startPoint y: 241, endPoint x: 574, endPoint y: 243, distance: 17.1
click at [574, 243] on input "1" at bounding box center [594, 245] width 86 height 16
type input "2"
click at [601, 286] on button "In winkelmand" at bounding box center [585, 290] width 67 height 19
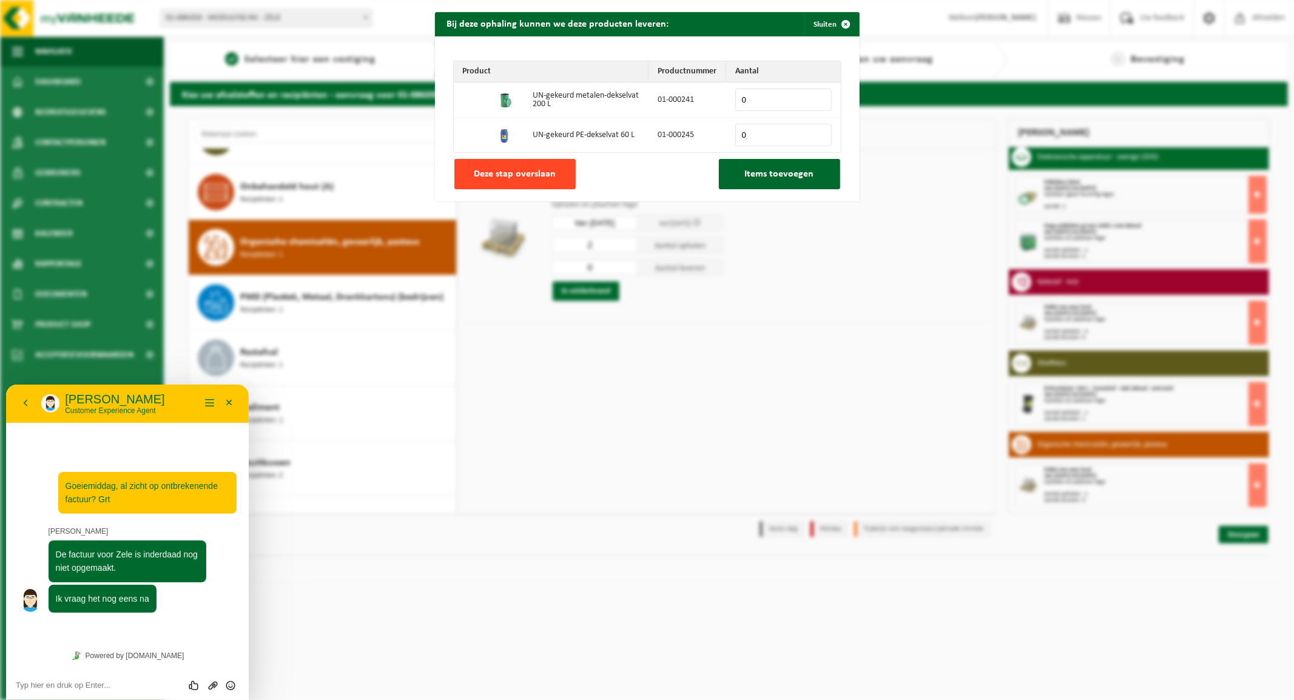
click at [513, 168] on button "Deze stap overslaan" at bounding box center [514, 174] width 121 height 30
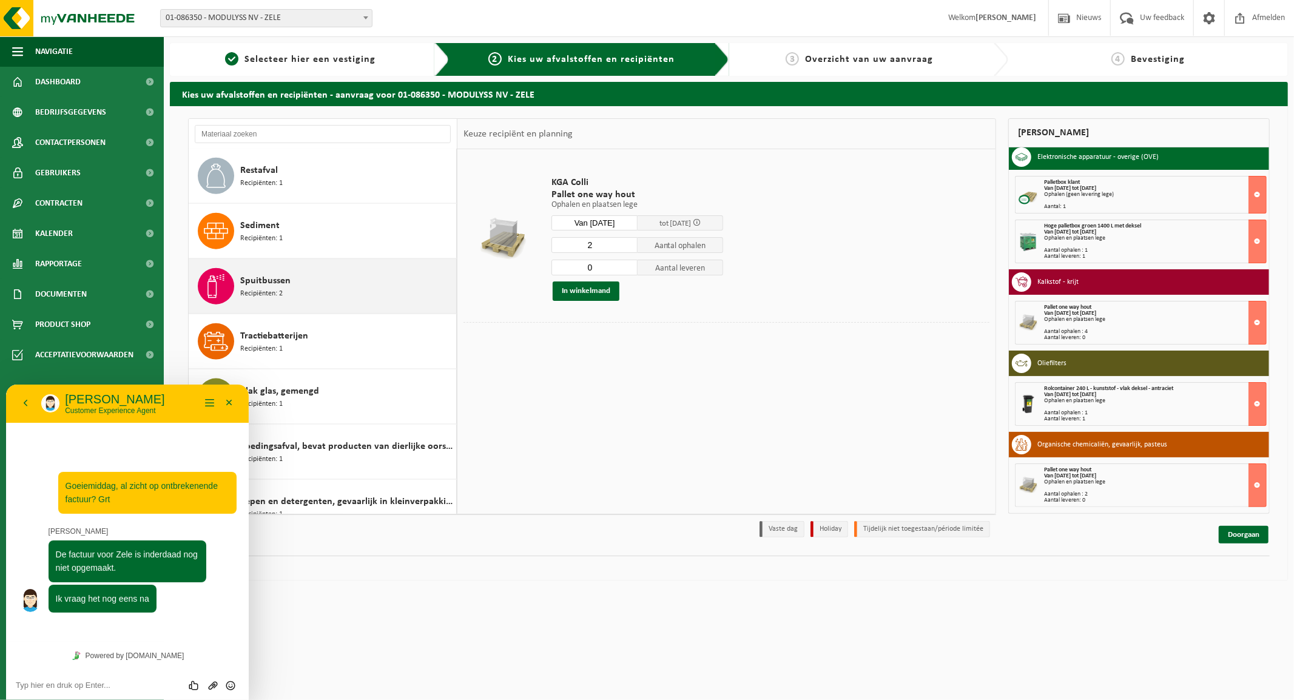
scroll to position [1296, 0]
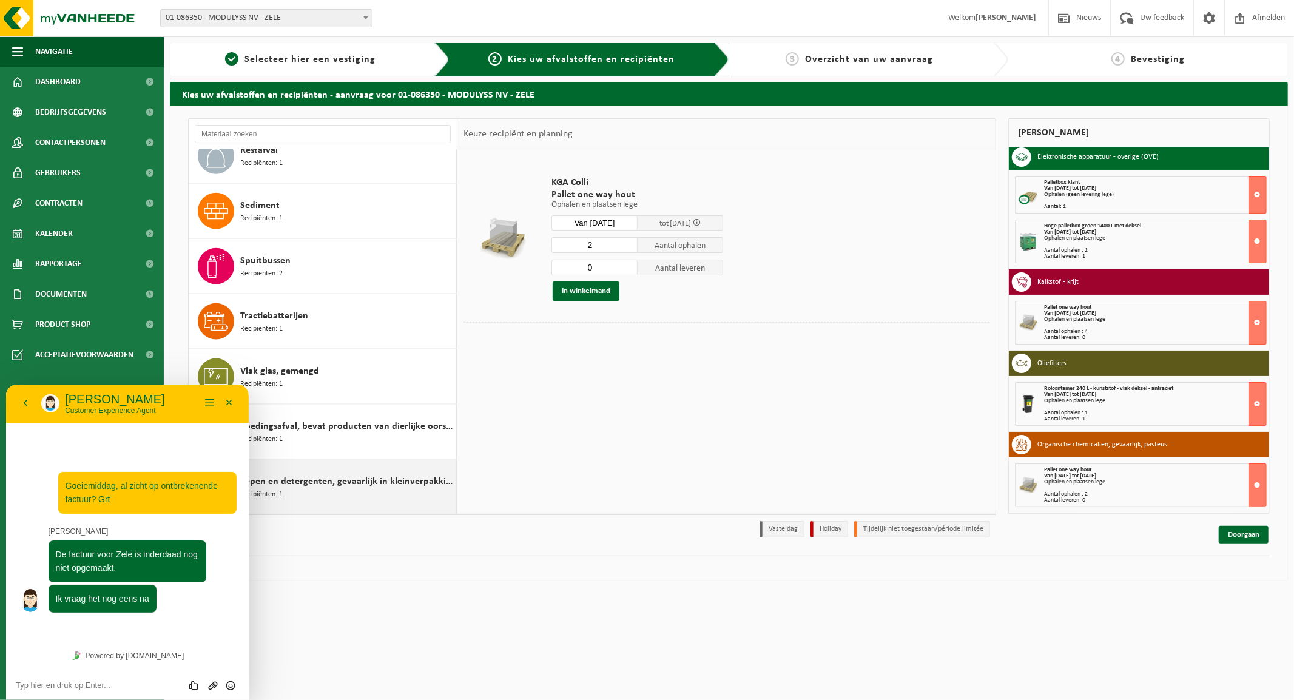
click at [343, 482] on span "Zepen en detergenten, gevaarlijk in kleinverpakking" at bounding box center [346, 481] width 213 height 15
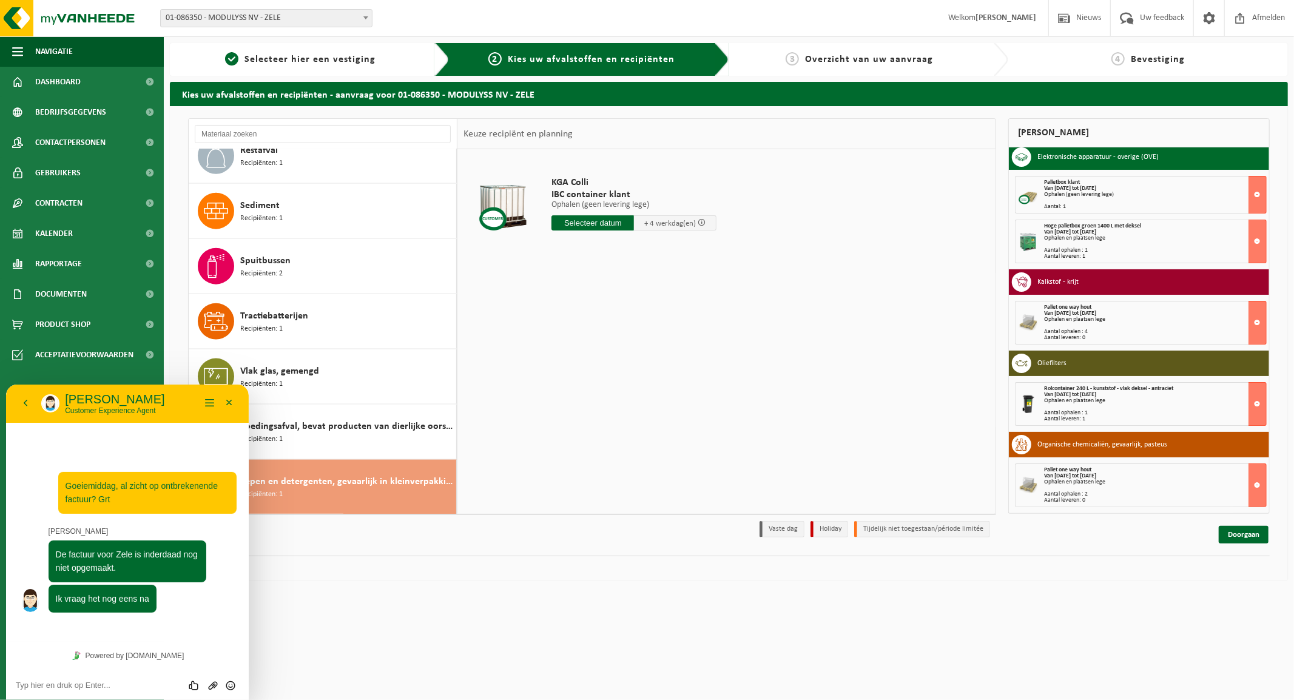
click at [583, 218] on input "text" at bounding box center [592, 222] width 82 height 15
click at [611, 328] on div "15" at bounding box center [605, 330] width 21 height 19
type input "Van 2025-10-15"
click at [579, 264] on button "In winkelmand" at bounding box center [585, 268] width 67 height 19
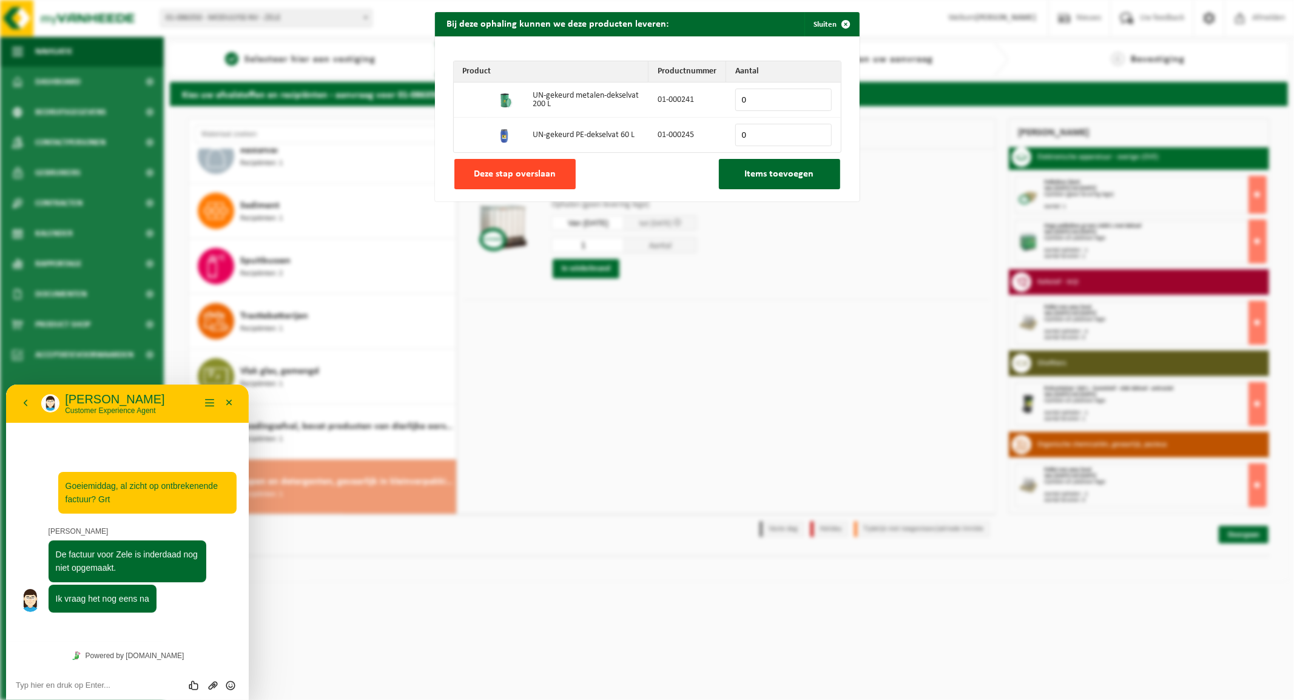
click at [526, 173] on span "Deze stap overslaan" at bounding box center [515, 174] width 82 height 10
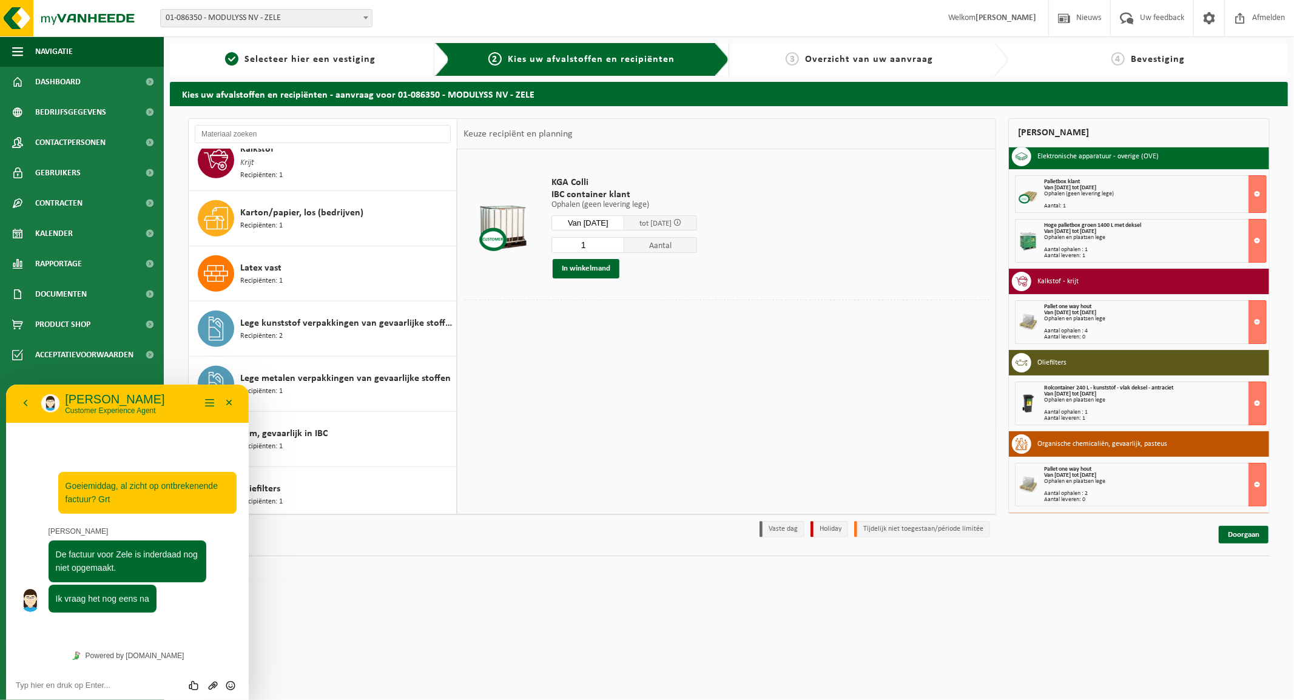
scroll to position [690, 0]
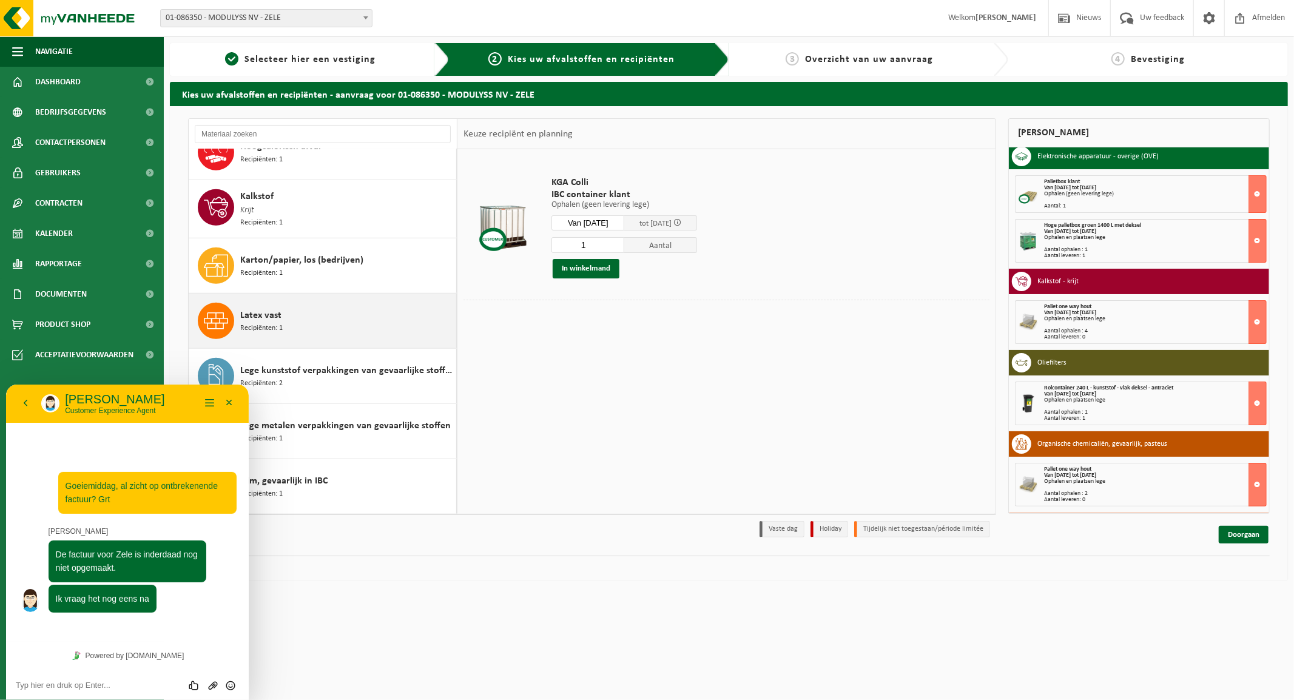
click at [258, 313] on span "Latex vast" at bounding box center [260, 315] width 41 height 15
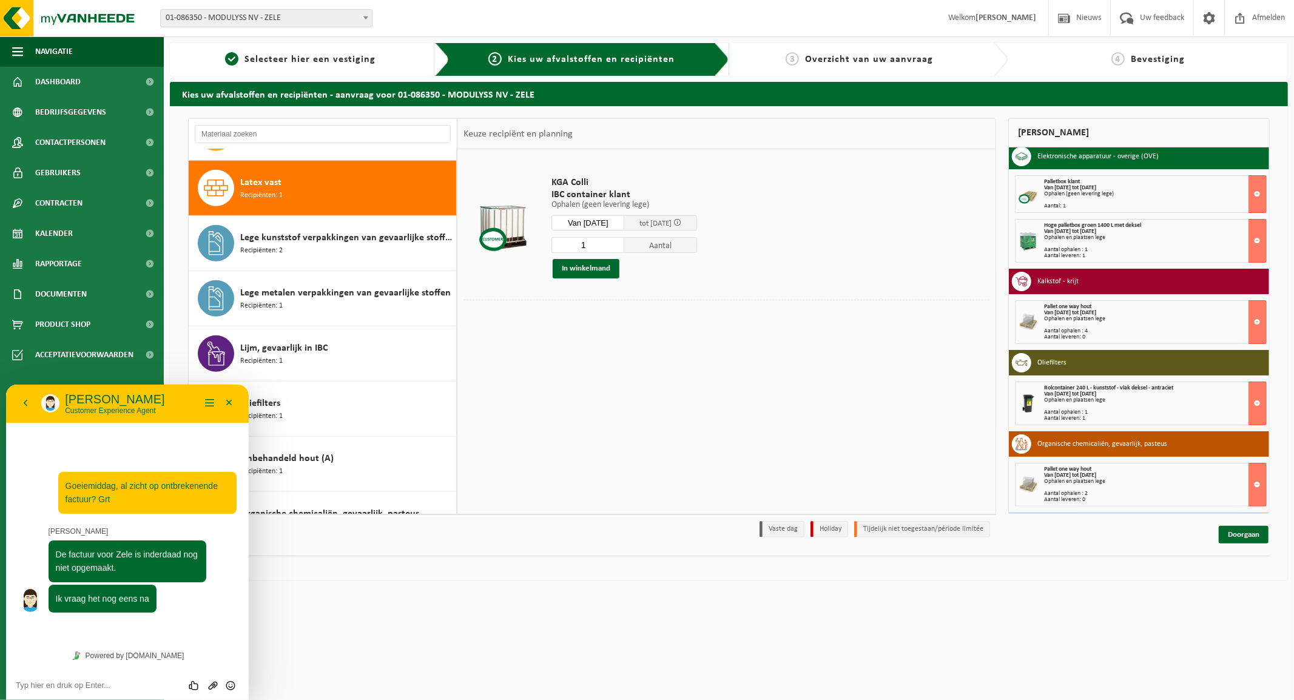
scroll to position [833, 0]
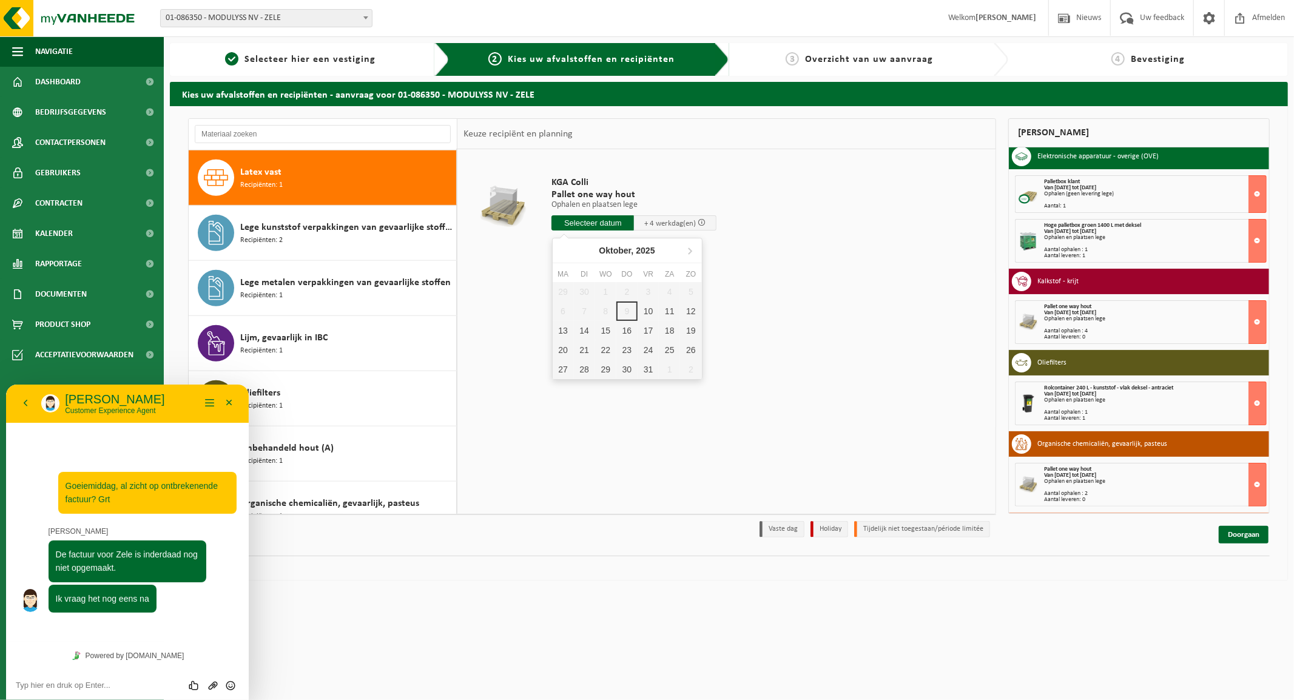
click at [580, 224] on input "text" at bounding box center [592, 222] width 82 height 15
click at [603, 327] on div "15" at bounding box center [605, 330] width 21 height 19
type input "Van 2025-10-15"
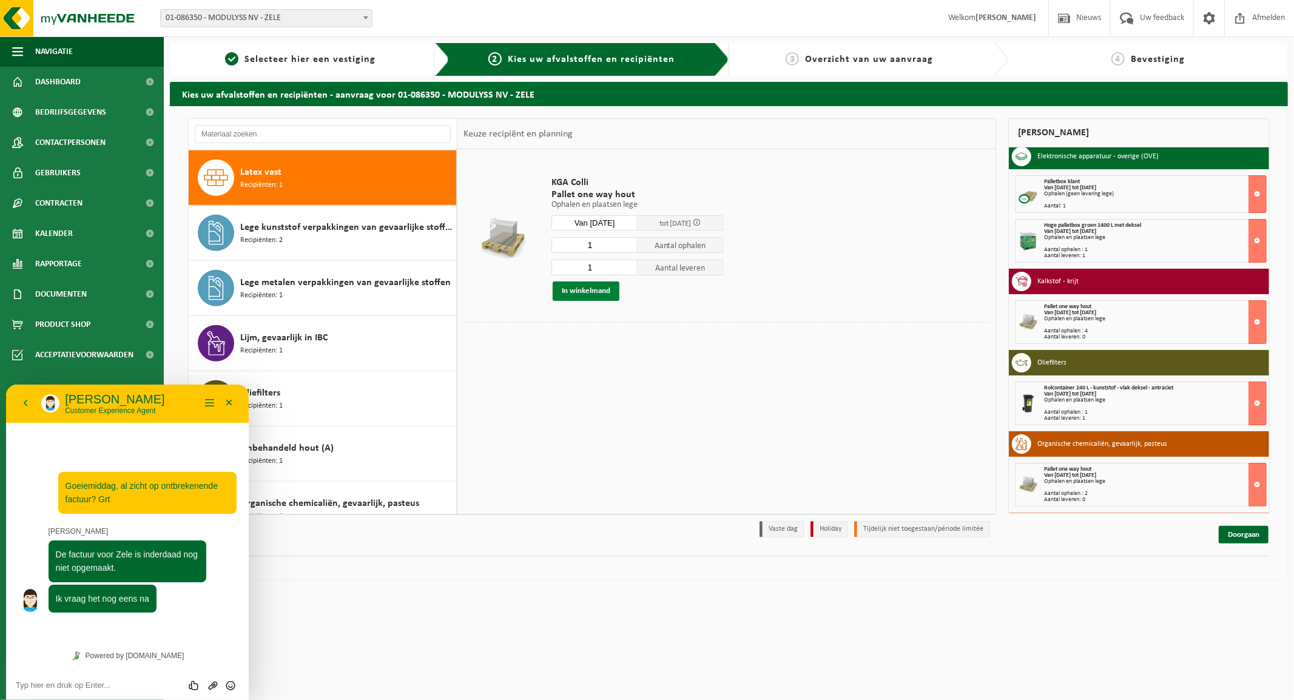
click at [584, 291] on button "In winkelmand" at bounding box center [585, 290] width 67 height 19
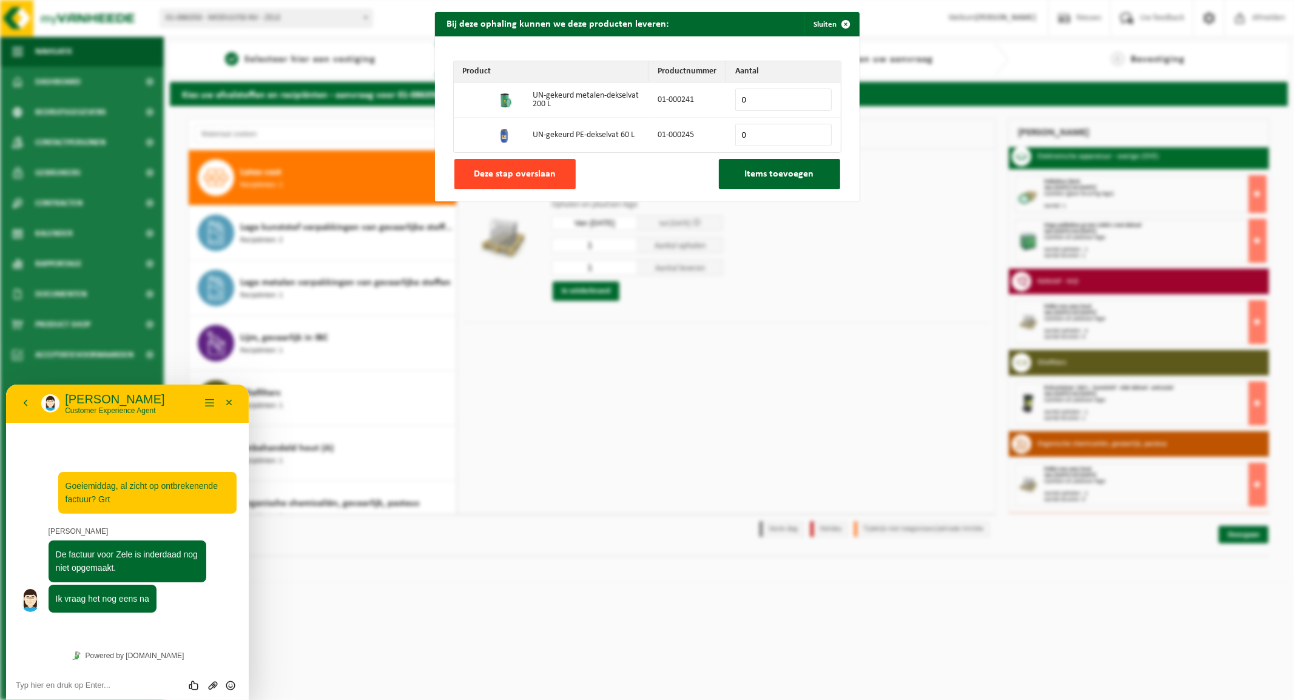
click at [524, 179] on span "Deze stap overslaan" at bounding box center [515, 174] width 82 height 10
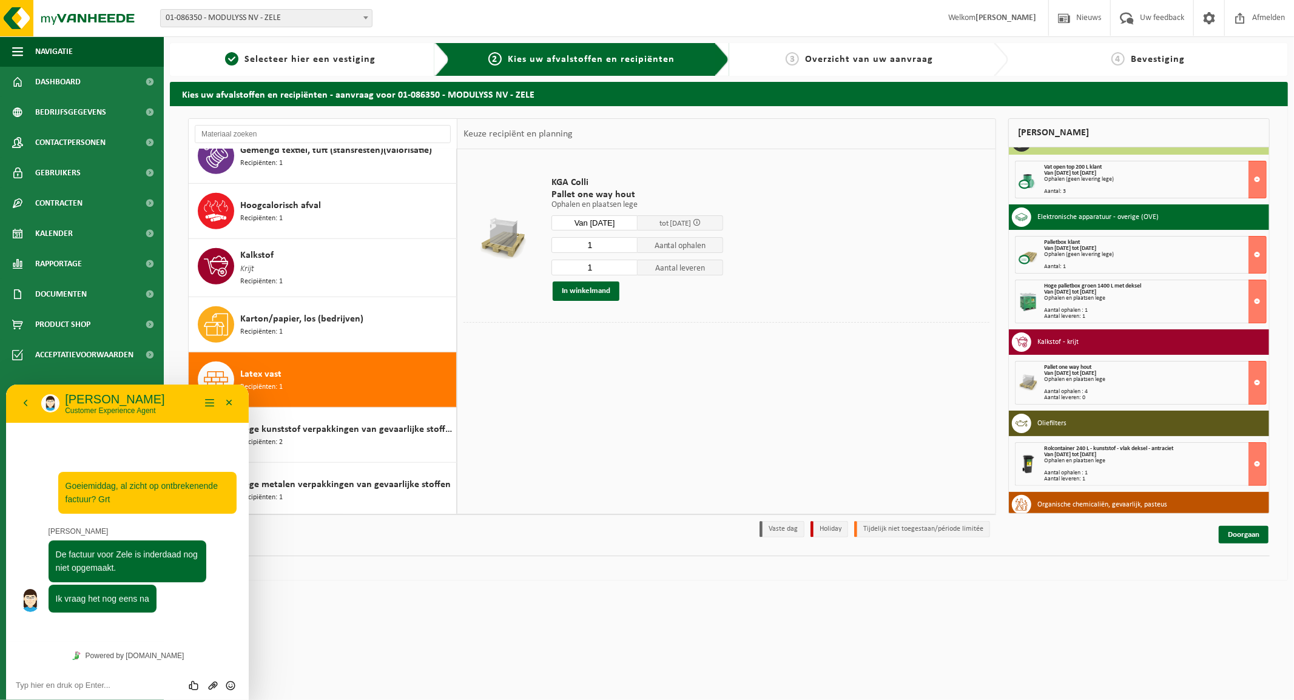
scroll to position [0, 0]
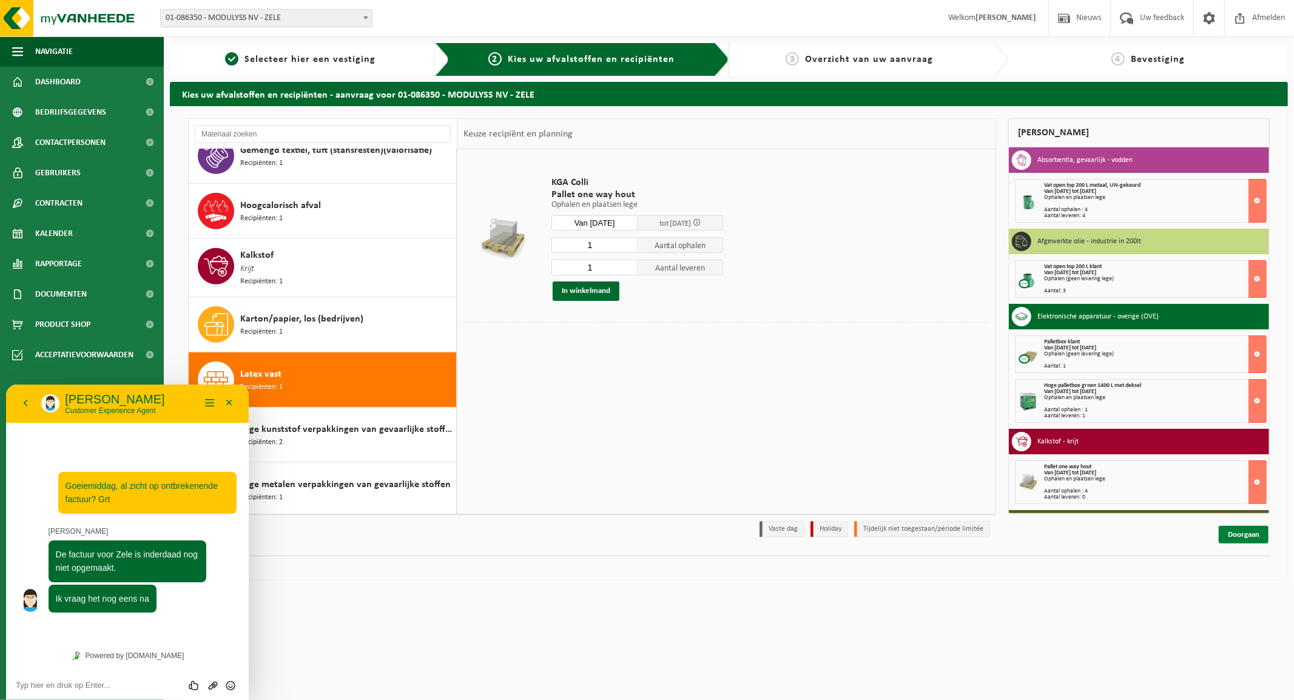
click at [1229, 537] on link "Doorgaan" at bounding box center [1243, 535] width 50 height 18
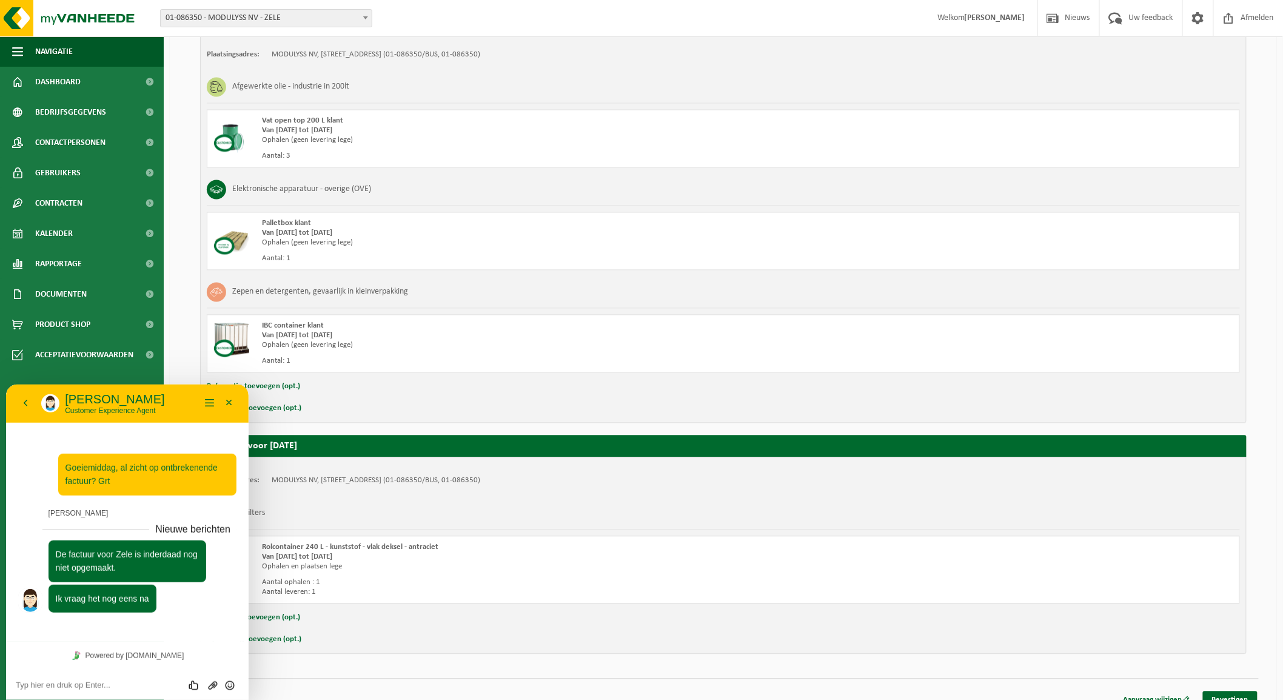
scroll to position [905, 0]
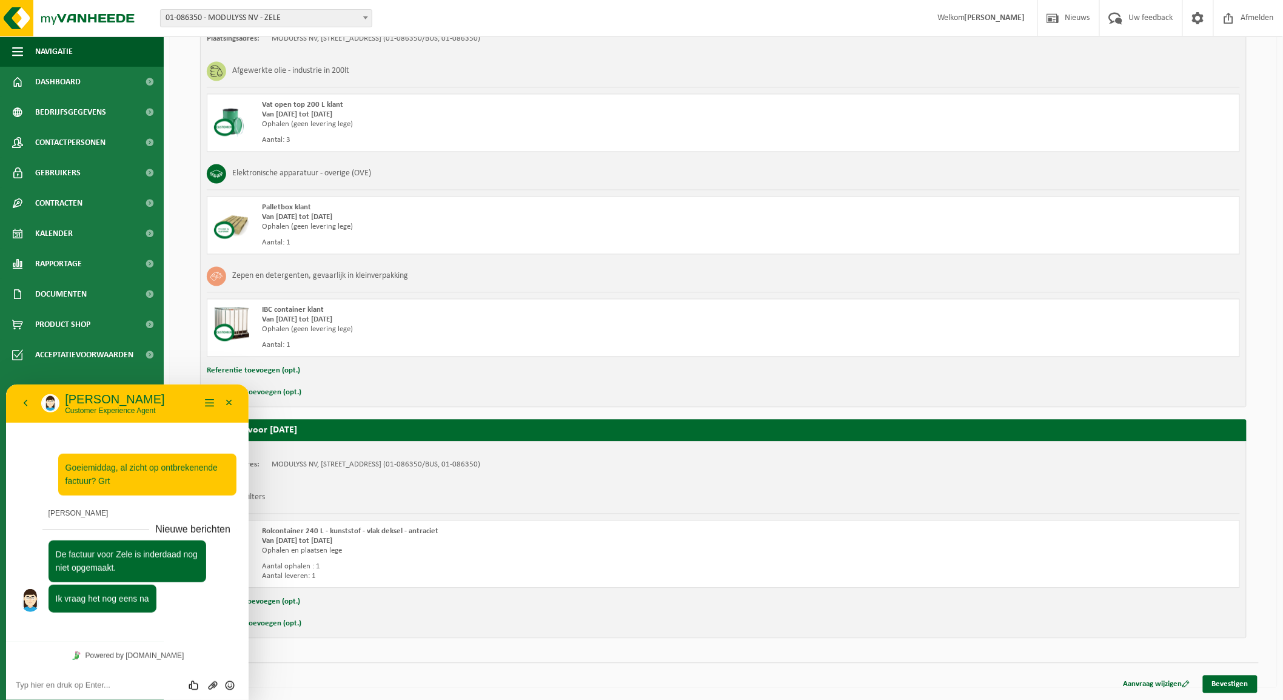
drag, startPoint x: 174, startPoint y: 392, endPoint x: 164, endPoint y: 416, distance: 25.8
click at [164, 416] on div "Terug Sarah Sarah Customer Experience Agent Menu Minimaliseer" at bounding box center [127, 402] width 243 height 39
click at [388, 489] on div "Oliefilters" at bounding box center [723, 498] width 1033 height 32
click at [25, 403] on button "Terug" at bounding box center [25, 403] width 19 height 18
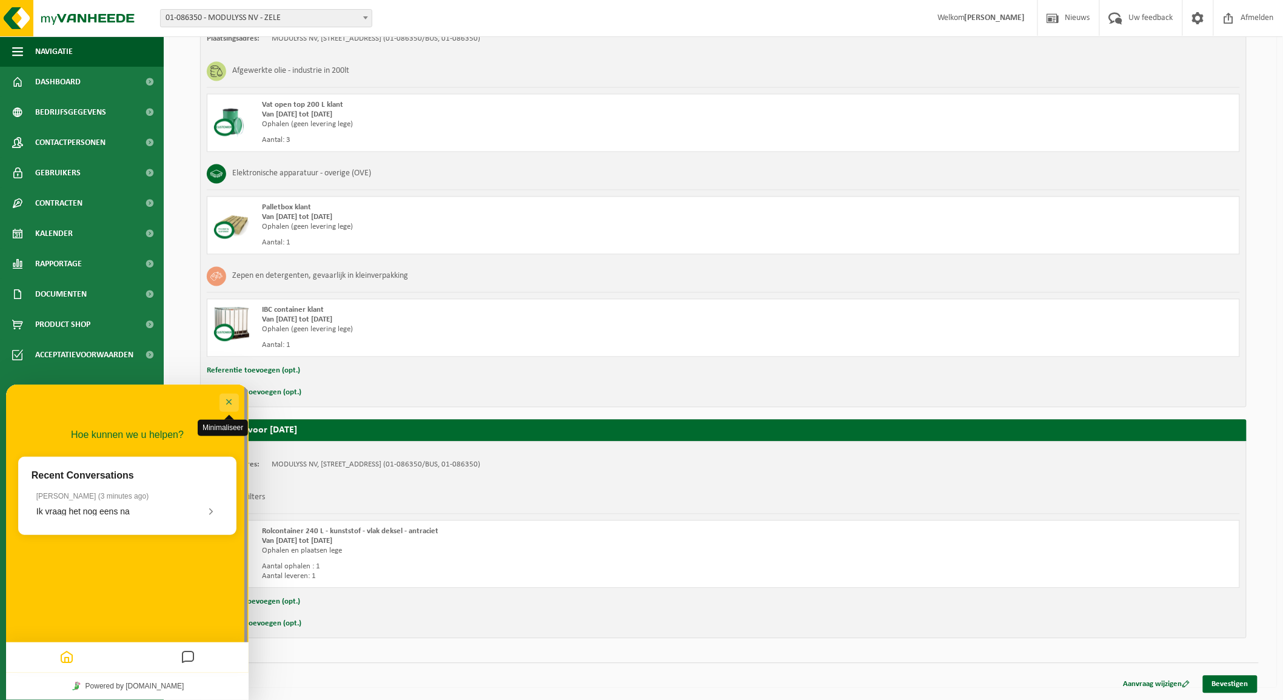
click at [223, 397] on button "Minimaliseer" at bounding box center [229, 402] width 19 height 18
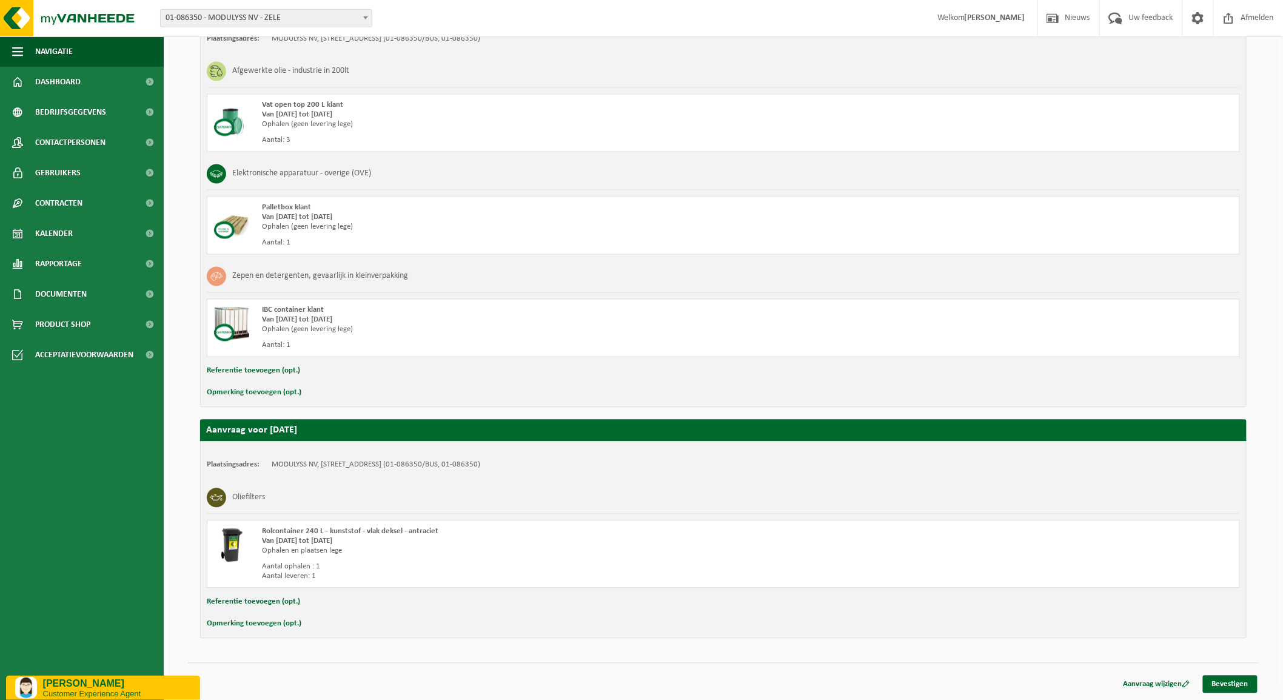
click at [241, 619] on button "Opmerking toevoegen (opt.)" at bounding box center [254, 624] width 95 height 16
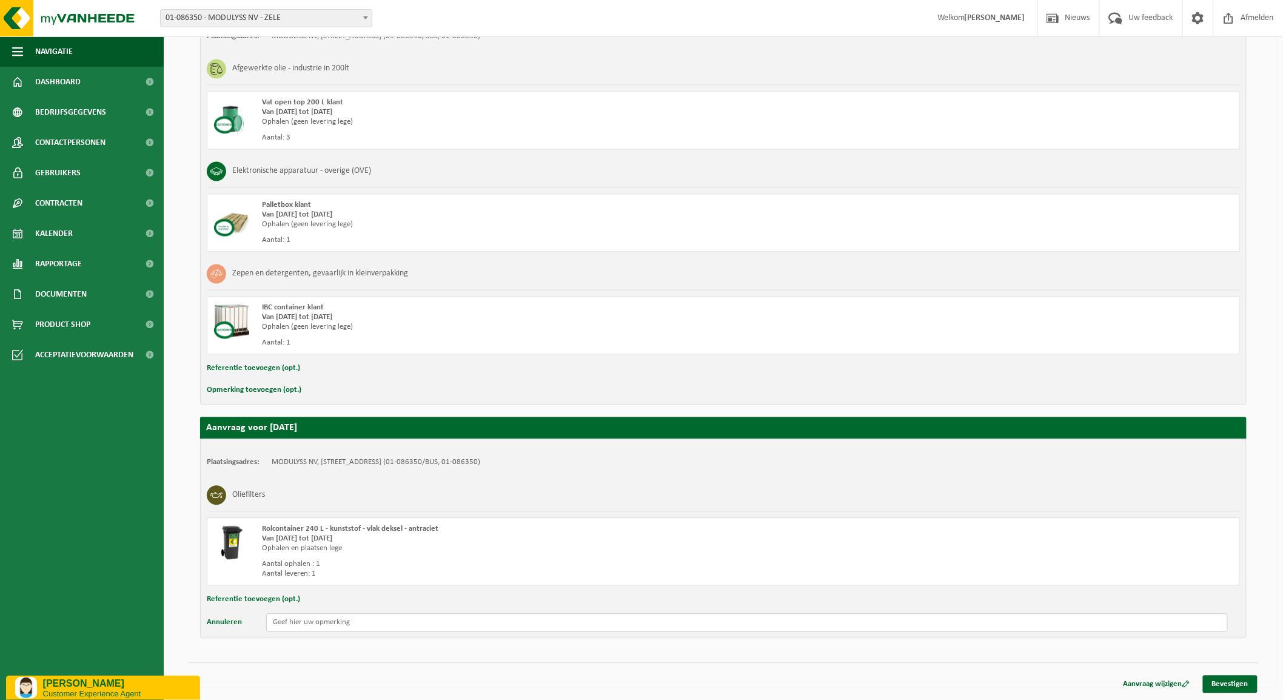
click at [318, 628] on input "text" at bounding box center [747, 623] width 962 height 18
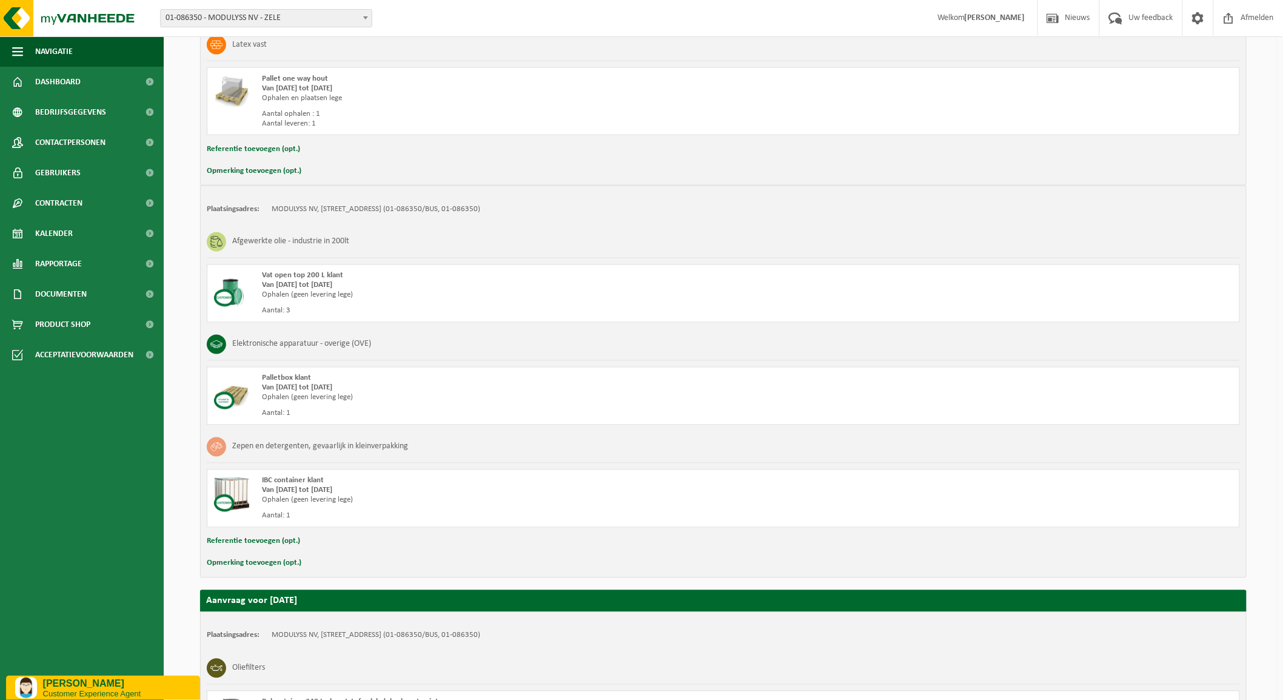
scroll to position [770, 0]
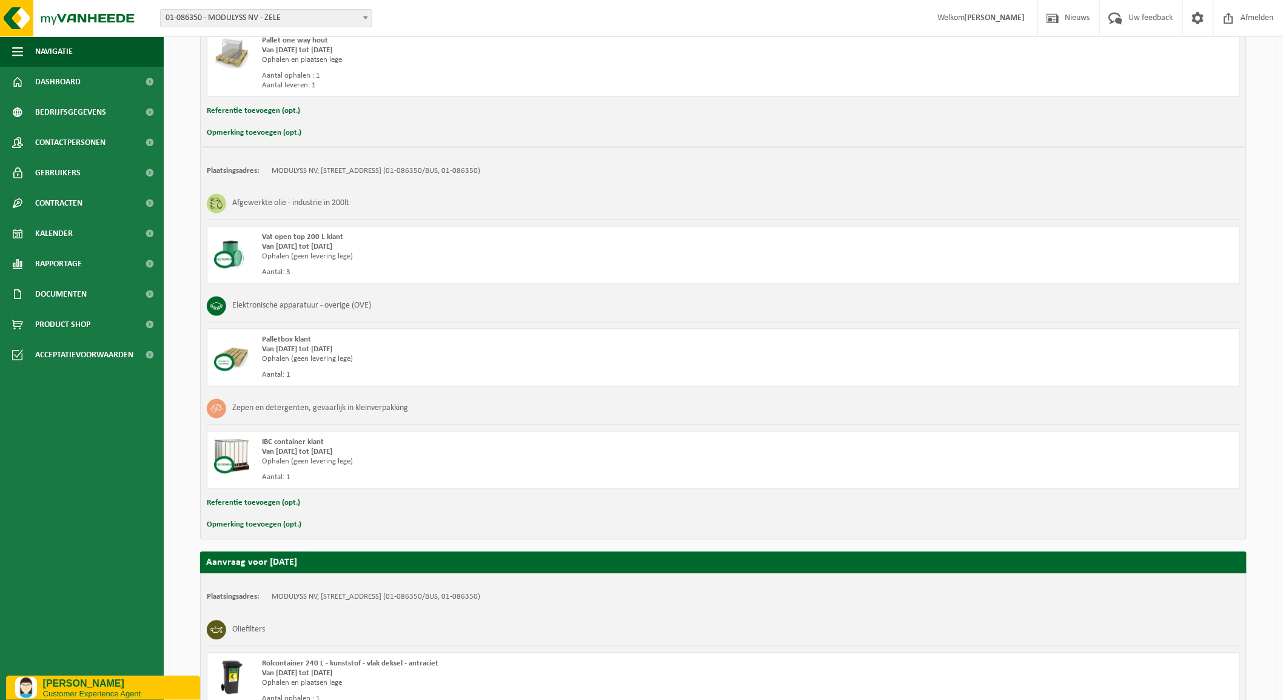
type input "OPGELET: nu zitten deze nog in een grote ASP! Dus deze op te halen"
click at [244, 524] on button "Opmerking toevoegen (opt.)" at bounding box center [254, 525] width 95 height 16
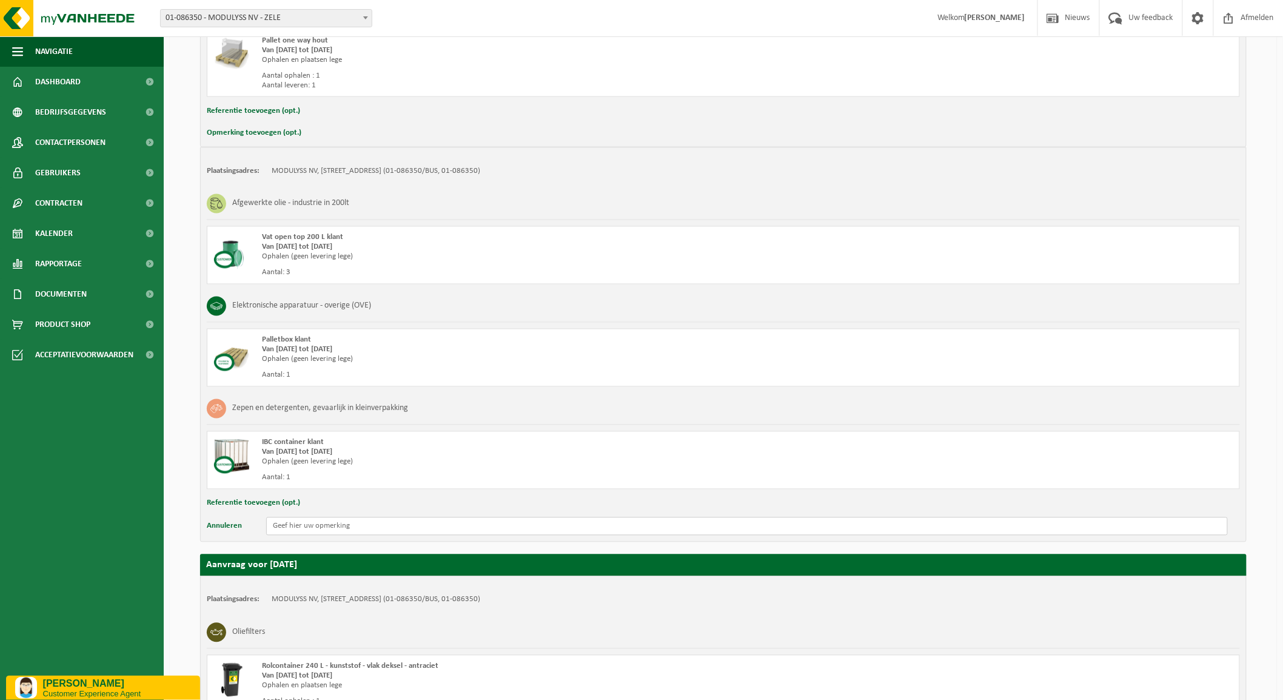
click at [320, 531] on input "text" at bounding box center [747, 526] width 962 height 18
drag, startPoint x: 361, startPoint y: 528, endPoint x: 383, endPoint y: 528, distance: 21.8
click at [383, 528] on input "Absorbentia: 1 pallet met 4 tonnen / Krijt: 1 pallet met 4 vaten" at bounding box center [747, 526] width 962 height 18
click at [403, 528] on input "Absorbentia: 1 pallet met 4 vaten / Krijt: 1 pallet met 4 vaten" at bounding box center [747, 526] width 962 height 18
click at [426, 526] on input "Absorbentia: 1 pallet met 4 vaten / Krijt: 4 pallet met 4 vaten" at bounding box center [747, 526] width 962 height 18
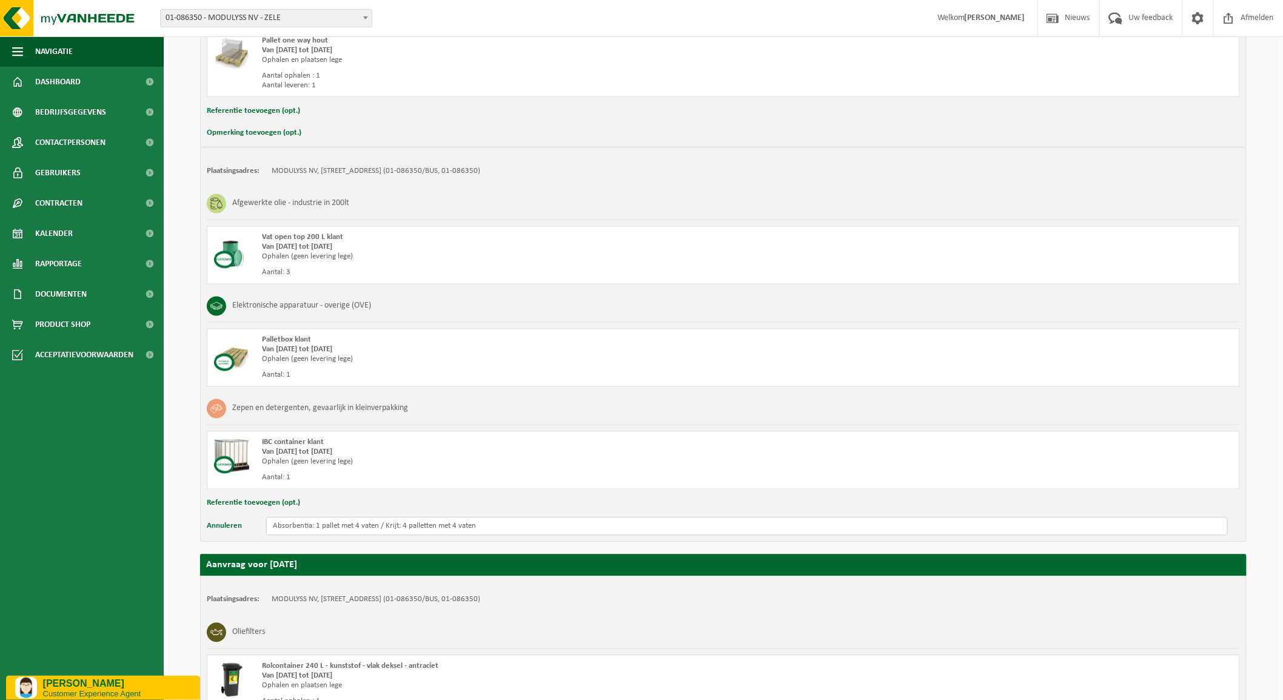
click at [508, 529] on input "Absorbentia: 1 pallet met 4 vaten / Krijt: 4 palletten met 4 vaten" at bounding box center [747, 526] width 962 height 18
drag, startPoint x: 609, startPoint y: 528, endPoint x: 258, endPoint y: 526, distance: 351.2
click at [258, 526] on div "Annuleren Absorbentia: 1 pallet met 4 vaten / Krijt: 4 palletten met 4 vaten / …" at bounding box center [723, 526] width 1033 height 18
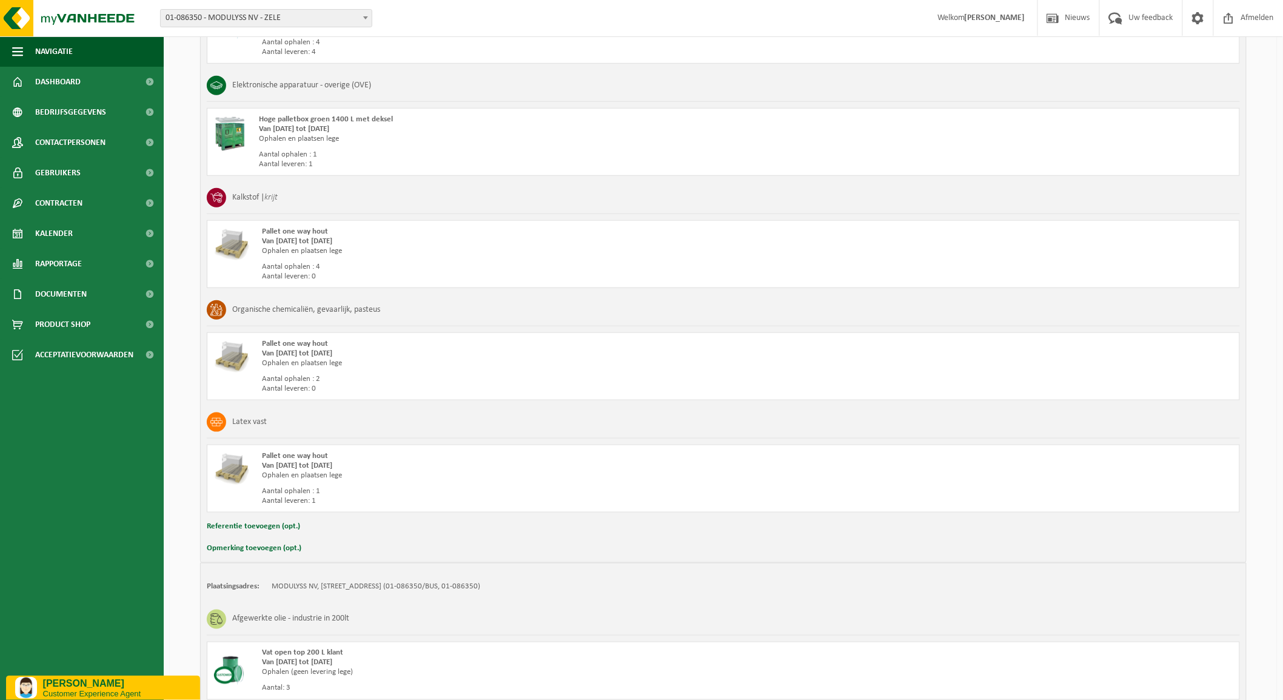
scroll to position [433, 0]
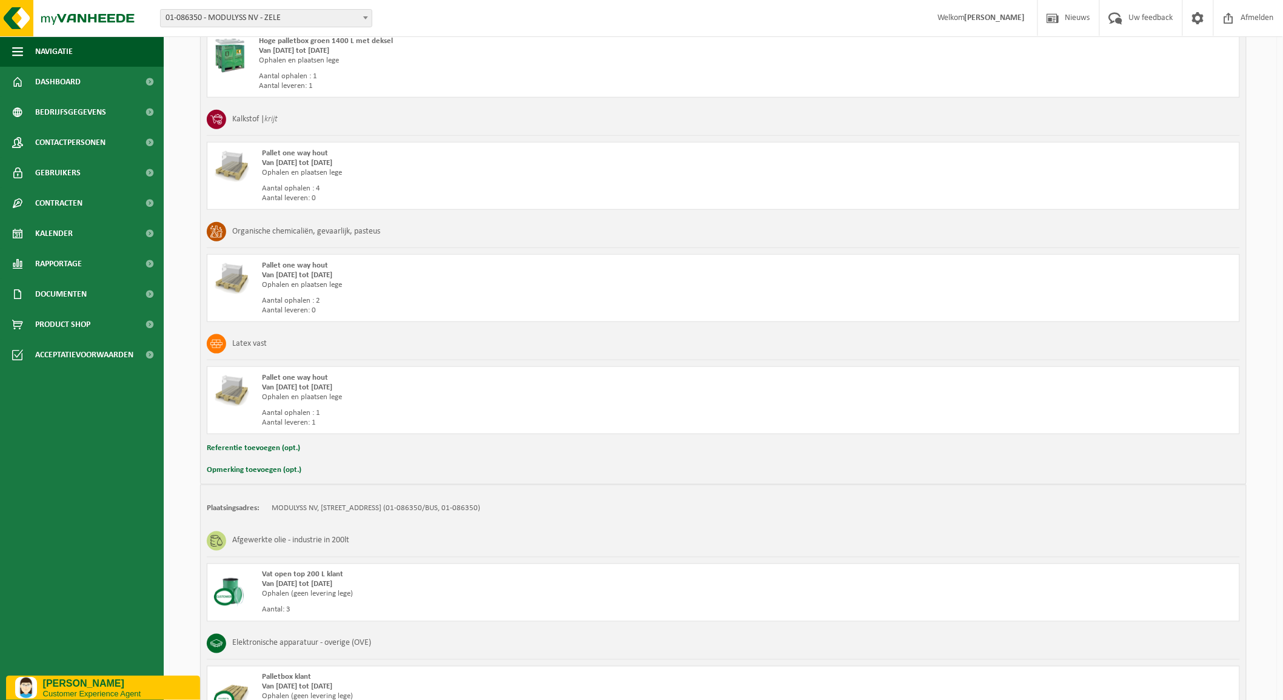
type input "Absorbentia: 1 pallet met 4 vaten / Krijt: 4 palletten met 4 vaten / Latex vast…"
click at [250, 471] on button "Opmerking toevoegen (opt.)" at bounding box center [254, 470] width 95 height 16
click at [303, 468] on input "text" at bounding box center [747, 471] width 962 height 18
paste input "Absorbentia: 1 pallet met 4 vaten / Krijt: 4 palletten met 4 vaten / Latex vast…"
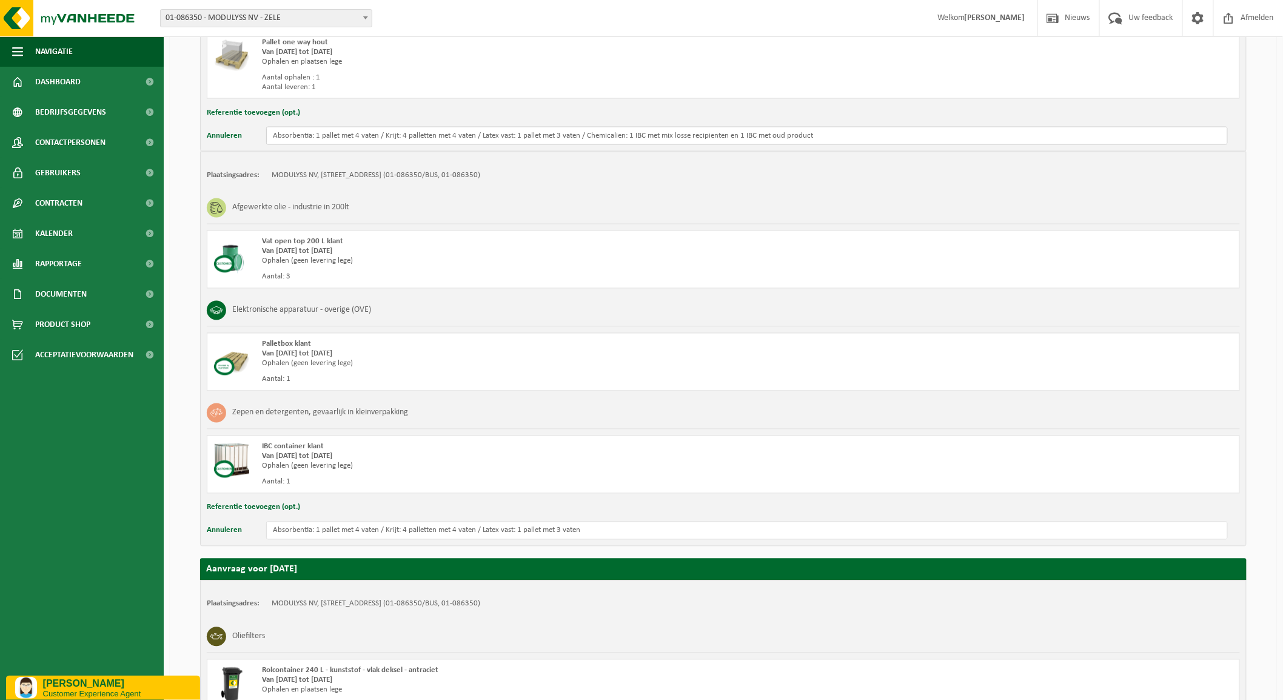
scroll to position [770, 0]
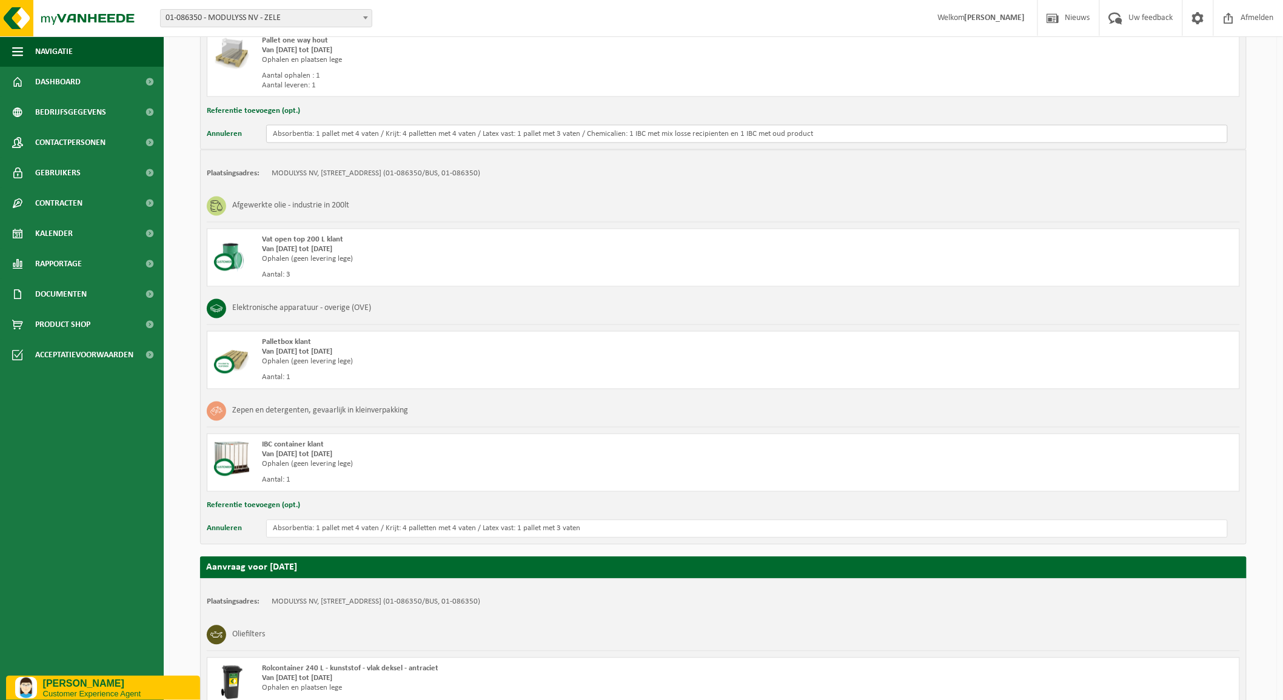
type input "Absorbentia: 1 pallet met 4 vaten / Krijt: 4 palletten met 4 vaten / Latex vast…"
drag, startPoint x: 603, startPoint y: 529, endPoint x: 255, endPoint y: 528, distance: 348.1
click at [255, 528] on div "Annuleren Absorbentia: 1 pallet met 4 vaten / Krijt: 4 palletten met 4 vaten / …" at bounding box center [723, 529] width 1033 height 18
type input "Olie: 1 pallet met 3 vaten /"
drag, startPoint x: 734, startPoint y: 135, endPoint x: 845, endPoint y: 135, distance: 111.6
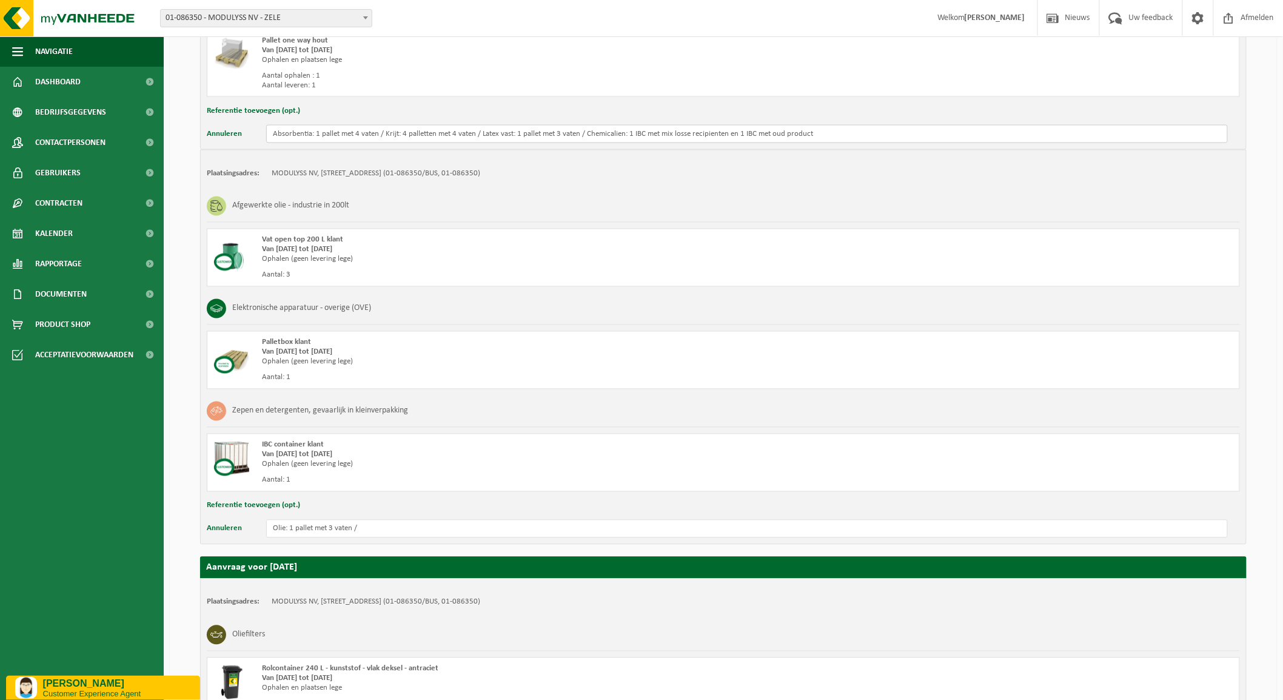
click at [845, 135] on input "Absorbentia: 1 pallet met 4 vaten / Krijt: 4 palletten met 4 vaten / Latex vast…" at bounding box center [747, 134] width 962 height 18
type input "Absorbentia: 1 pallet met 4 vaten / Krijt: 4 palletten met 4 vaten / Latex vast…"
click at [367, 525] on input "Olie: 1 pallet met 3 vaten /" at bounding box center [747, 529] width 962 height 18
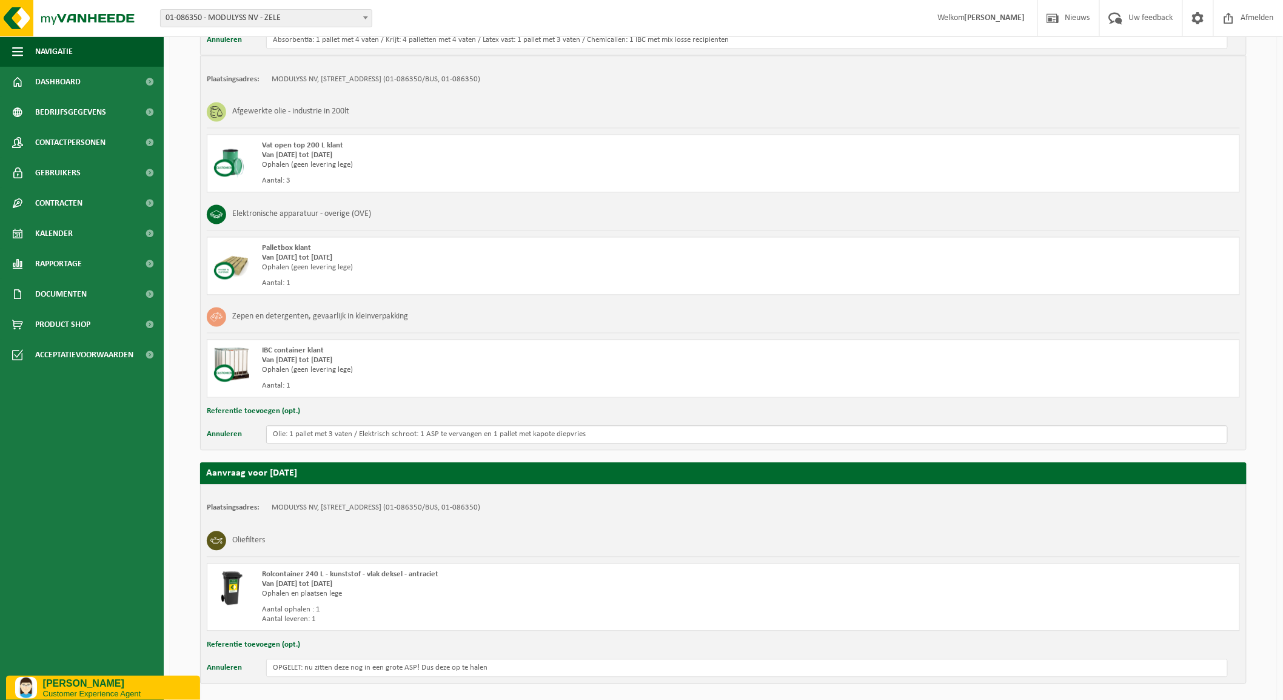
scroll to position [912, 0]
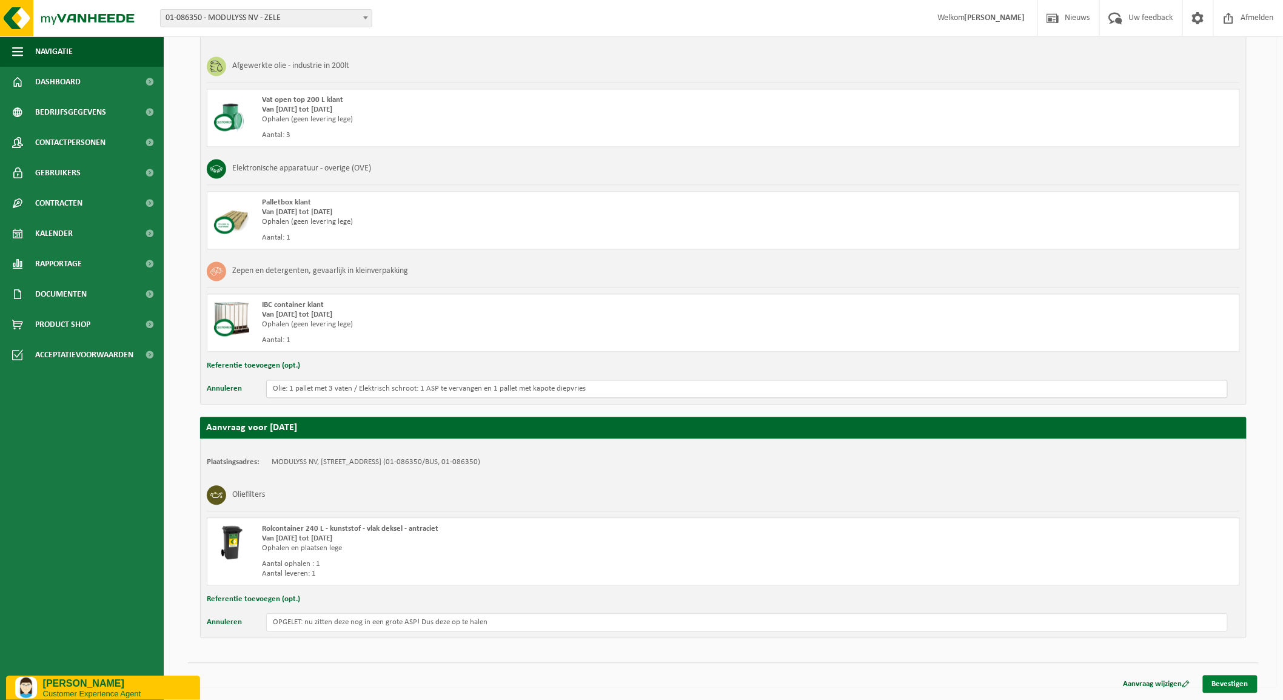
type input "Olie: 1 pallet met 3 vaten / Elektrisch schroot: 1 ASP te vervangen en 1 pallet…"
click at [1225, 683] on link "Bevestigen" at bounding box center [1230, 685] width 55 height 18
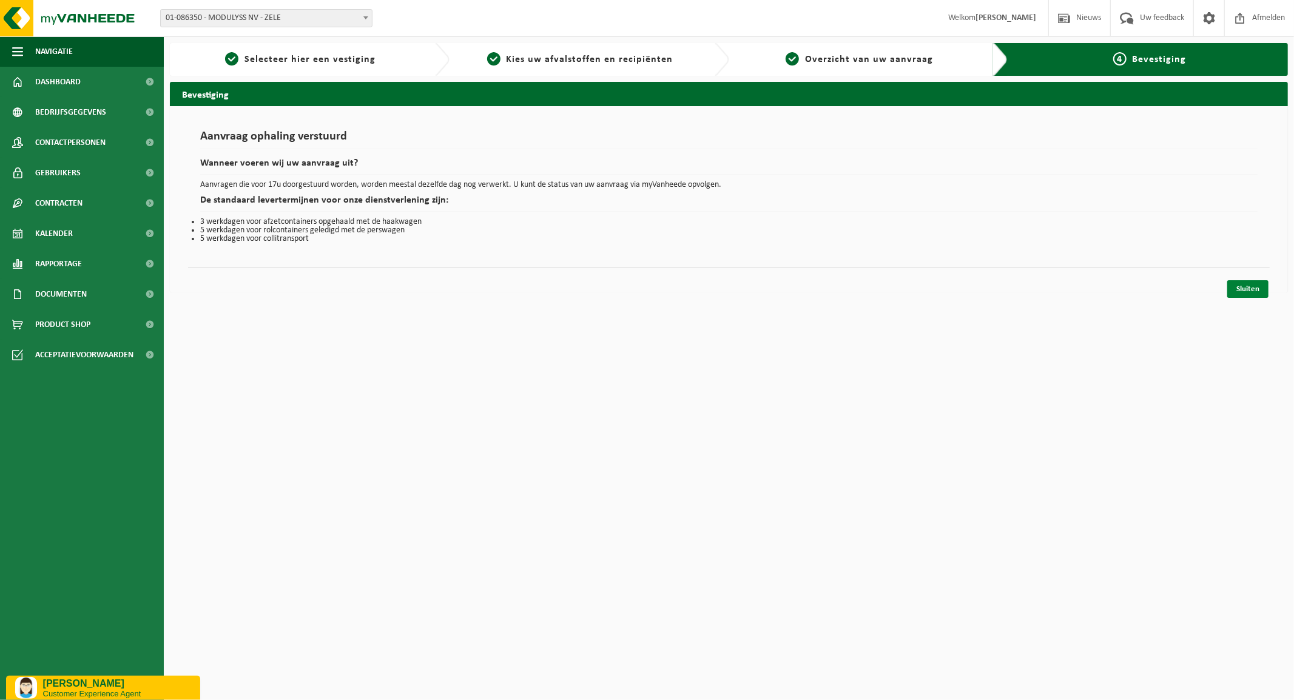
click at [1238, 288] on link "Sluiten" at bounding box center [1247, 289] width 41 height 18
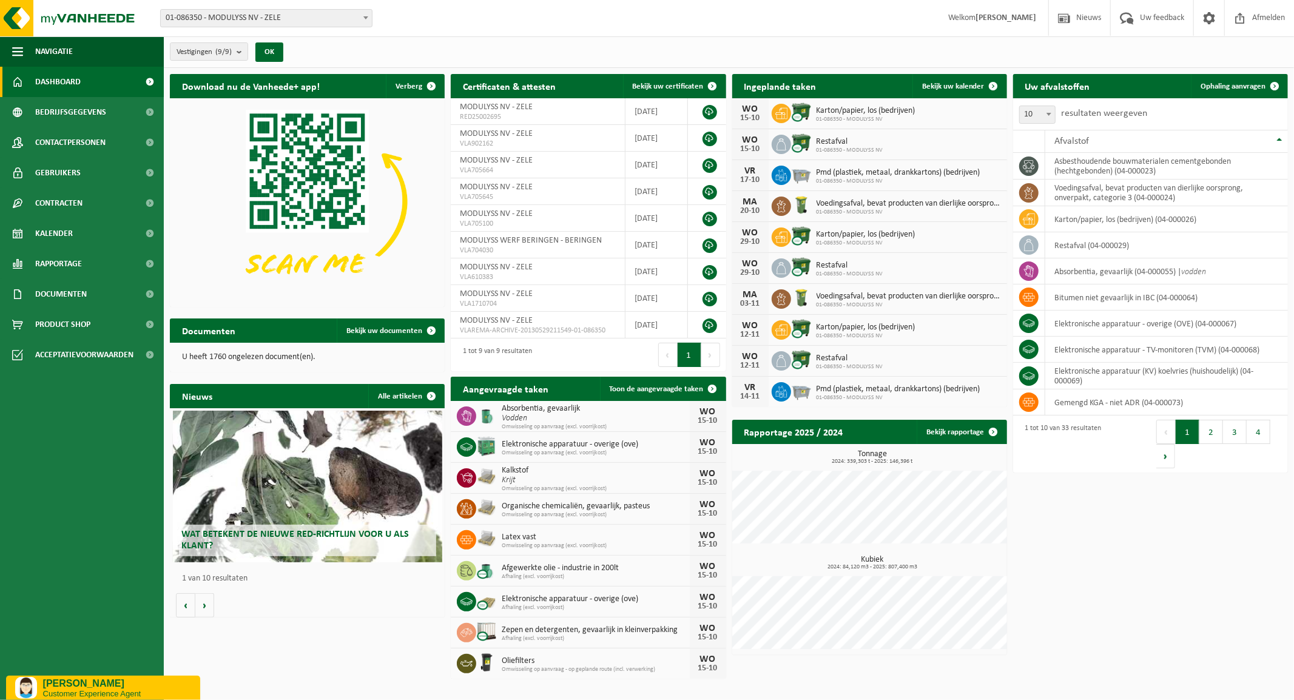
click at [78, 677] on p "[PERSON_NAME]" at bounding box center [117, 682] width 148 height 11
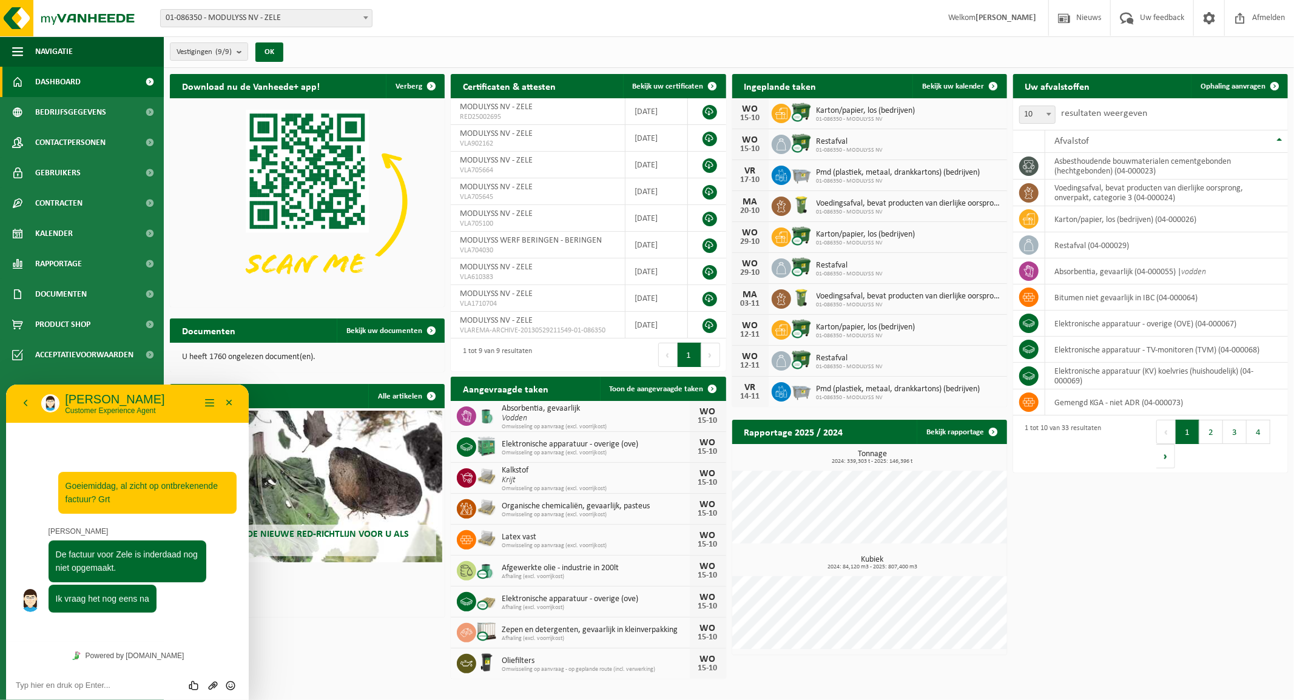
click at [58, 682] on textarea at bounding box center [127, 685] width 223 height 10
type textarea "Alvast bedankt"
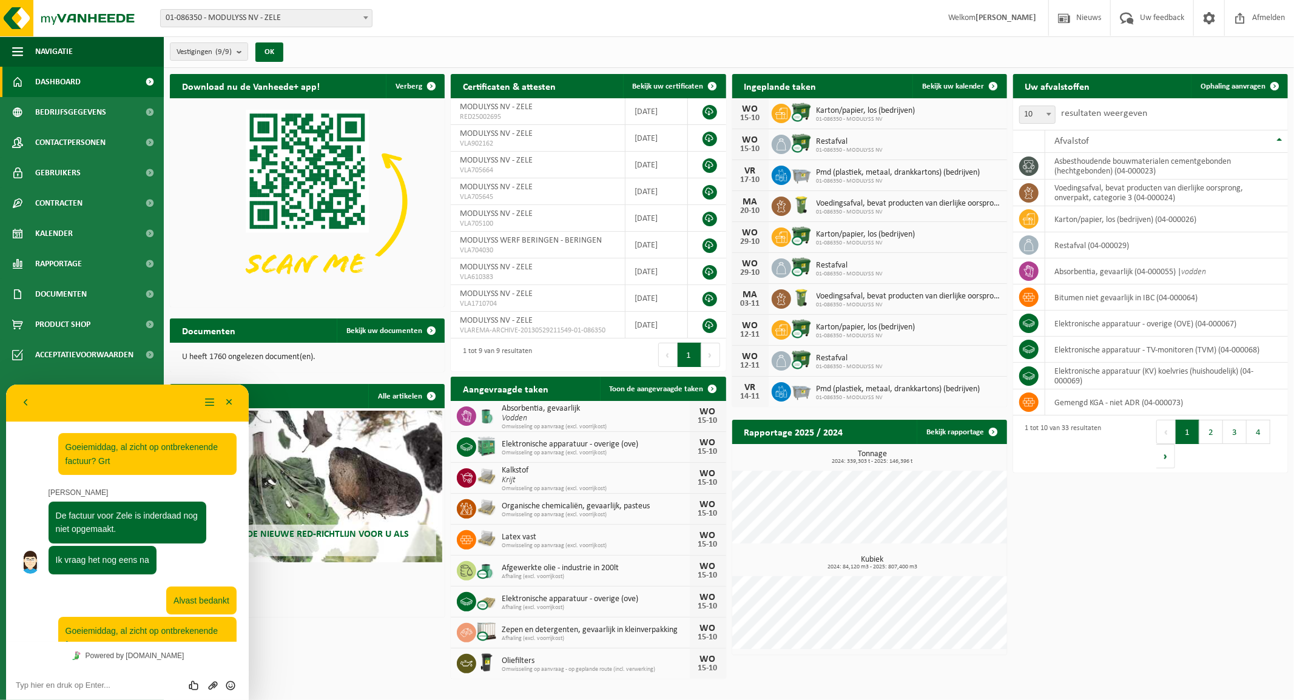
scroll to position [166, 0]
